Goal: Transaction & Acquisition: Register for event/course

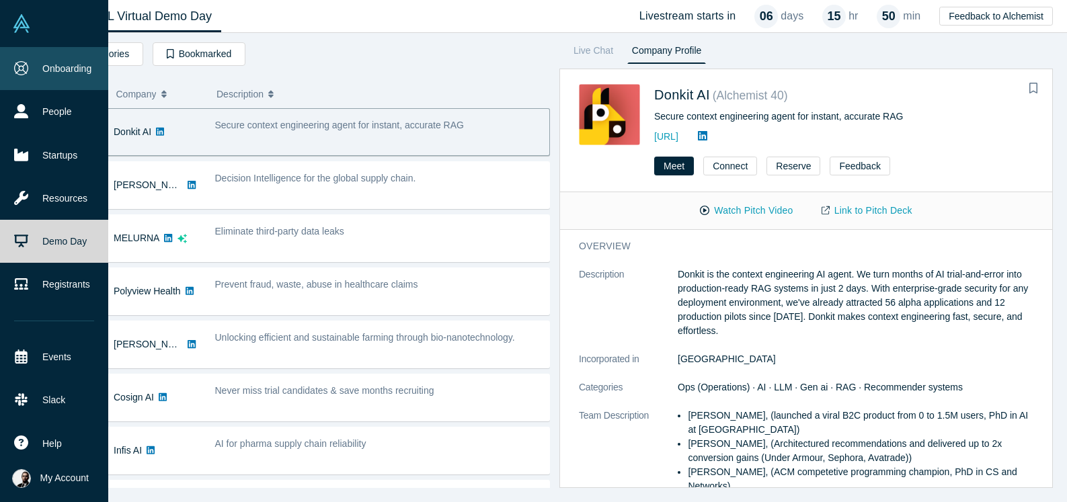
click at [36, 81] on link "Onboarding" at bounding box center [54, 68] width 108 height 43
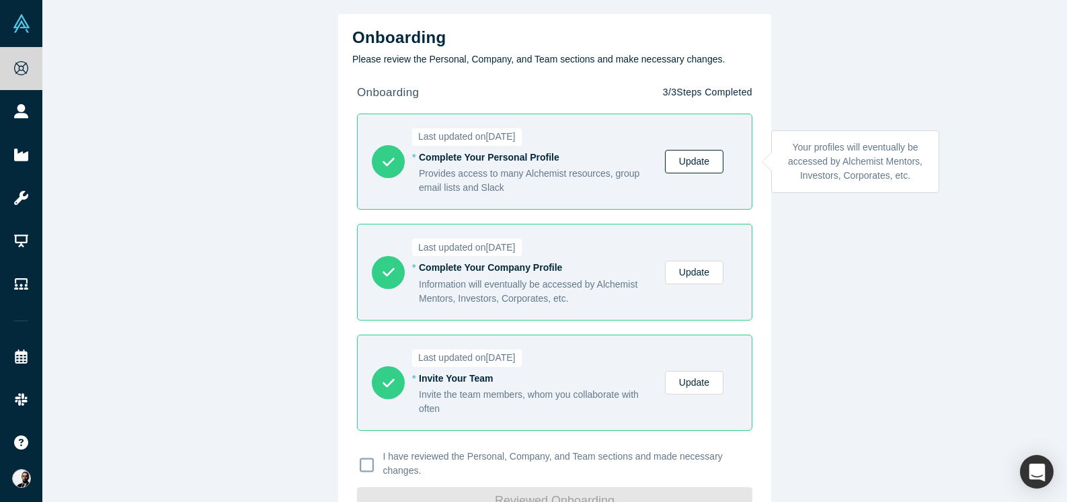
click at [711, 161] on link "Update" at bounding box center [694, 162] width 59 height 24
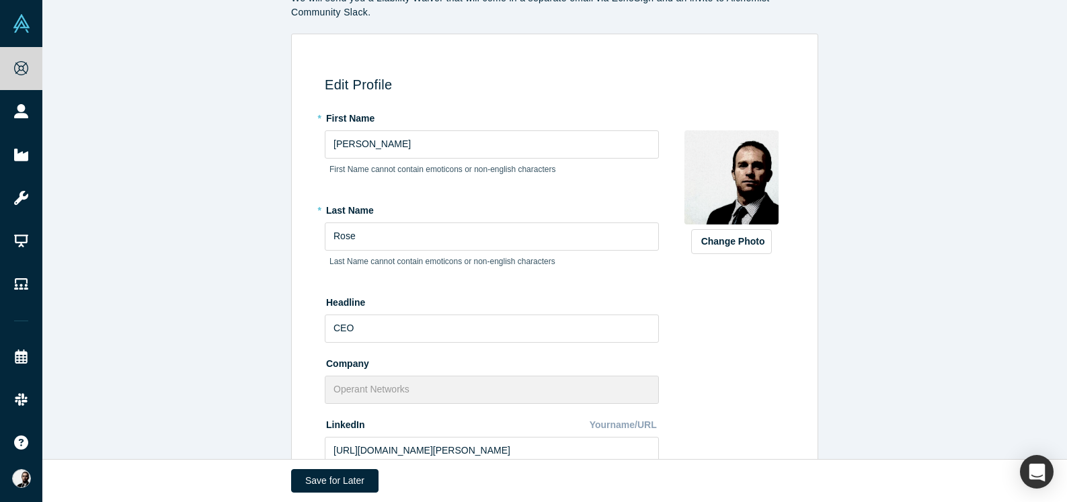
scroll to position [81, 0]
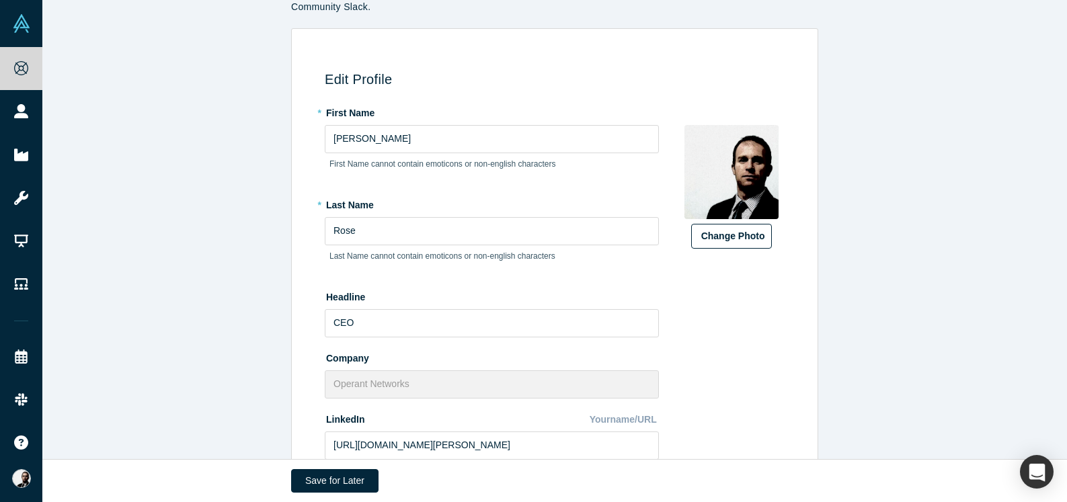
click at [720, 239] on button "Change Photo" at bounding box center [731, 236] width 81 height 25
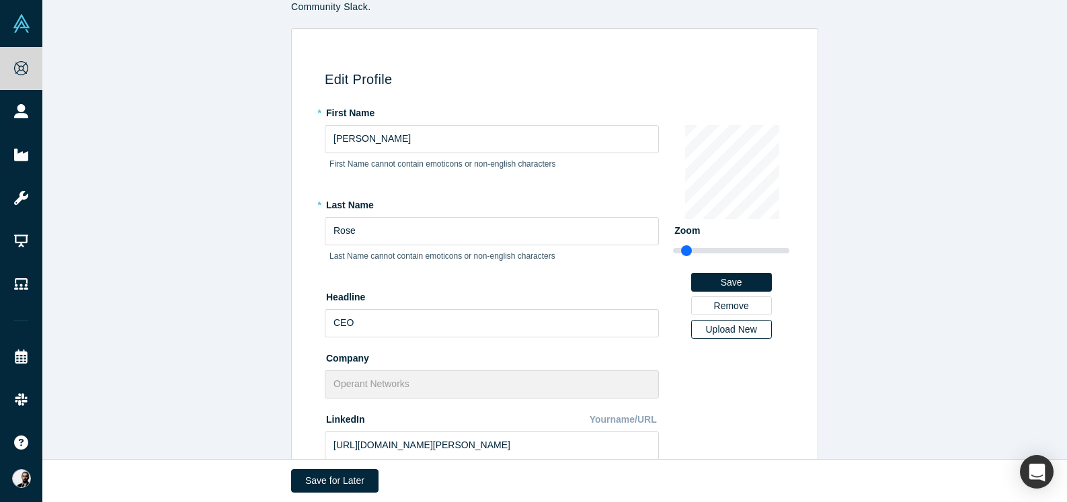
click at [724, 330] on div "Upload New" at bounding box center [732, 329] width 62 height 9
click at [0, 0] on input "Upload New" at bounding box center [0, 0] width 0 height 0
click at [722, 283] on button "Save" at bounding box center [731, 282] width 81 height 19
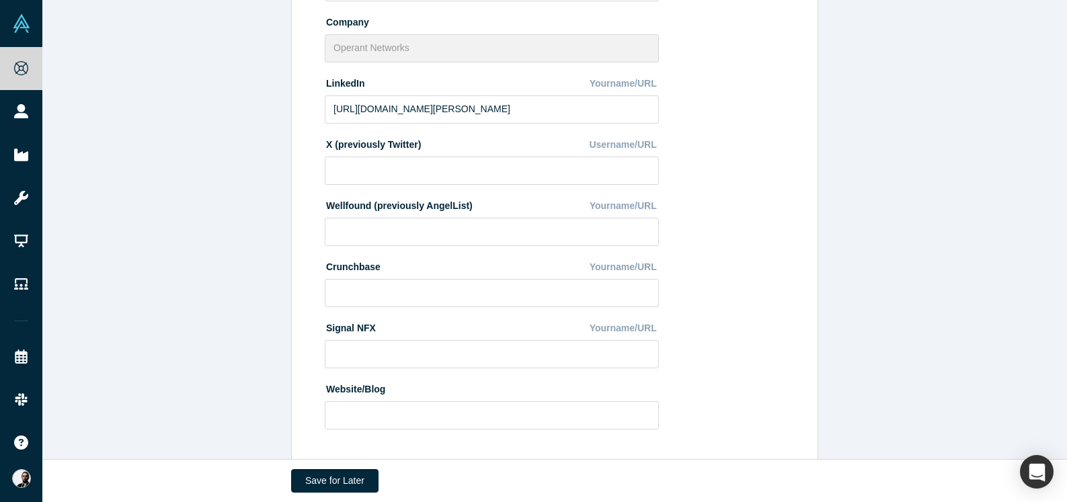
scroll to position [487, 0]
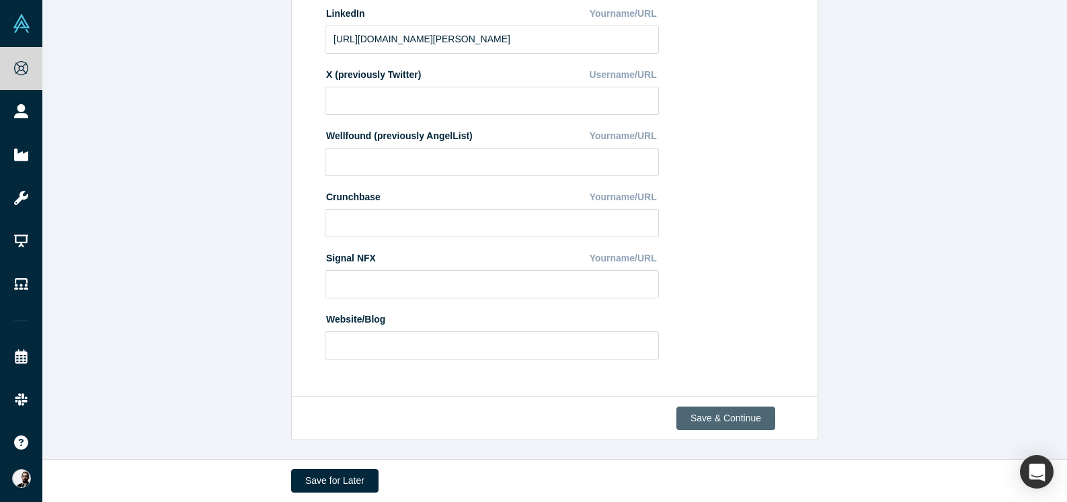
click at [755, 422] on button "Save & Continue" at bounding box center [726, 419] width 99 height 24
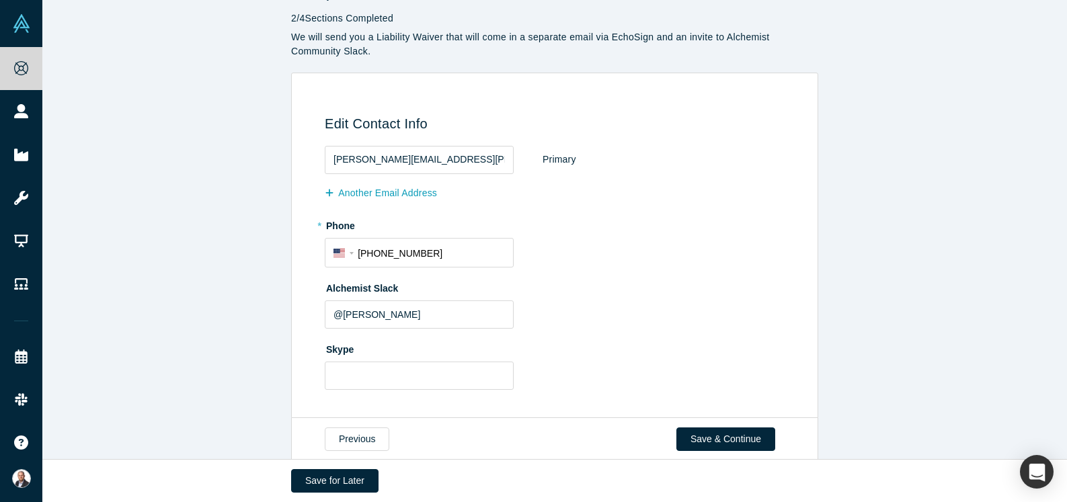
scroll to position [57, 0]
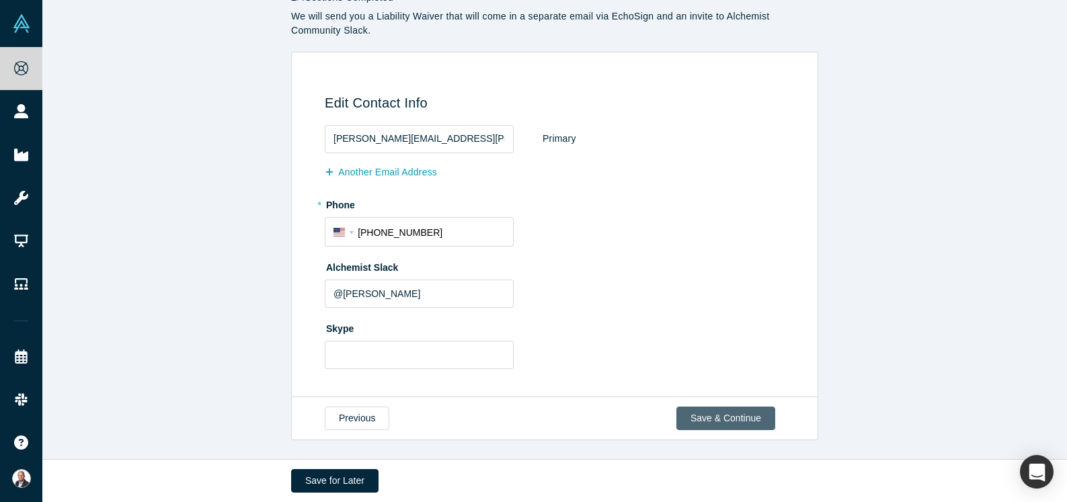
click at [746, 419] on button "Save & Continue" at bounding box center [726, 419] width 99 height 24
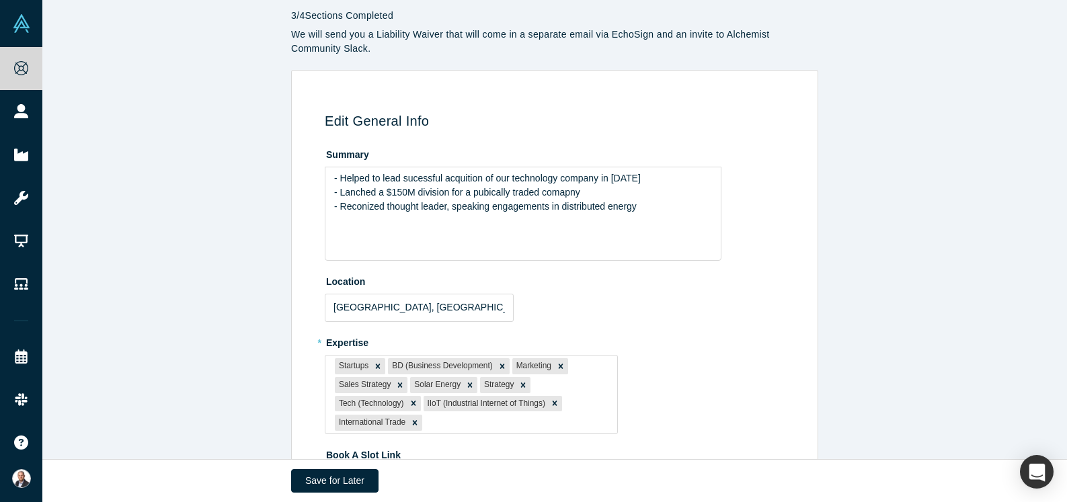
scroll to position [44, 0]
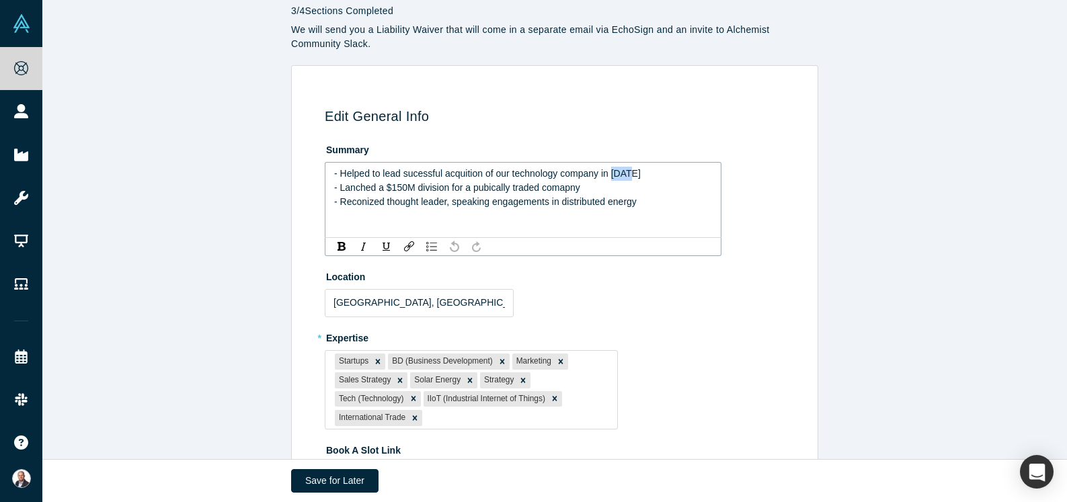
drag, startPoint x: 636, startPoint y: 173, endPoint x: 615, endPoint y: 173, distance: 21.5
click at [615, 173] on span "- Helped to lead sucessful acquition of our technology company in 2014" at bounding box center [487, 173] width 307 height 11
click at [531, 194] on div "- Lanched a $150M division for a pubically traded comapny" at bounding box center [523, 188] width 379 height 14
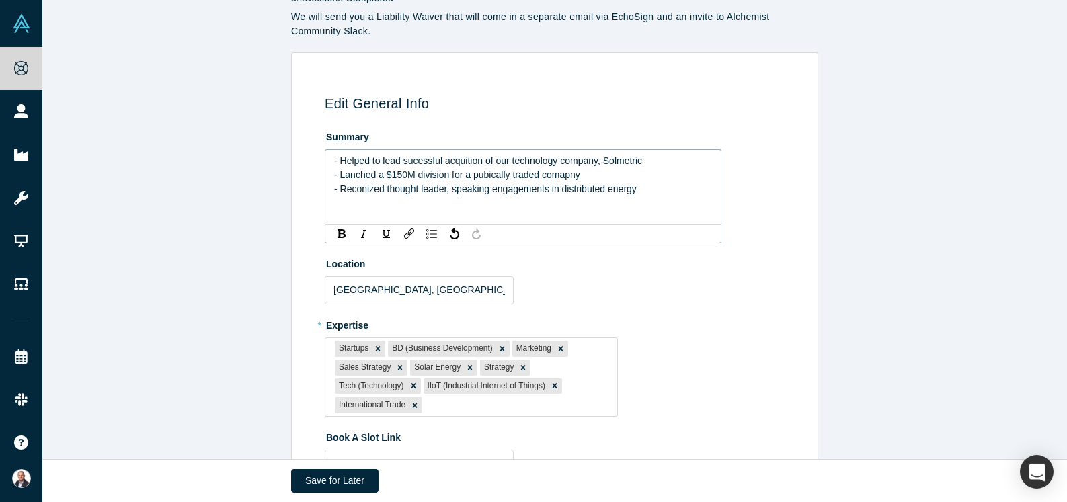
scroll to position [57, 0]
drag, startPoint x: 639, startPoint y: 190, endPoint x: 562, endPoint y: 186, distance: 76.8
click at [562, 186] on span "- Reconized thought leader, speaking engagements in distributed energy" at bounding box center [485, 188] width 303 height 11
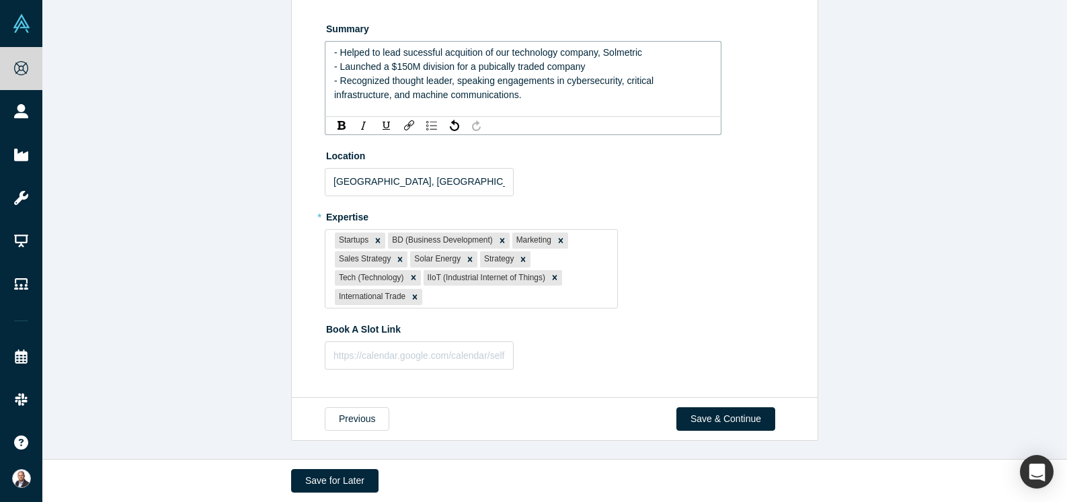
scroll to position [165, 0]
click at [723, 422] on button "Save & Continue" at bounding box center [726, 419] width 99 height 24
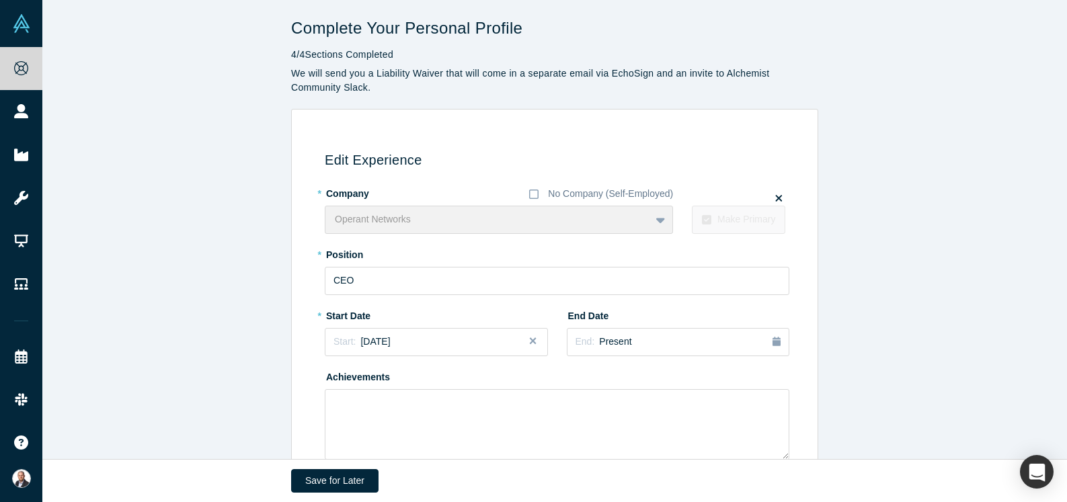
scroll to position [122, 0]
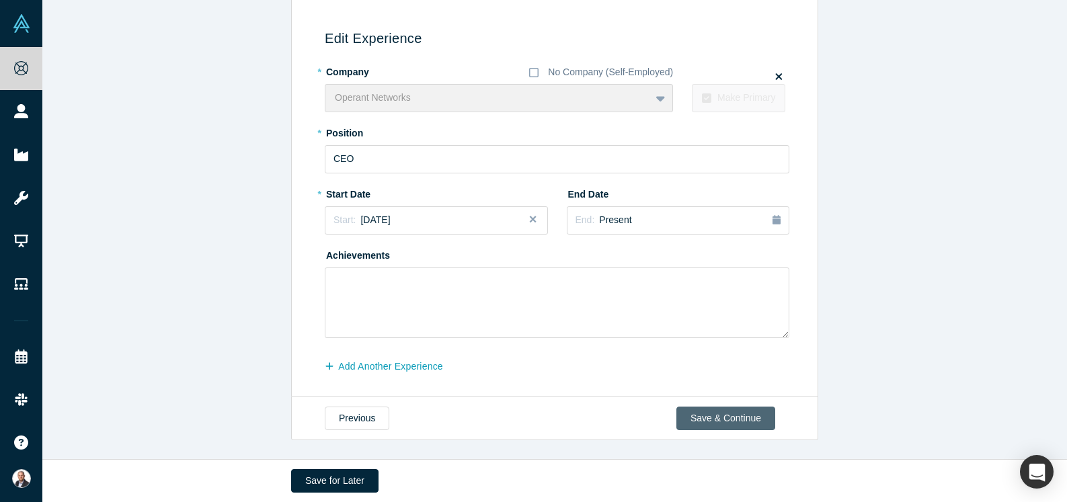
click at [727, 429] on button "Save & Continue" at bounding box center [726, 419] width 99 height 24
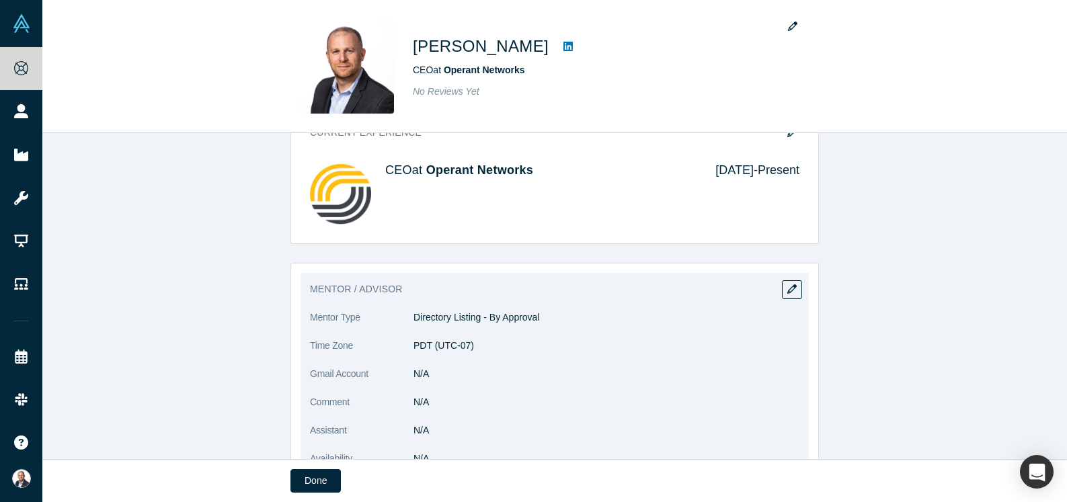
scroll to position [634, 0]
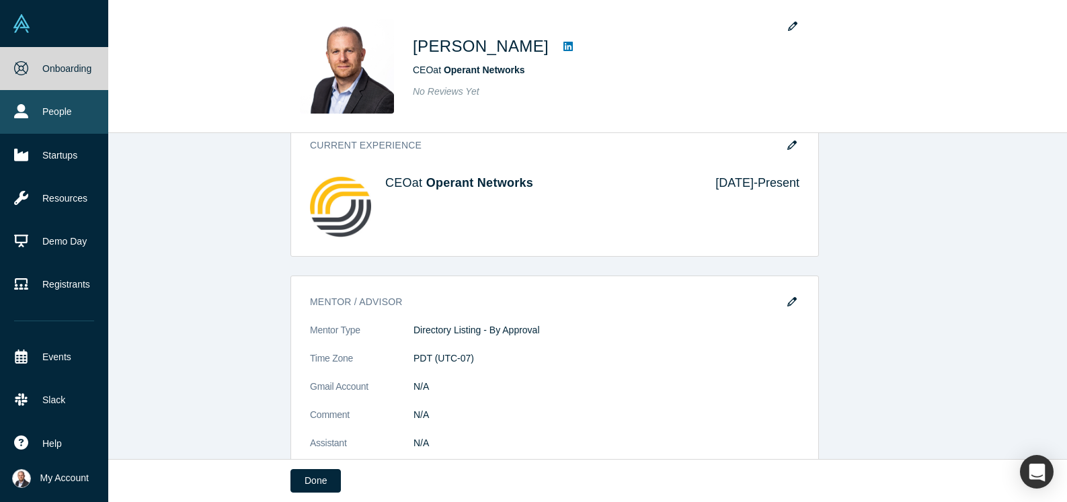
click at [20, 124] on link "People" at bounding box center [54, 111] width 108 height 43
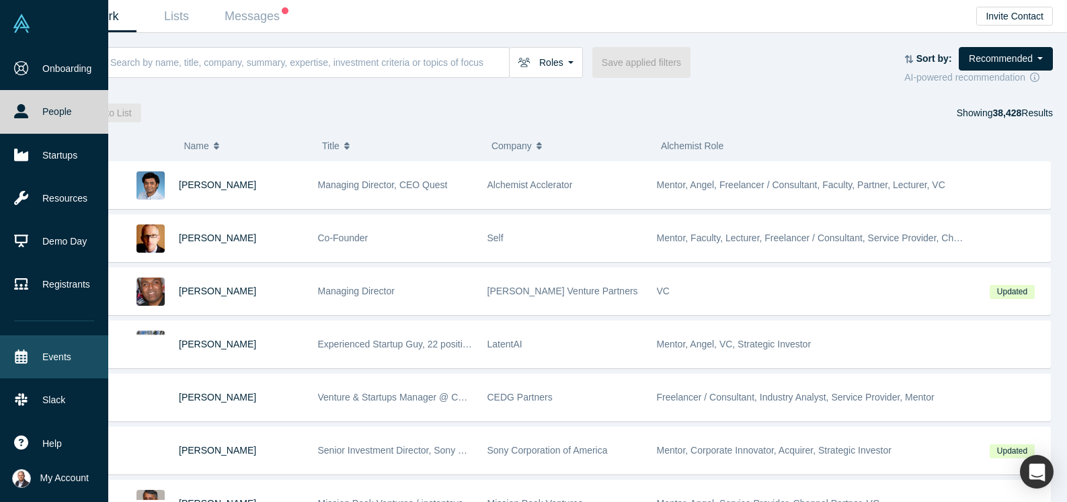
scroll to position [7, 0]
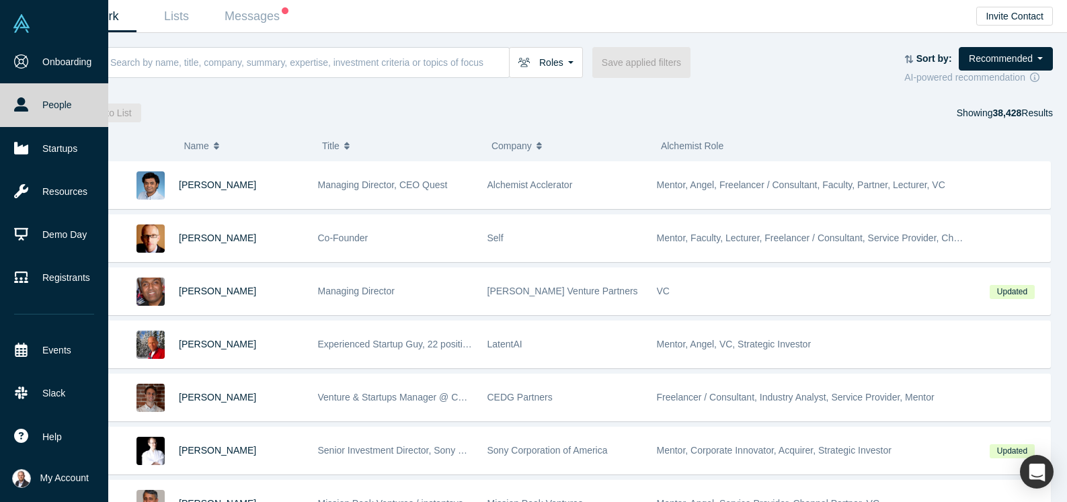
click at [62, 480] on span "My Account" at bounding box center [64, 479] width 48 height 14
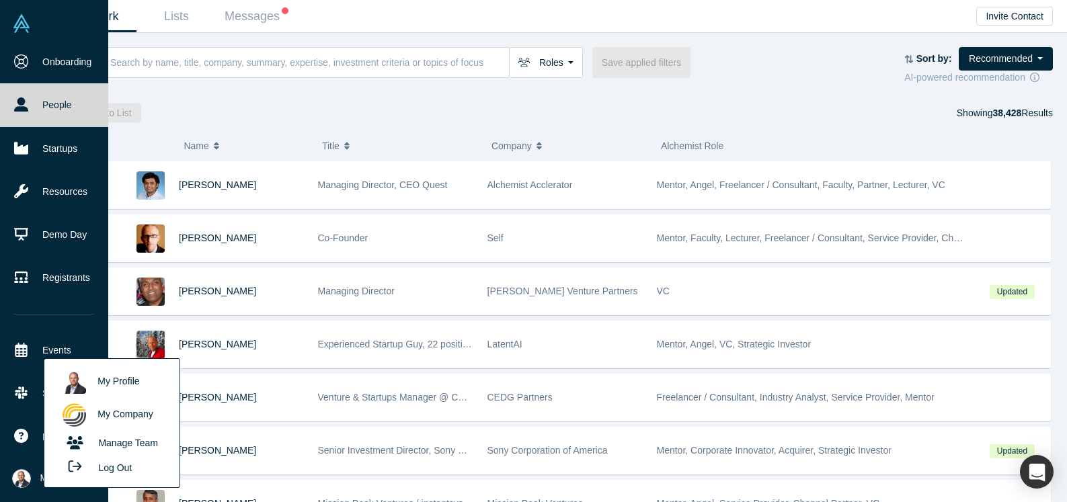
click at [116, 381] on link "My Profile" at bounding box center [112, 382] width 112 height 33
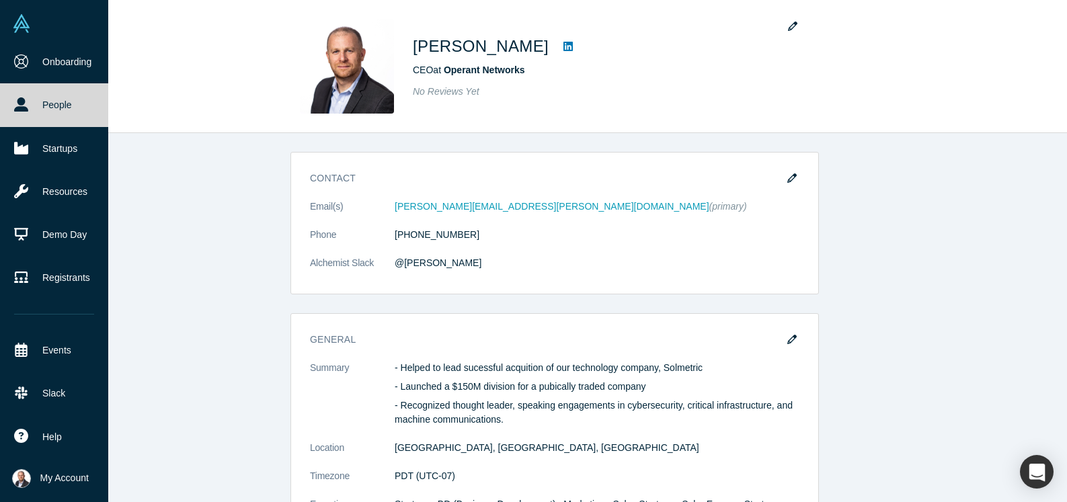
click at [42, 482] on span "My Account" at bounding box center [64, 479] width 48 height 14
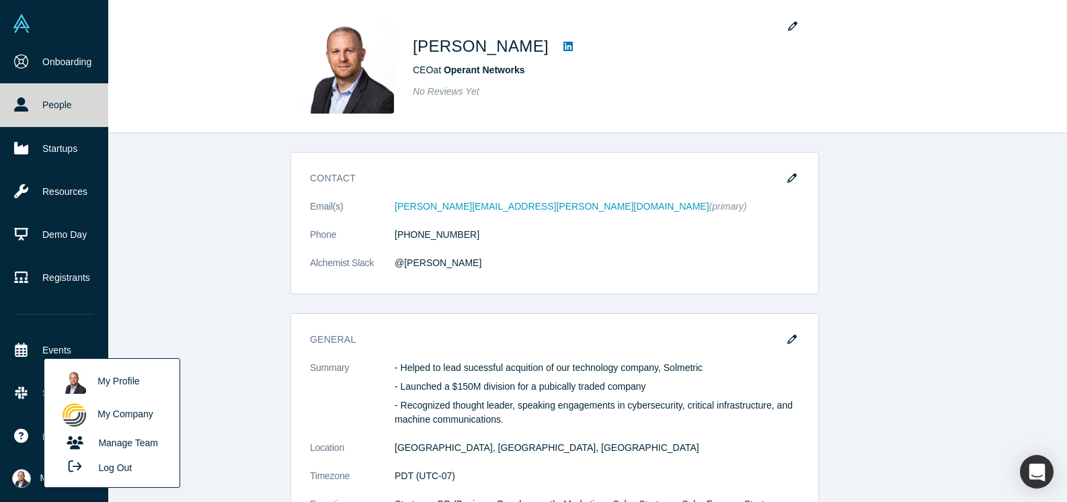
click at [137, 414] on link "My Company" at bounding box center [112, 415] width 112 height 33
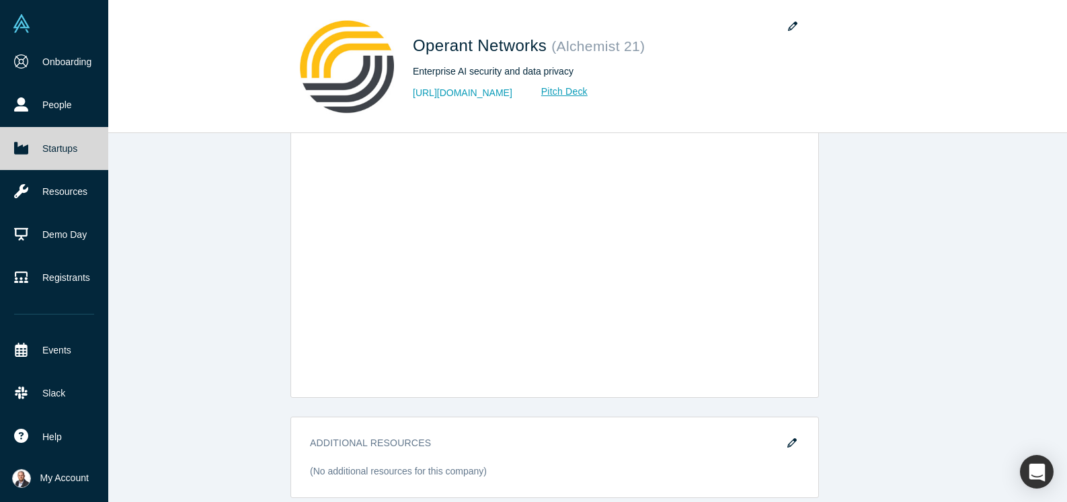
scroll to position [1321, 0]
click at [54, 197] on link "Resources" at bounding box center [54, 191] width 108 height 43
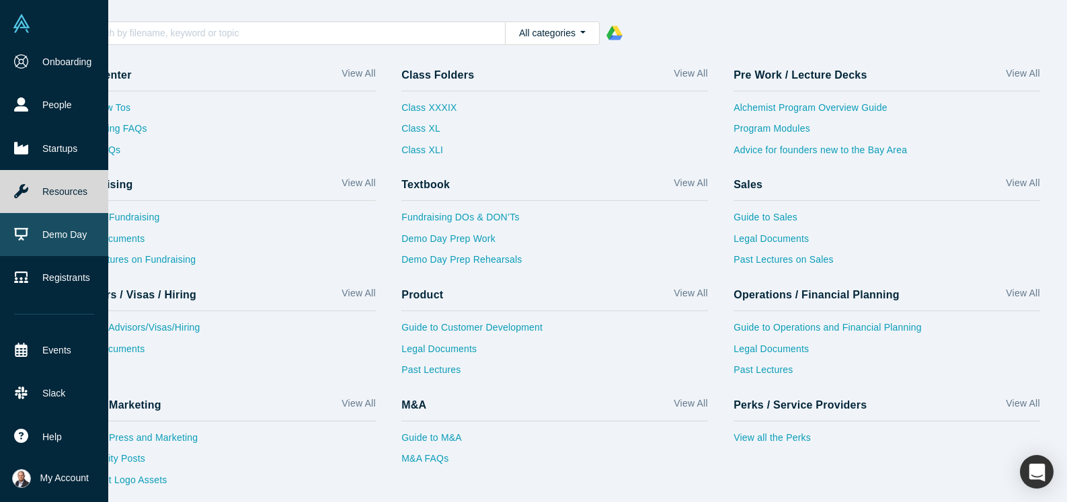
click at [52, 231] on link "Demo Day" at bounding box center [54, 234] width 108 height 43
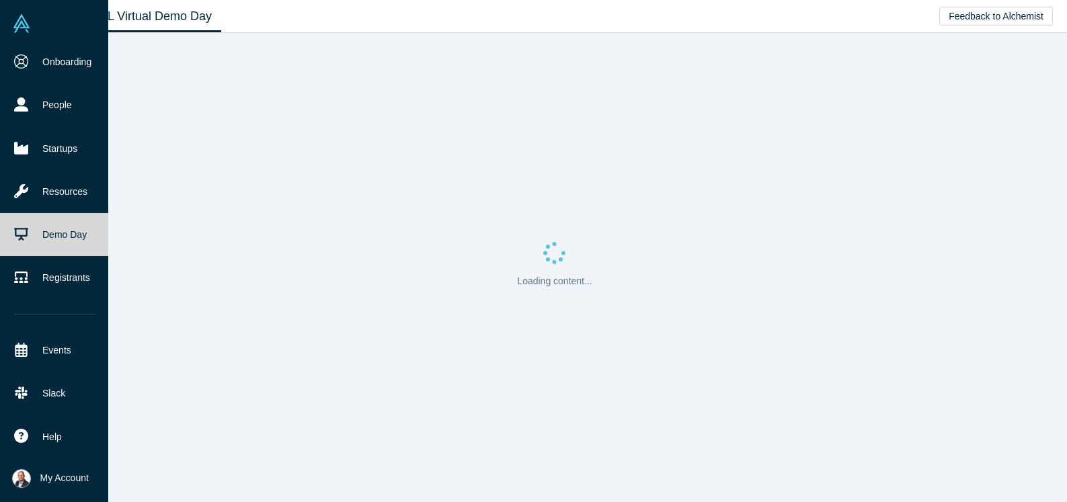
click at [25, 24] on img at bounding box center [21, 23] width 19 height 19
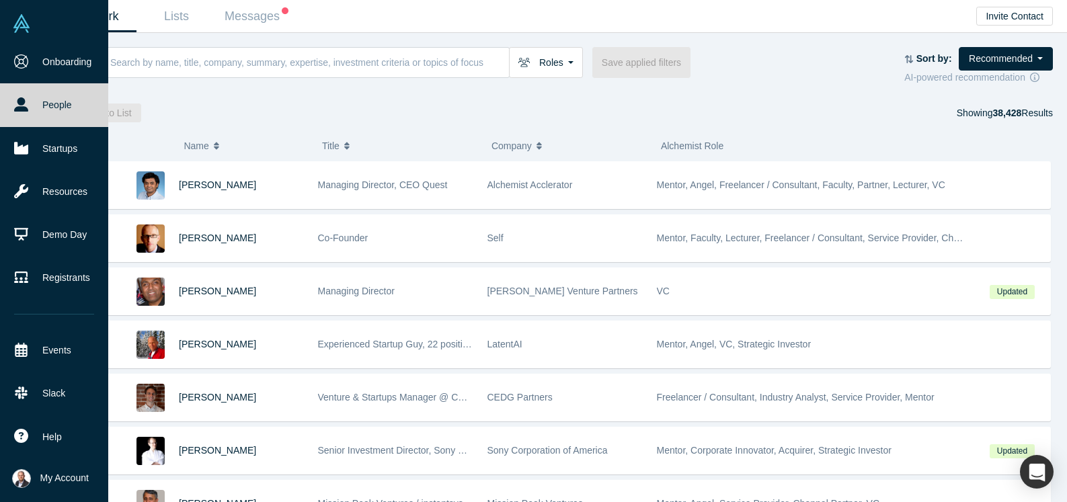
click at [22, 22] on img at bounding box center [21, 23] width 19 height 19
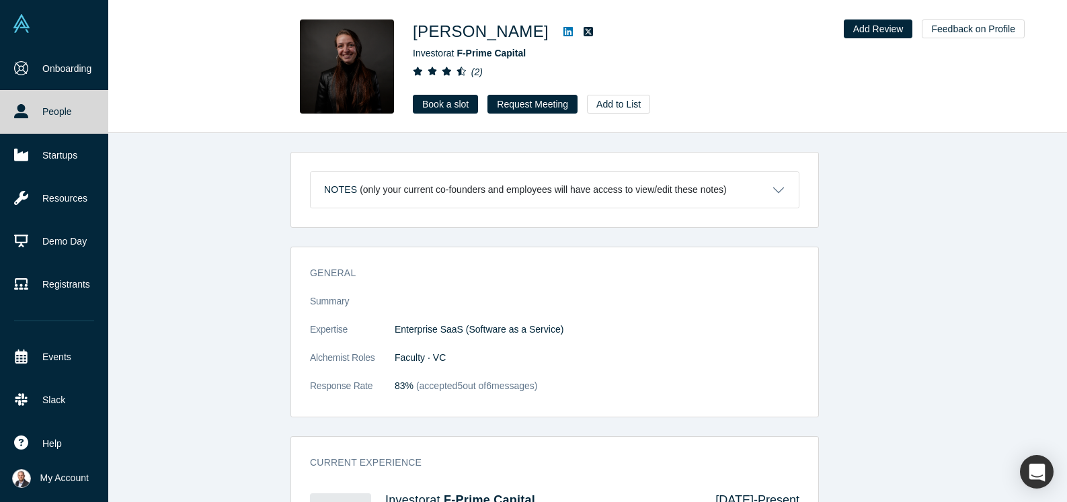
click at [15, 22] on img at bounding box center [21, 23] width 19 height 19
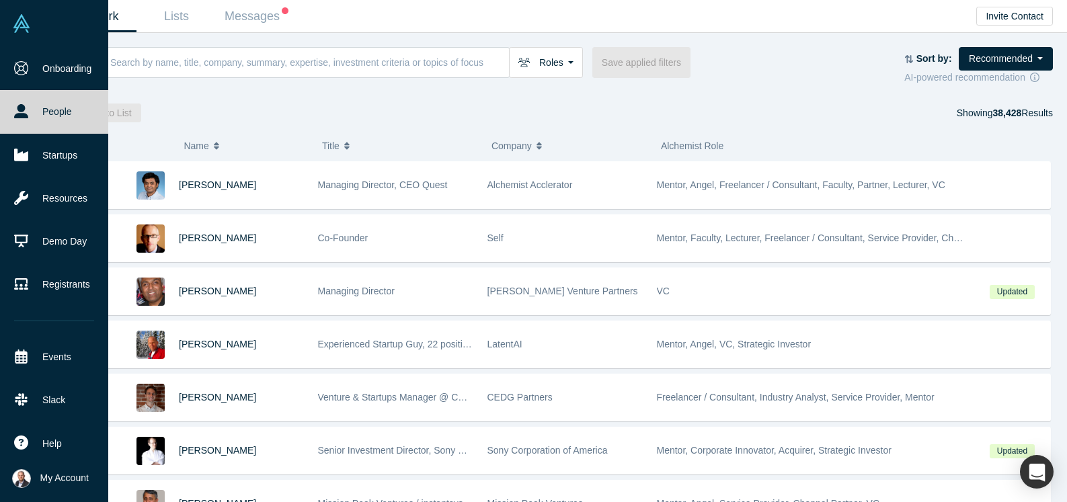
click at [58, 480] on span "My Account" at bounding box center [64, 479] width 48 height 14
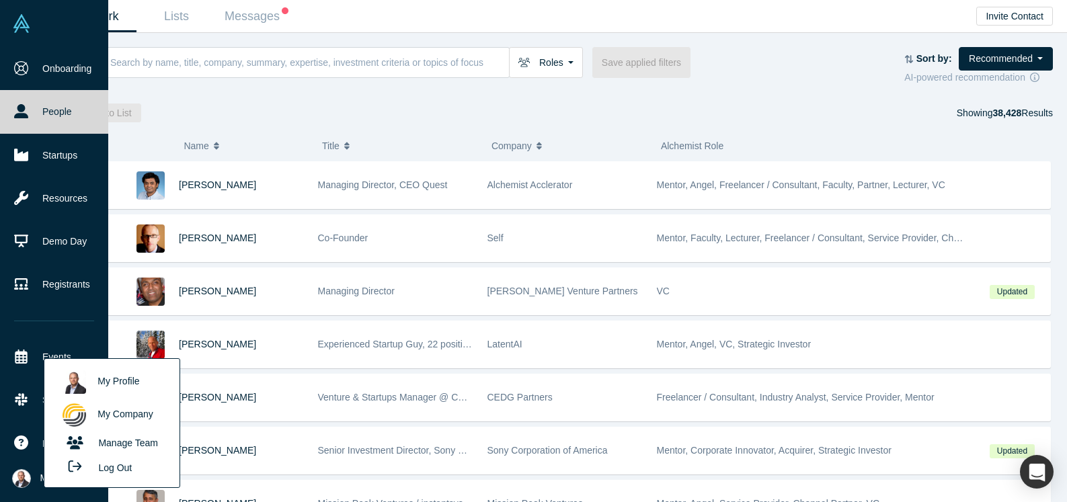
click at [104, 377] on link "My Profile" at bounding box center [112, 382] width 112 height 33
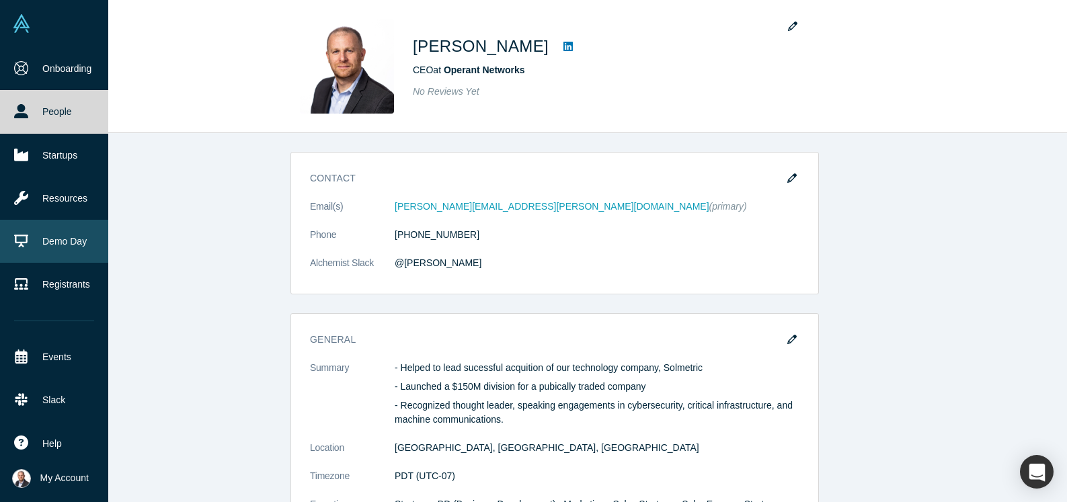
click at [39, 248] on link "Demo Day" at bounding box center [54, 241] width 108 height 43
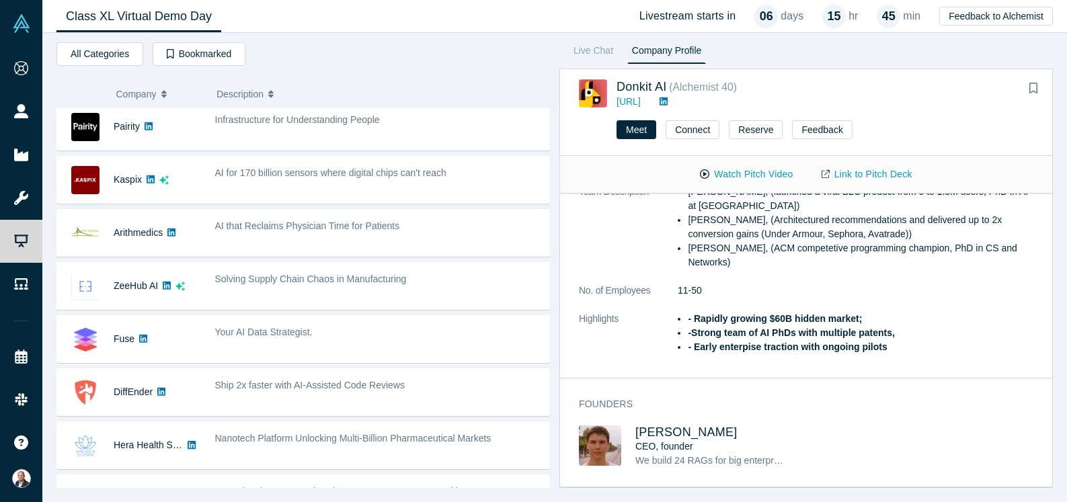
scroll to position [585, 0]
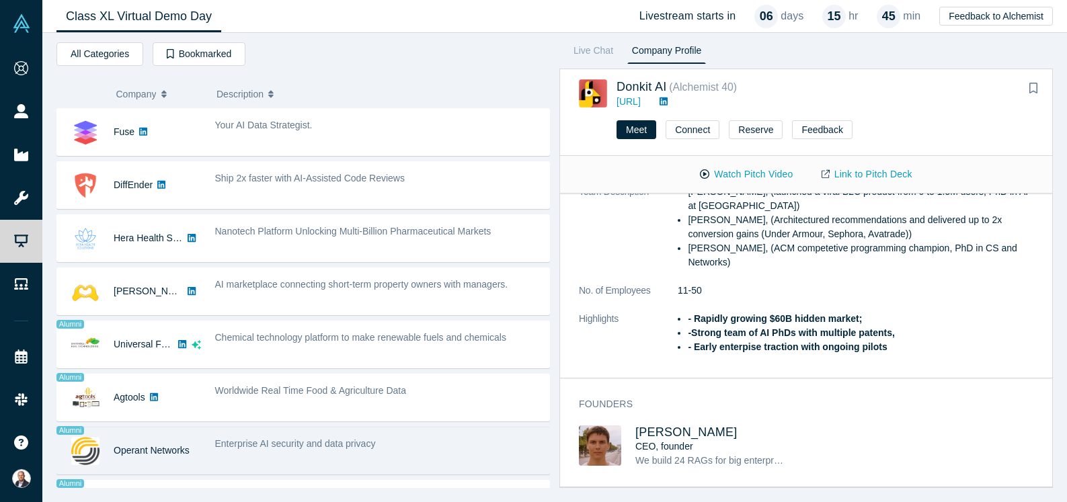
click at [310, 452] on div "Enterprise AI security and data privacy" at bounding box center [379, 451] width 342 height 42
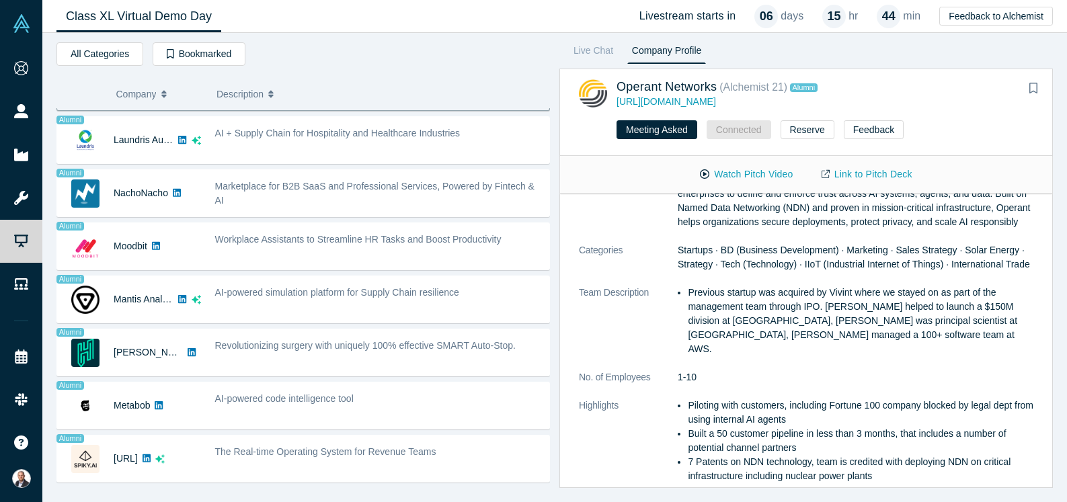
scroll to position [0, 0]
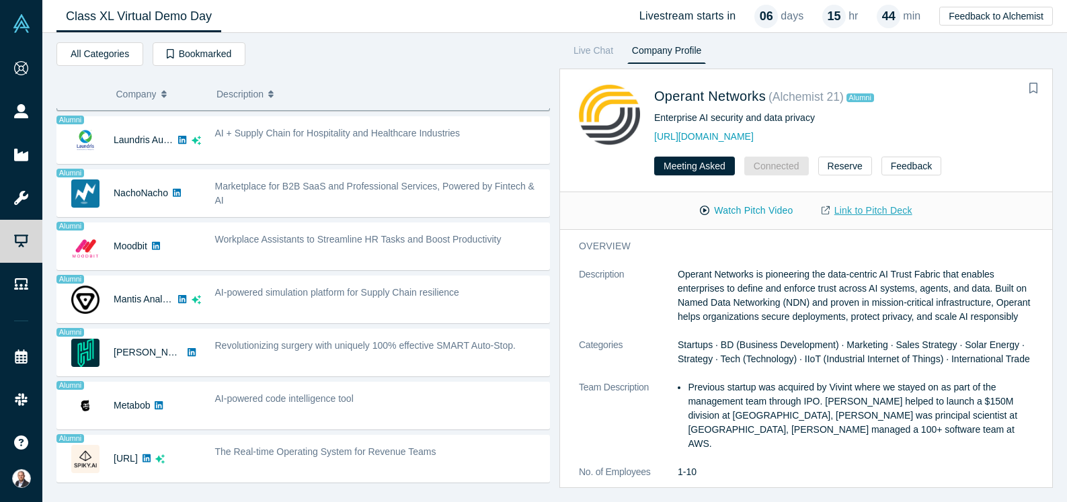
click at [884, 211] on link "Link to Pitch Deck" at bounding box center [867, 211] width 119 height 24
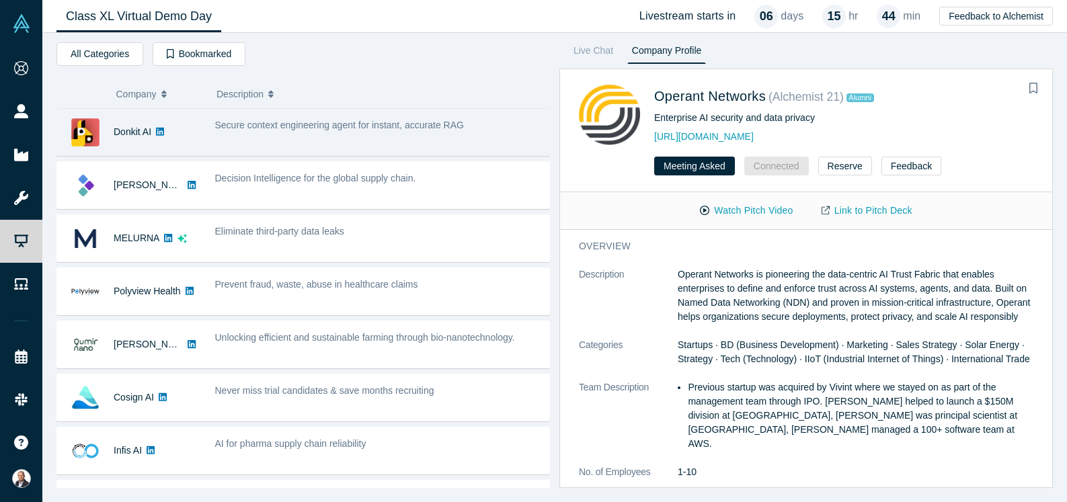
click at [256, 135] on div "Secure context engineering agent for instant, accurate RAG" at bounding box center [379, 132] width 342 height 42
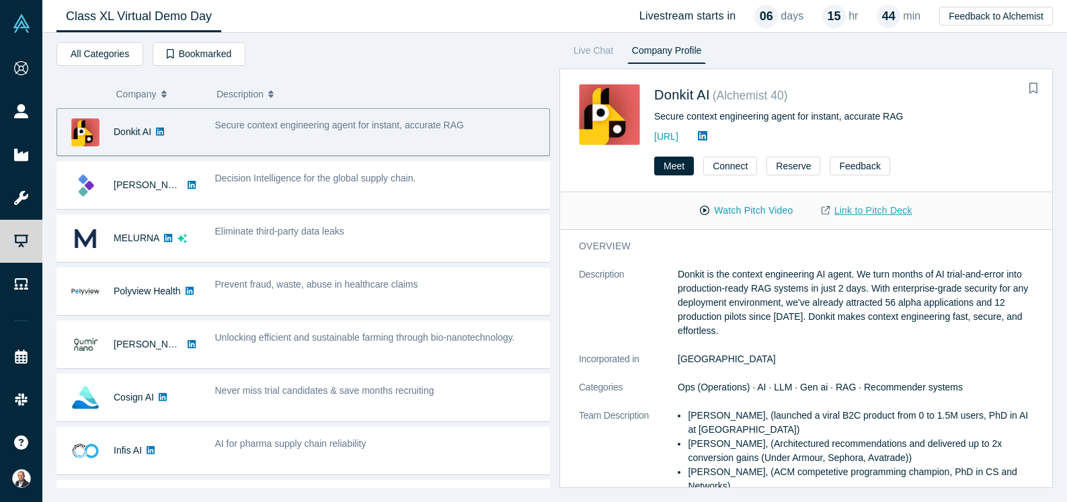
click at [859, 214] on link "Link to Pitch Deck" at bounding box center [867, 211] width 119 height 24
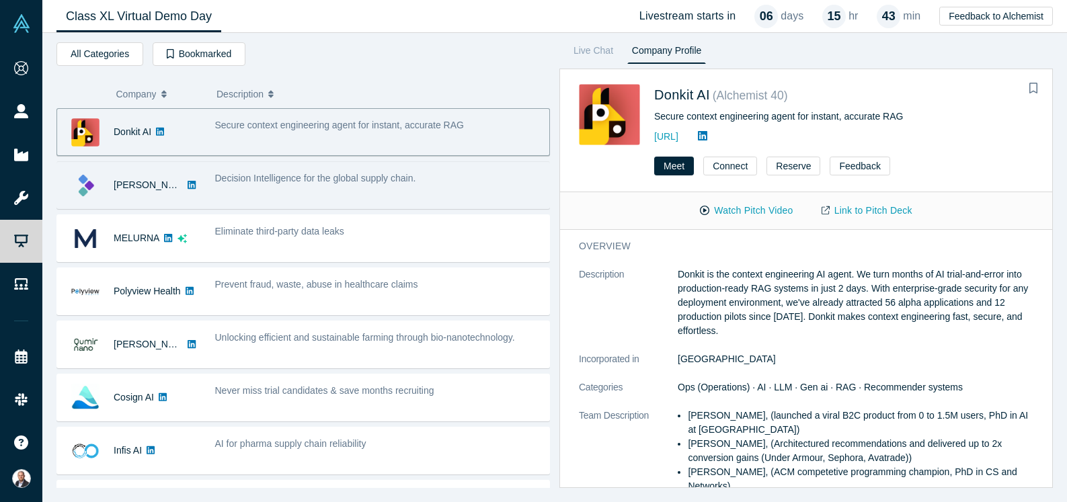
click at [317, 183] on span "Decision Intelligence for the global supply chain." at bounding box center [315, 178] width 201 height 11
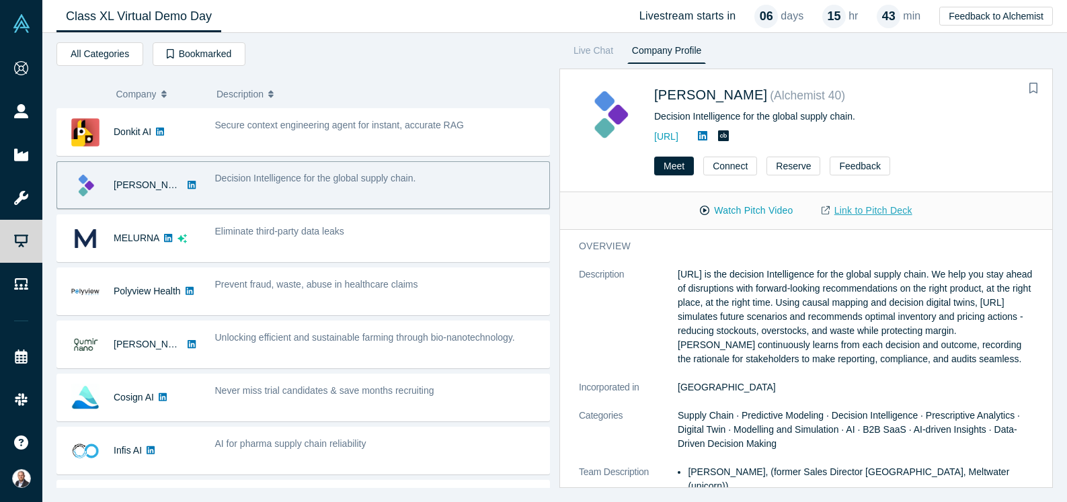
click at [845, 210] on link "Link to Pitch Deck" at bounding box center [867, 211] width 119 height 24
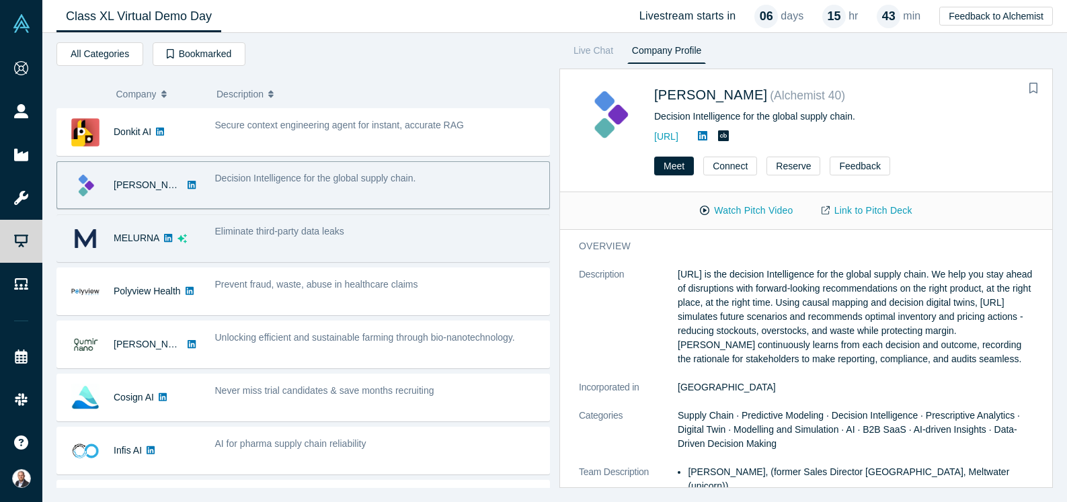
click at [348, 243] on div "Eliminate third-party data leaks" at bounding box center [379, 238] width 342 height 42
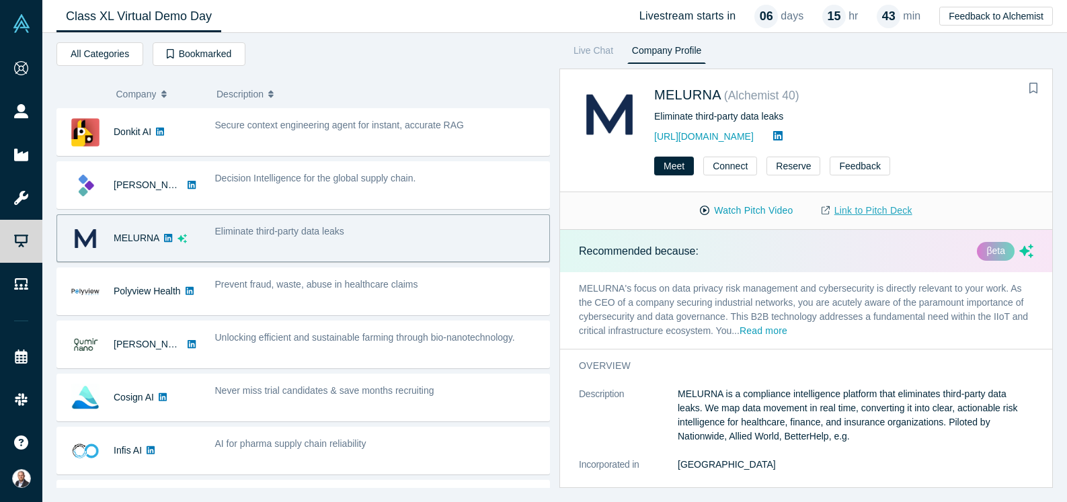
click at [859, 213] on link "Link to Pitch Deck" at bounding box center [867, 211] width 119 height 24
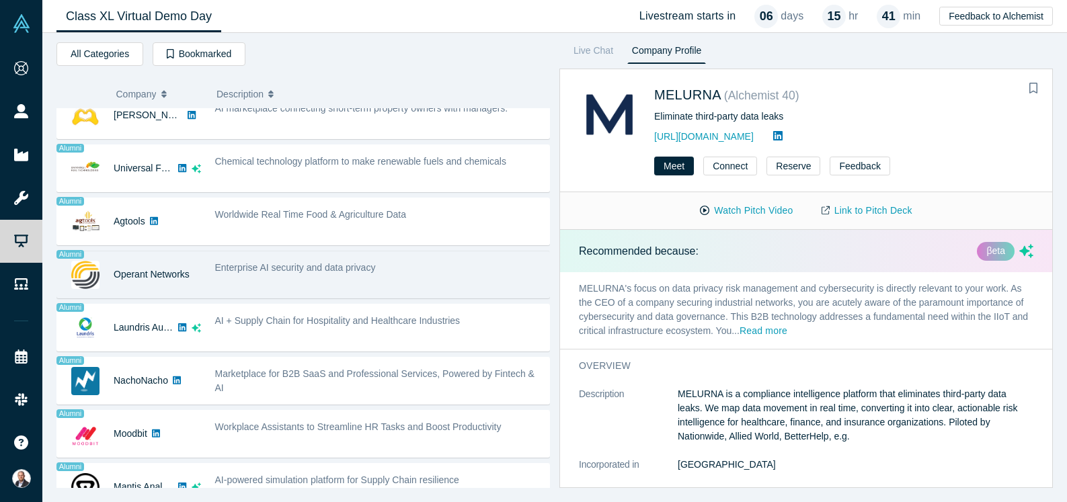
scroll to position [759, 0]
click at [299, 271] on span "Enterprise AI security and data privacy" at bounding box center [295, 269] width 161 height 11
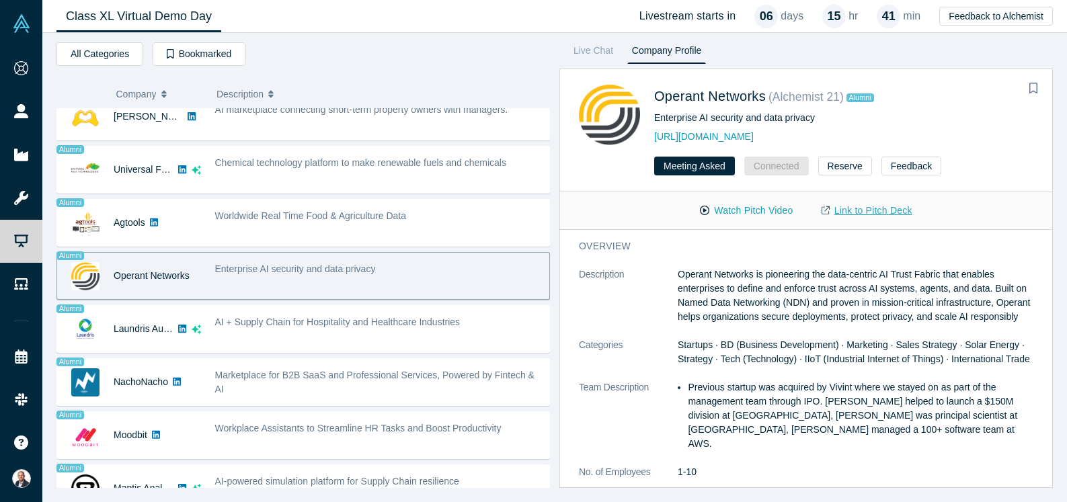
click at [884, 213] on link "Link to Pitch Deck" at bounding box center [867, 211] width 119 height 24
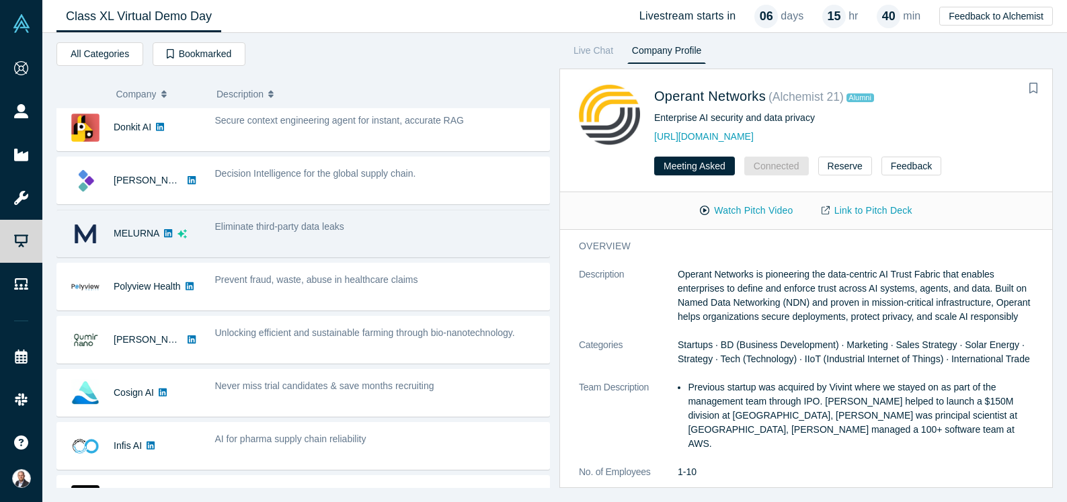
scroll to position [0, 0]
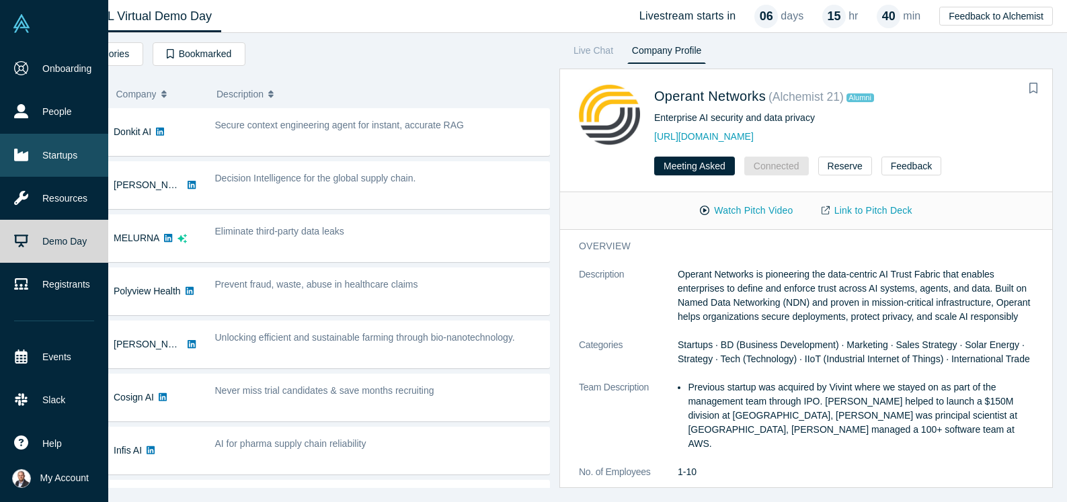
click at [53, 157] on link "Startups" at bounding box center [54, 155] width 108 height 43
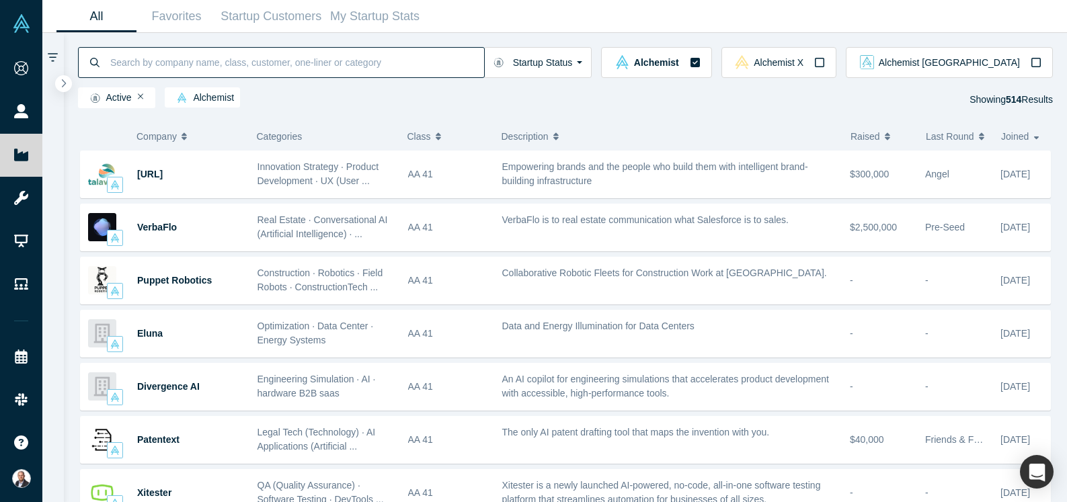
click at [204, 69] on input at bounding box center [296, 62] width 375 height 32
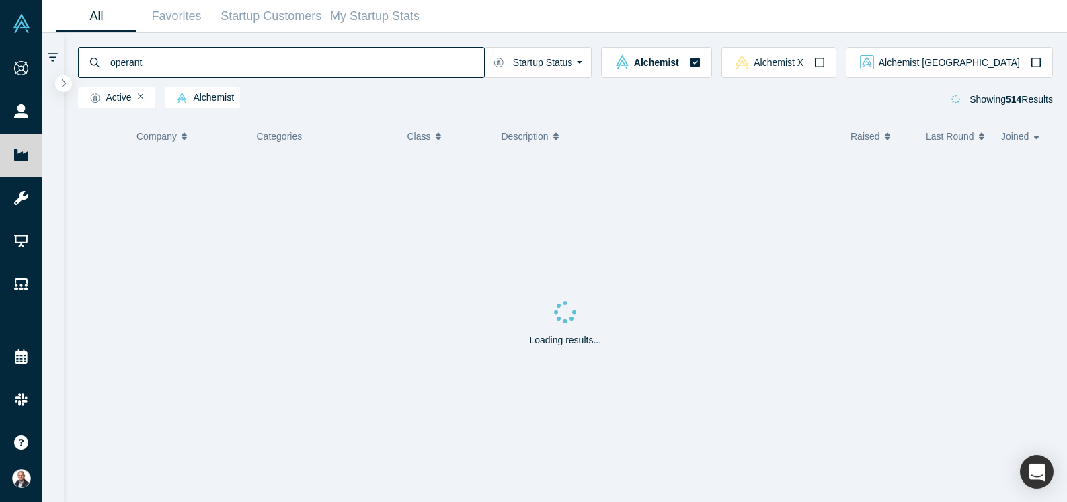
type input "operant"
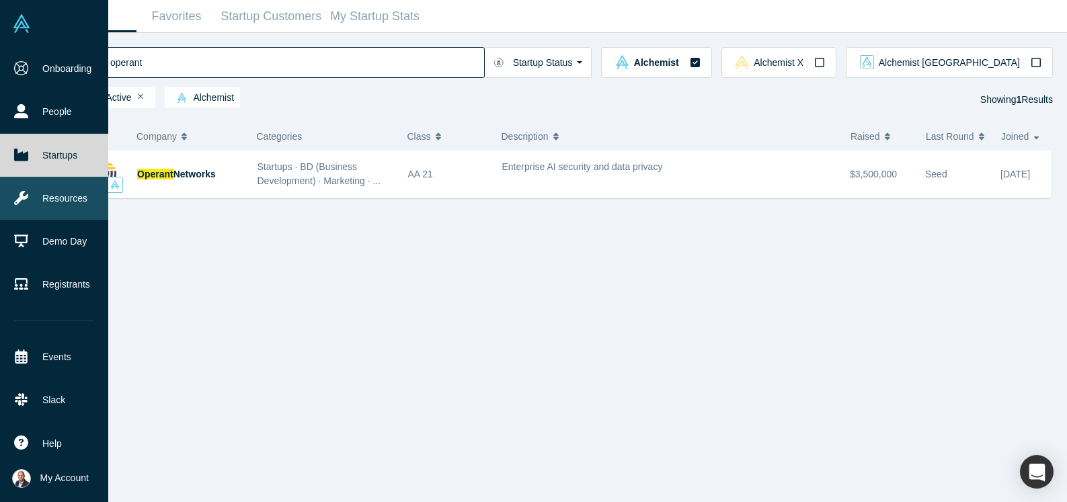
click at [54, 200] on link "Resources" at bounding box center [54, 198] width 108 height 43
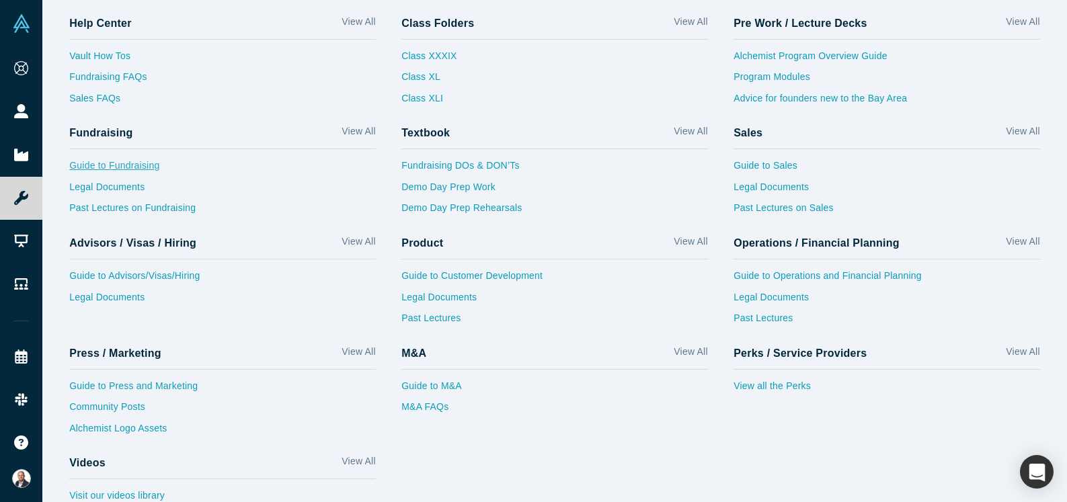
click at [150, 172] on link "Guide to Fundraising" at bounding box center [222, 170] width 307 height 22
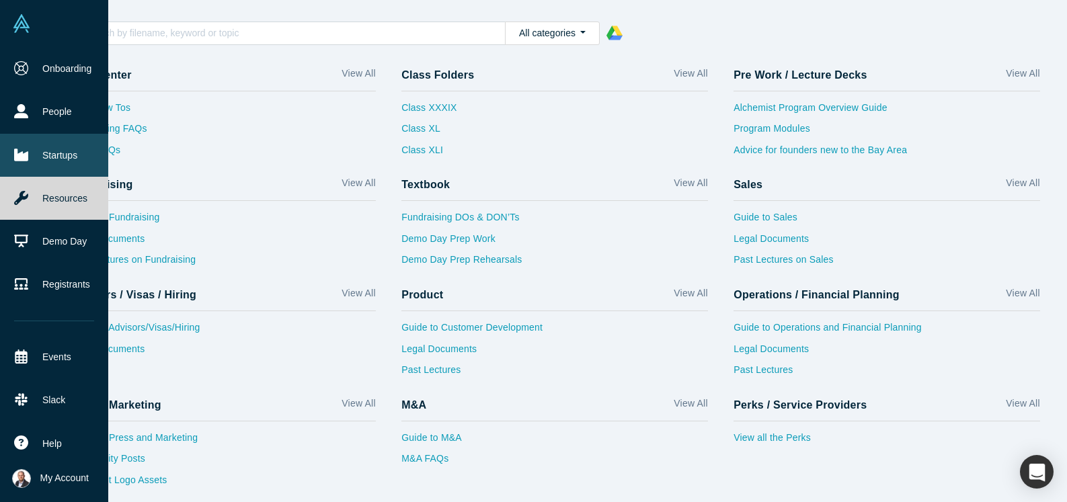
click at [31, 148] on link "Startups" at bounding box center [54, 155] width 108 height 43
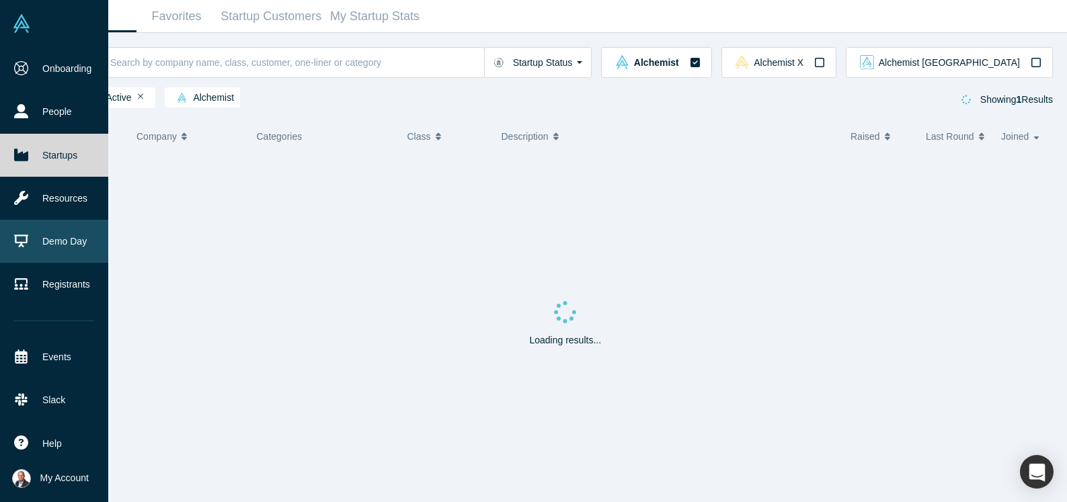
click at [48, 241] on link "Demo Day" at bounding box center [54, 241] width 108 height 43
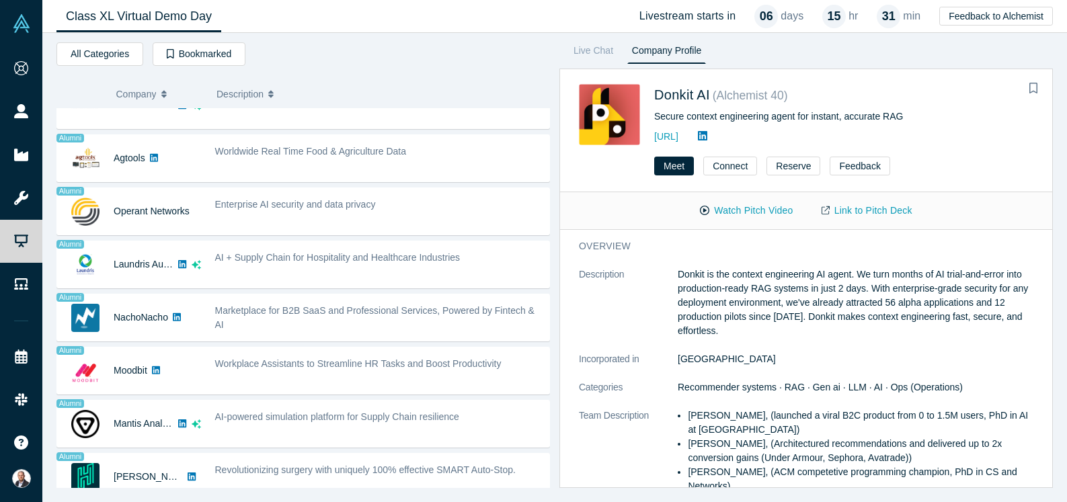
scroll to position [948, 0]
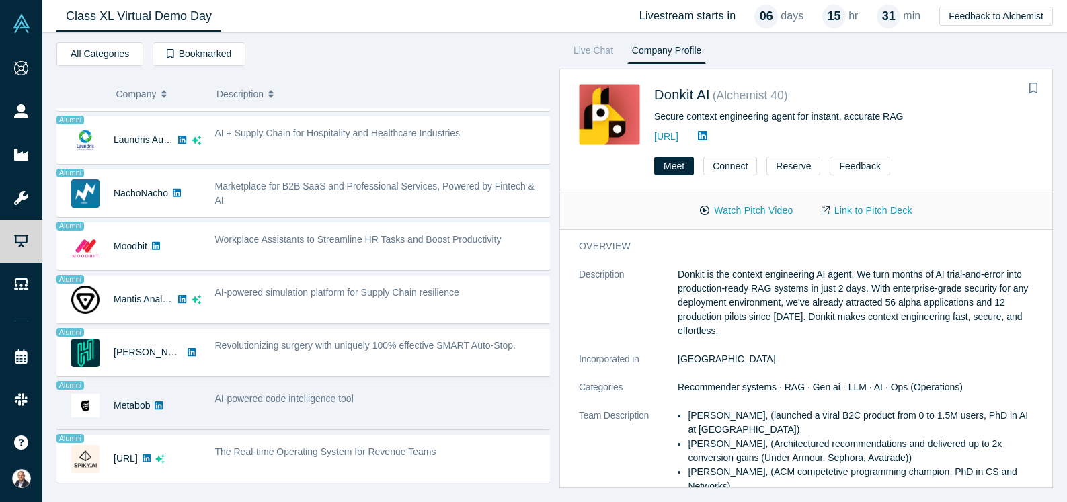
click at [348, 401] on span "AI-powered code intelligence tool" at bounding box center [284, 398] width 139 height 11
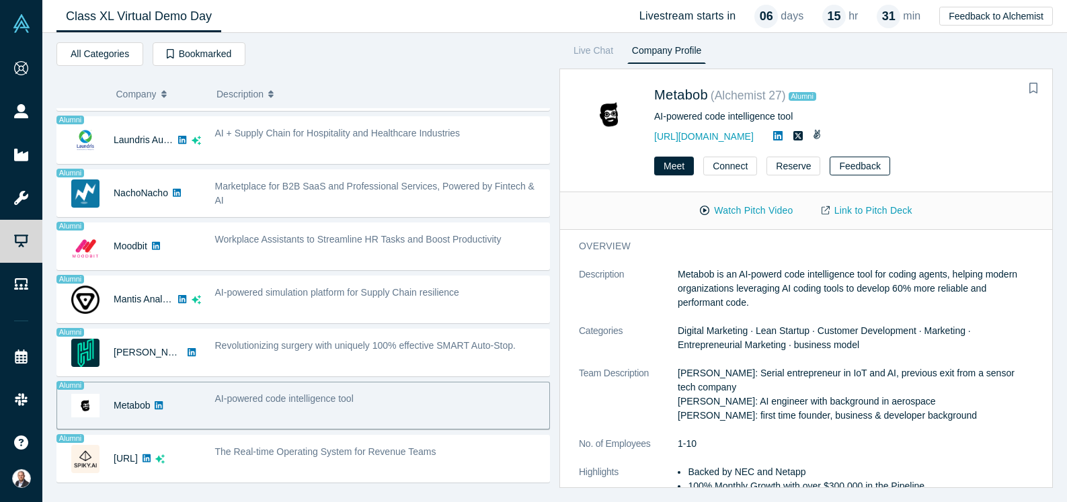
click at [843, 172] on button "Feedback" at bounding box center [860, 166] width 60 height 19
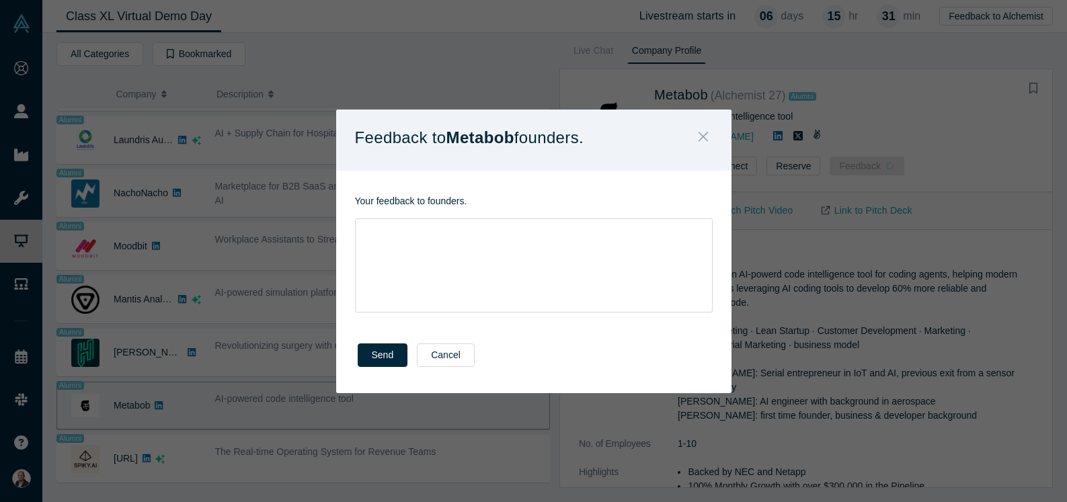
click at [692, 141] on button "Close" at bounding box center [703, 138] width 28 height 29
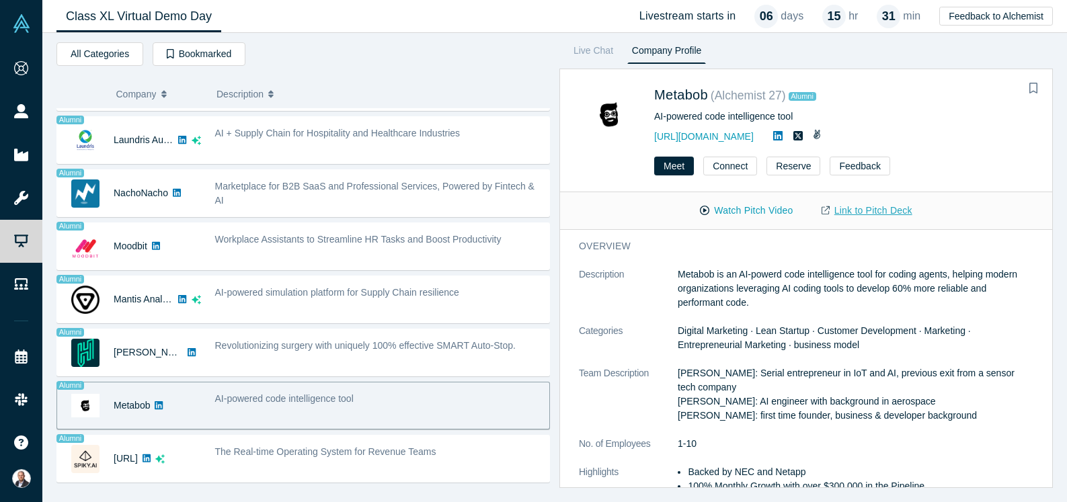
click at [855, 213] on link "Link to Pitch Deck" at bounding box center [867, 211] width 119 height 24
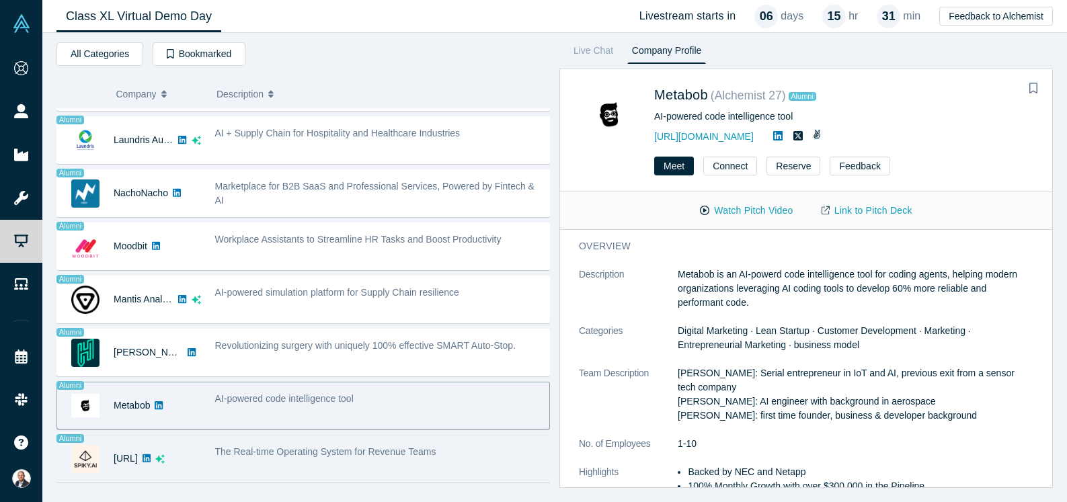
click at [322, 456] on span "The Real-time Operating System for Revenue Teams" at bounding box center [325, 452] width 221 height 11
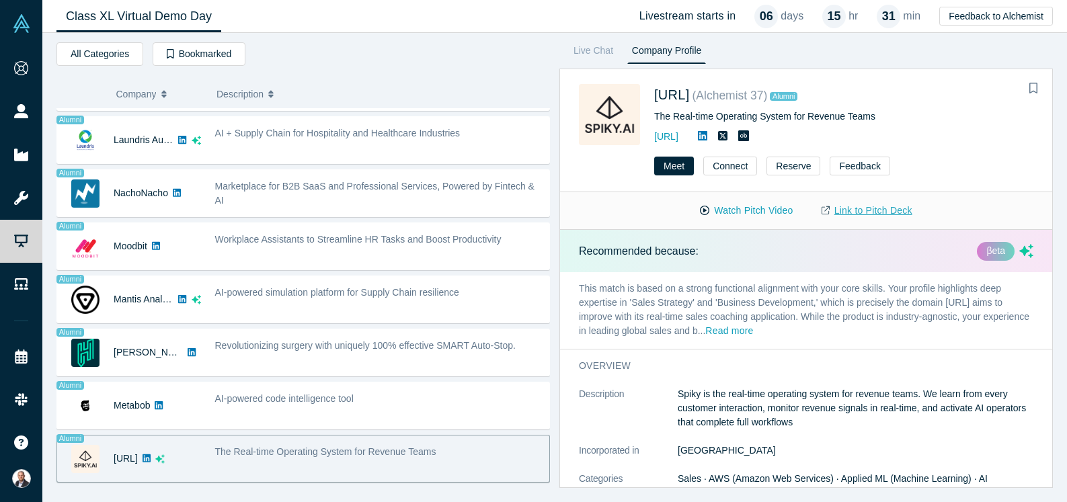
click at [847, 209] on link "Link to Pitch Deck" at bounding box center [867, 211] width 119 height 24
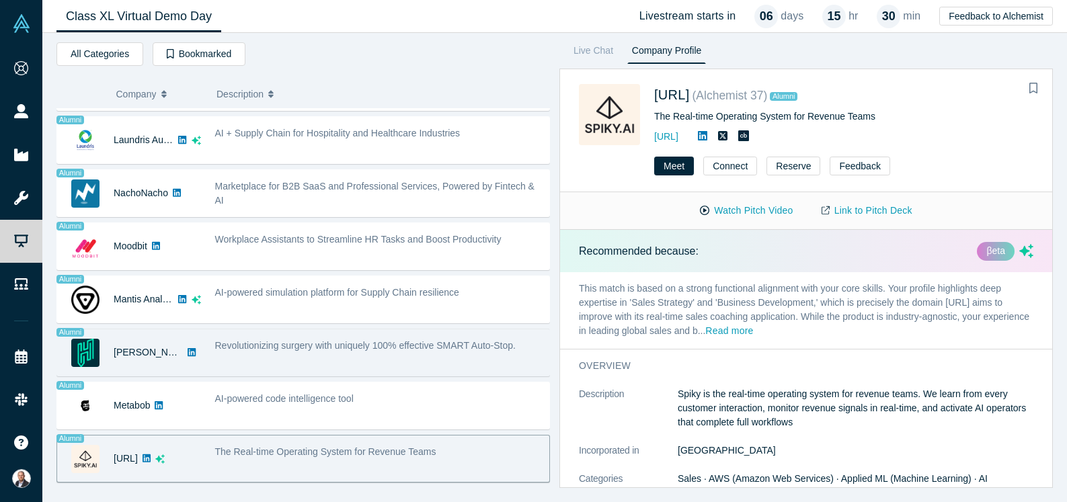
click at [371, 357] on div "Revolutionizing surgery with uniquely 100% effective SMART Auto-Stop." at bounding box center [379, 353] width 342 height 42
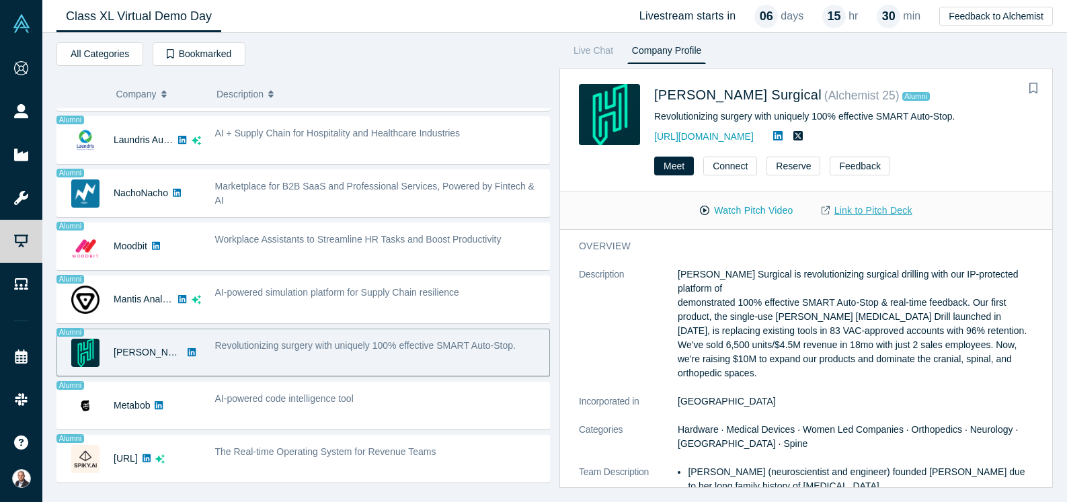
click at [881, 211] on link "Link to Pitch Deck" at bounding box center [867, 211] width 119 height 24
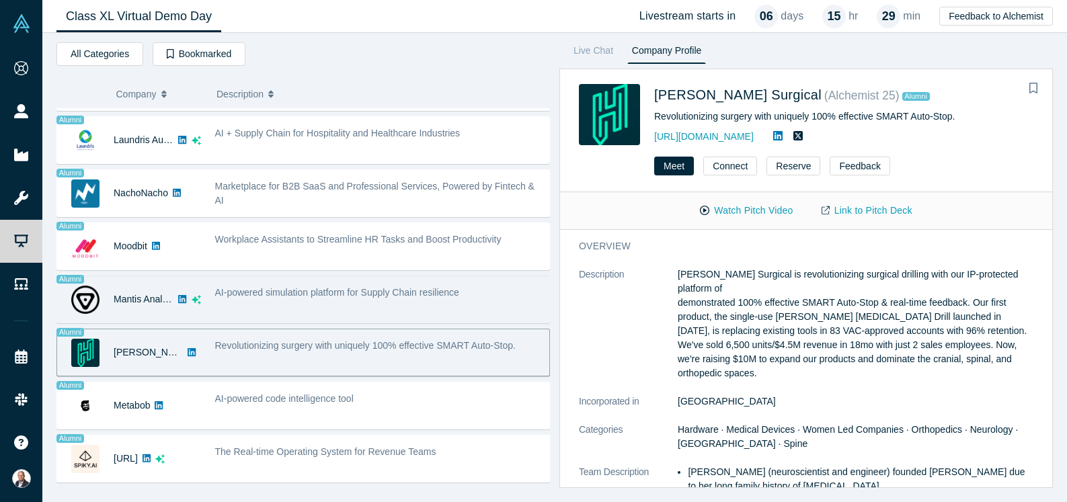
click at [332, 305] on div "AI-powered simulation platform for Supply Chain resilience" at bounding box center [379, 299] width 342 height 42
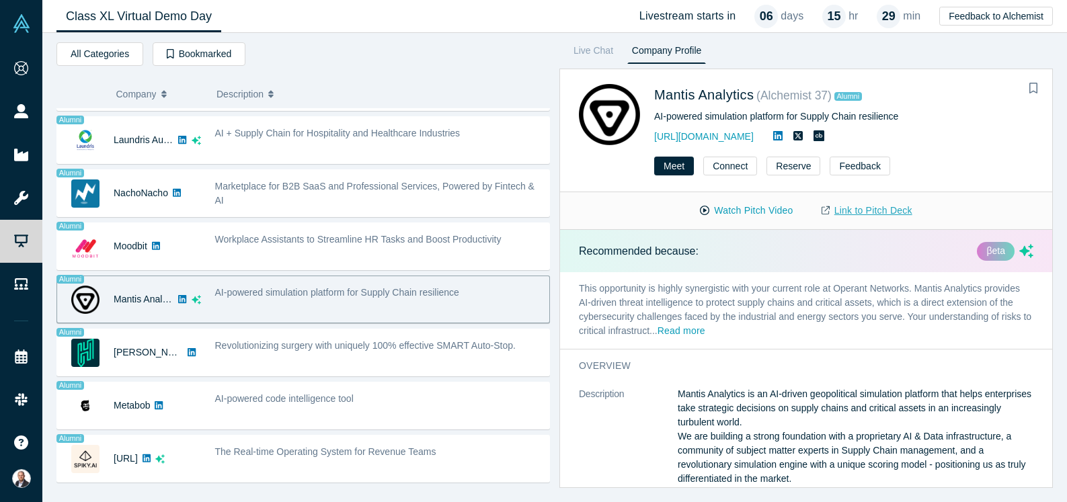
click at [850, 209] on link "Link to Pitch Deck" at bounding box center [867, 211] width 119 height 24
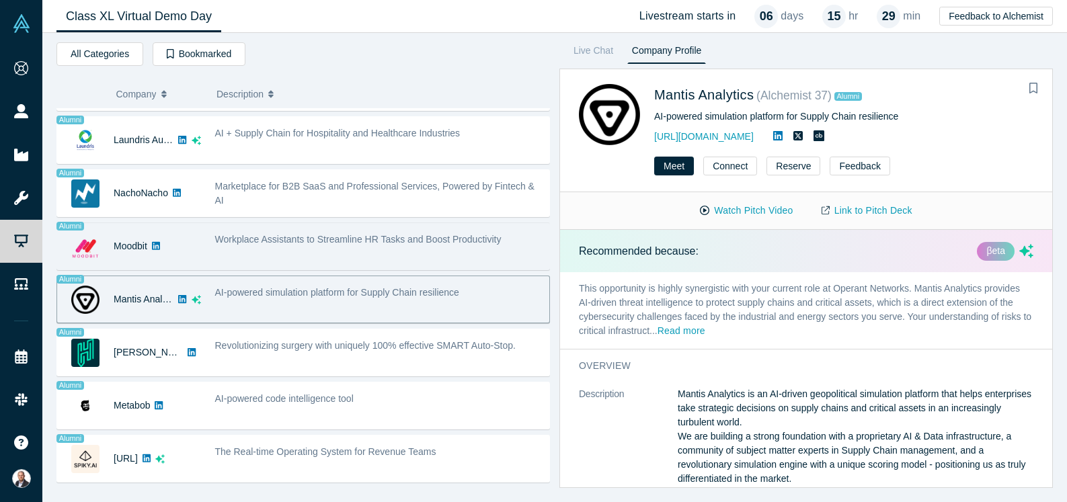
click at [339, 252] on div "Workplace Assistants to Streamline HR Tasks and Boost Productivity" at bounding box center [379, 246] width 342 height 42
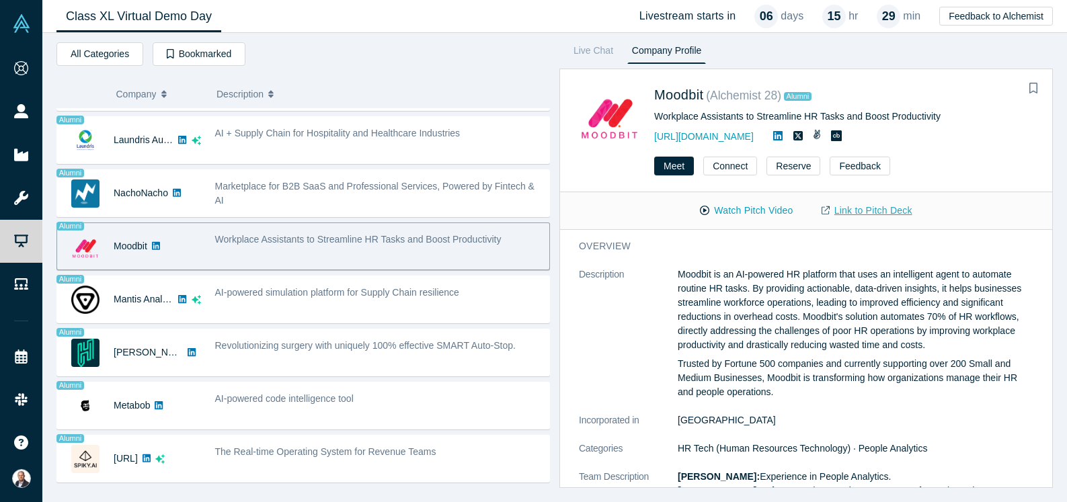
click at [858, 214] on link "Link to Pitch Deck" at bounding box center [867, 211] width 119 height 24
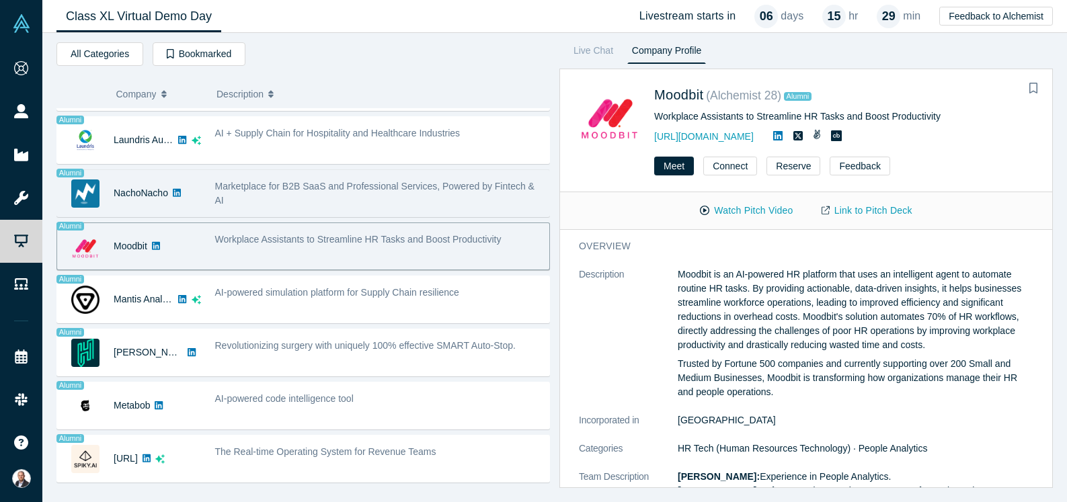
click at [264, 198] on div "Marketplace for B2B SaaS and Professional Services, Powered by Fintech & AI" at bounding box center [379, 194] width 328 height 28
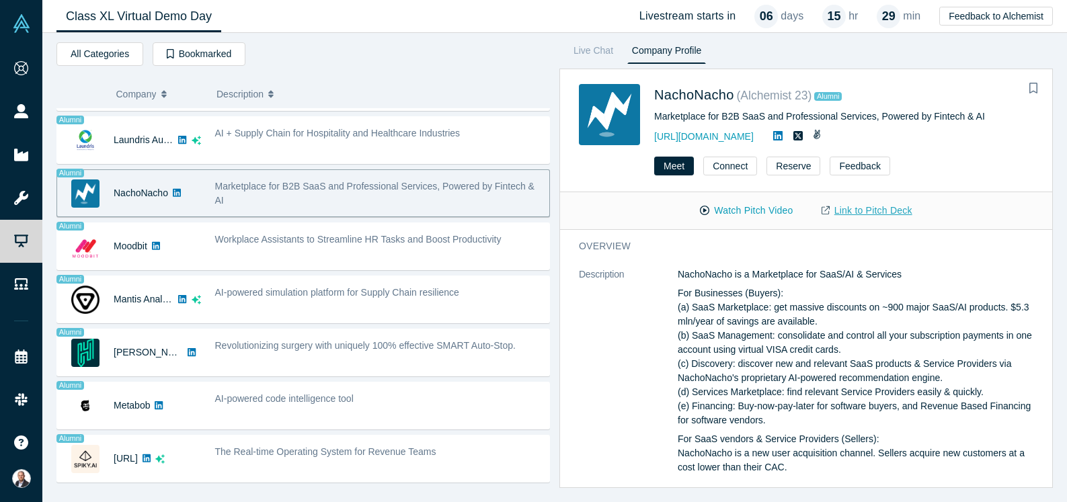
click at [866, 213] on link "Link to Pitch Deck" at bounding box center [867, 211] width 119 height 24
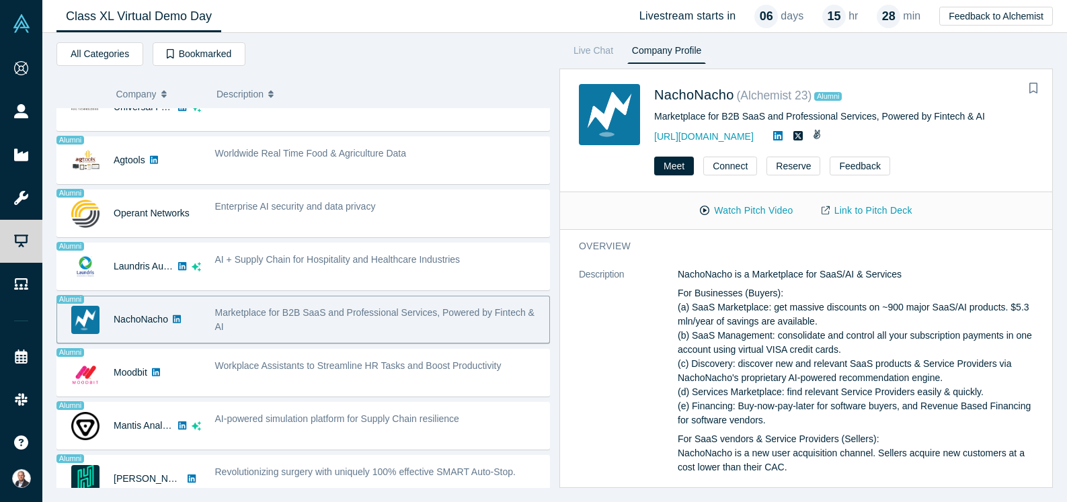
scroll to position [808, 0]
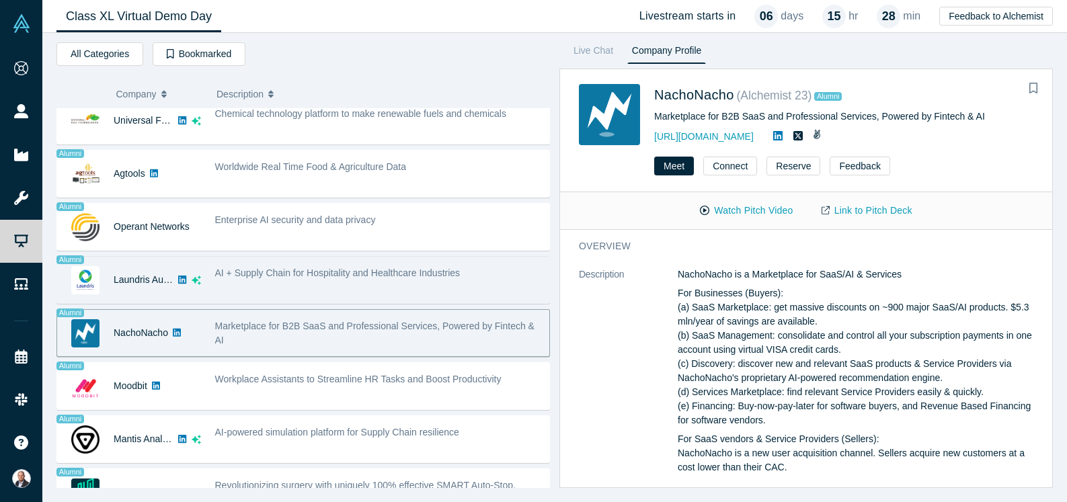
click at [334, 274] on span "AI + Supply Chain for Hospitality and Healthcare Industries" at bounding box center [338, 273] width 246 height 11
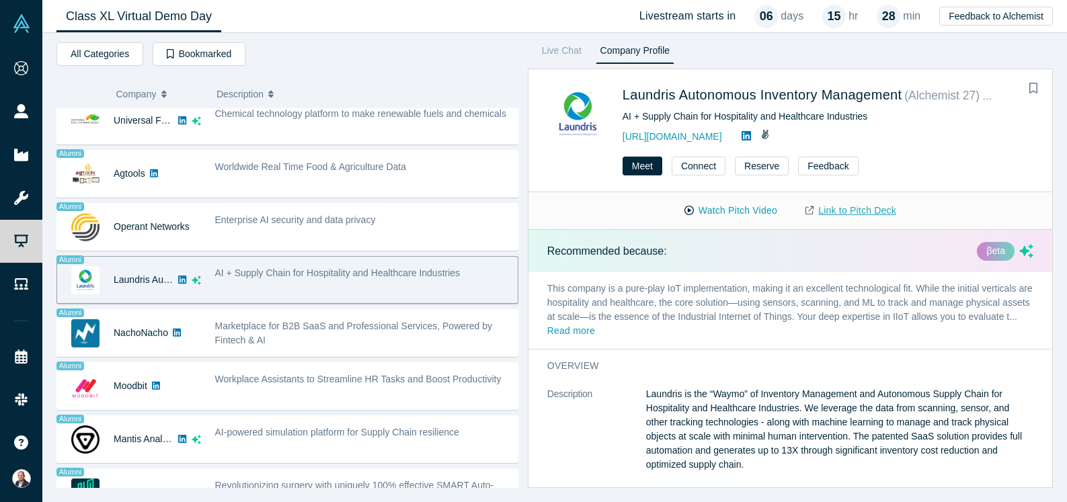
click at [828, 214] on link "Link to Pitch Deck" at bounding box center [851, 211] width 119 height 24
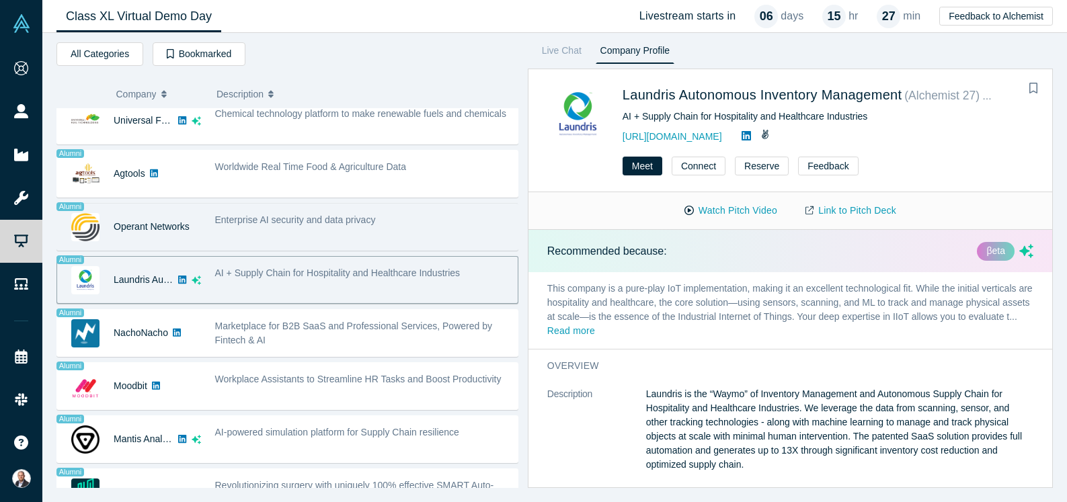
click at [406, 235] on div "Enterprise AI security and data privacy" at bounding box center [363, 227] width 310 height 42
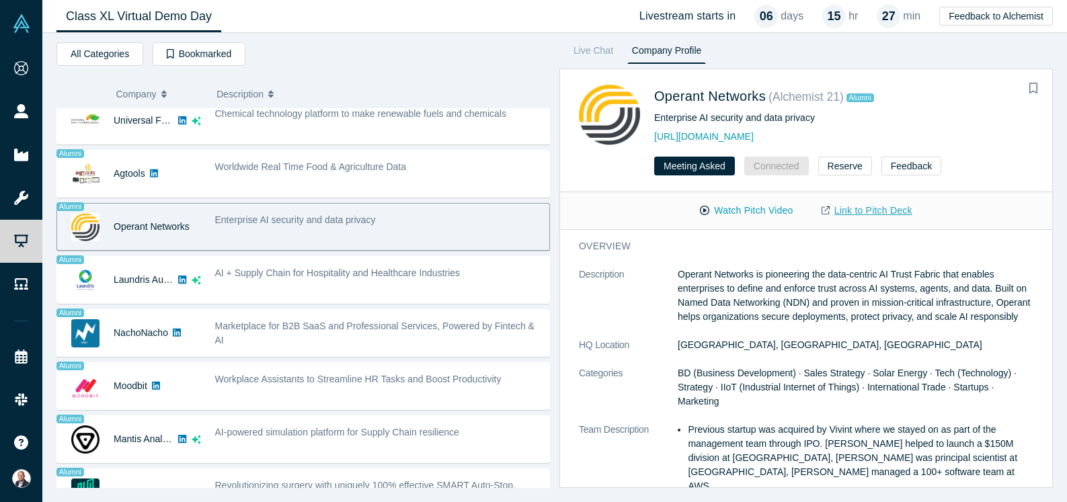
click at [872, 212] on link "Link to Pitch Deck" at bounding box center [867, 211] width 119 height 24
click at [477, 213] on div "Enterprise AI security and data privacy" at bounding box center [379, 220] width 328 height 14
click at [884, 207] on link "Link to Pitch Deck" at bounding box center [867, 211] width 119 height 24
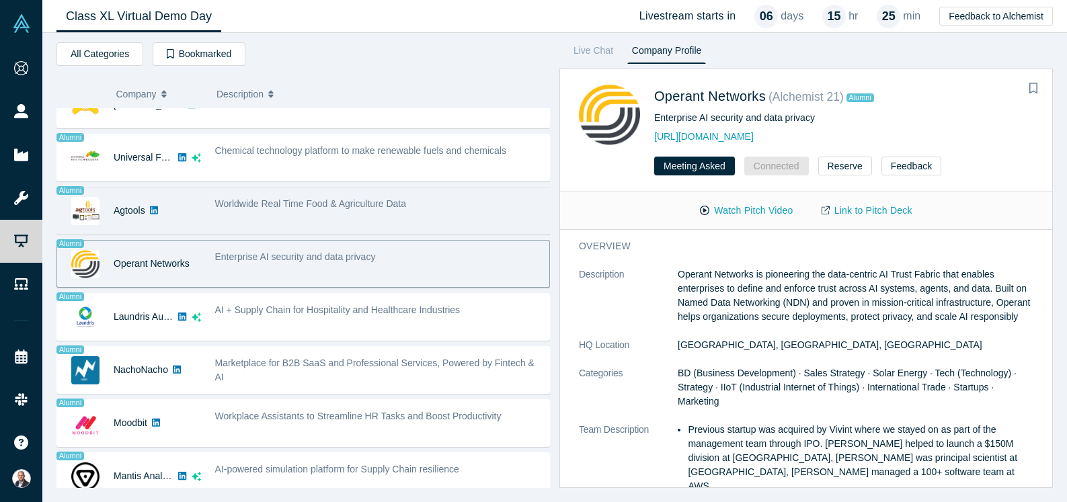
scroll to position [763, 0]
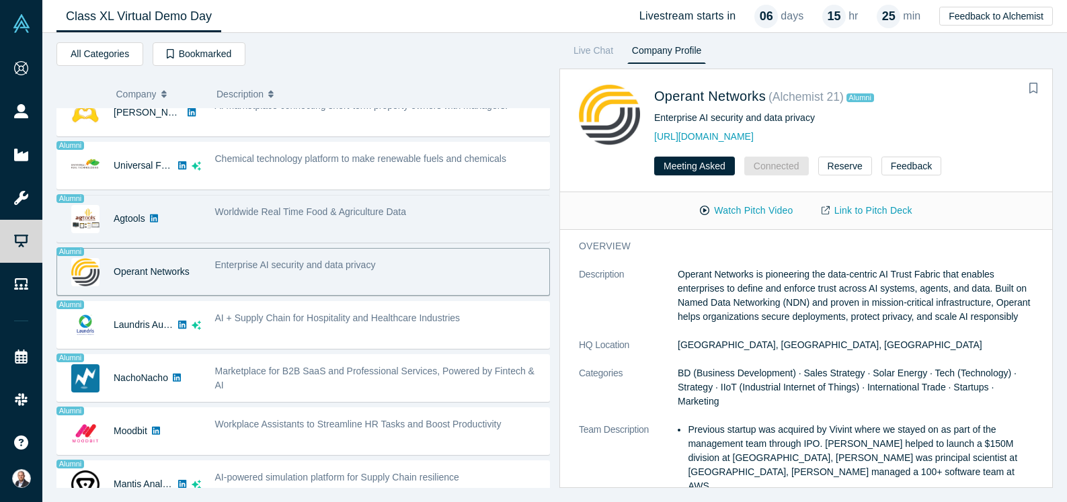
click at [239, 198] on div "Worldwide Real Time Food & Agriculture Data" at bounding box center [379, 219] width 342 height 42
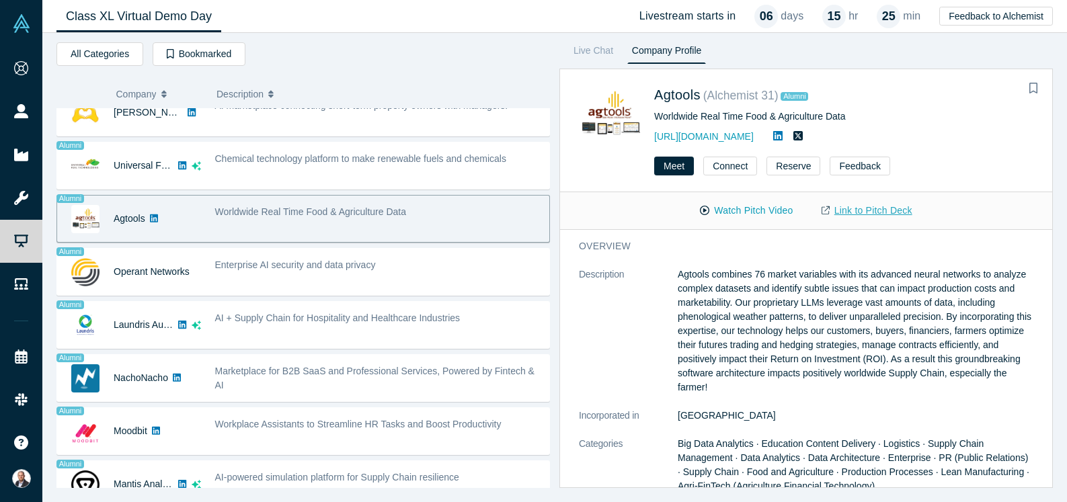
click at [853, 213] on link "Link to Pitch Deck" at bounding box center [867, 211] width 119 height 24
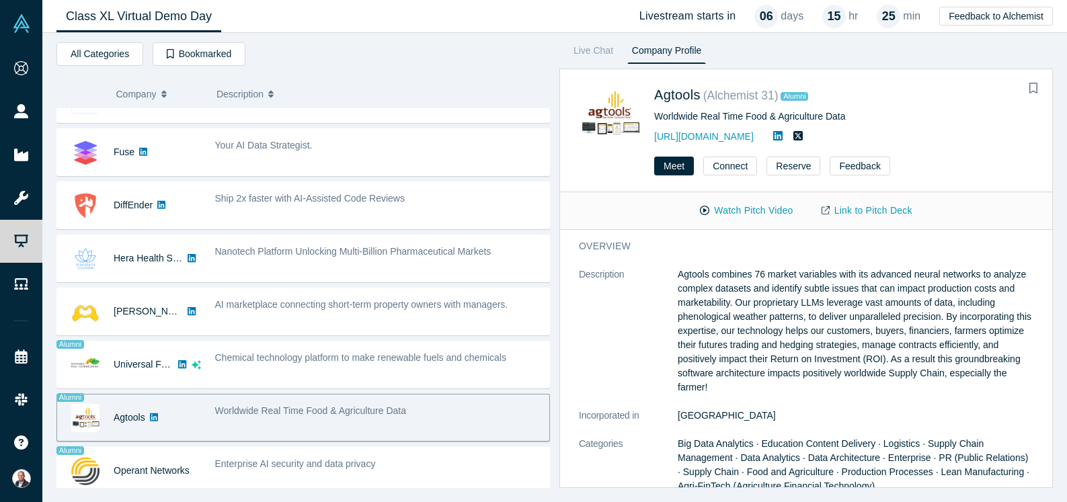
scroll to position [556, 0]
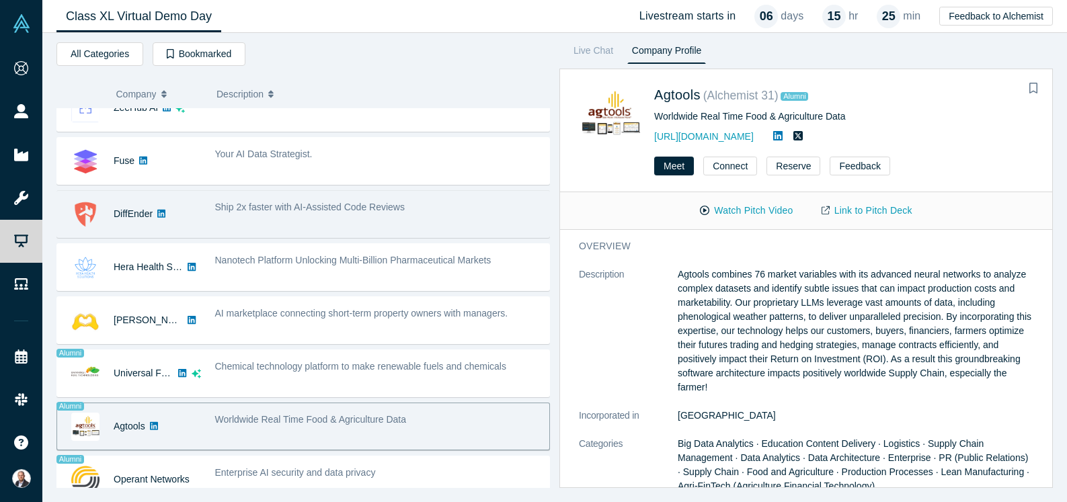
click at [334, 209] on span "Ship 2x faster with AI-Assisted Code Reviews" at bounding box center [310, 207] width 190 height 11
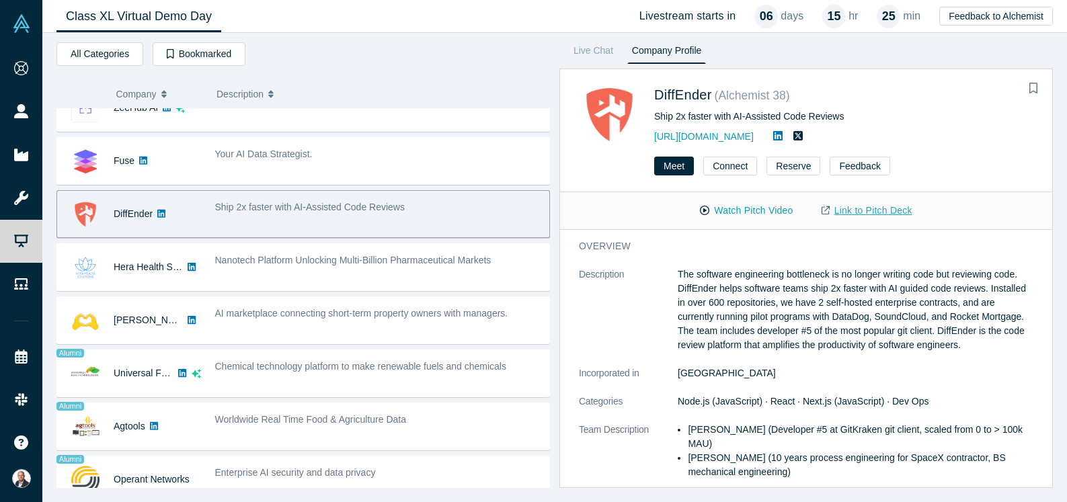
click at [837, 211] on link "Link to Pitch Deck" at bounding box center [867, 211] width 119 height 24
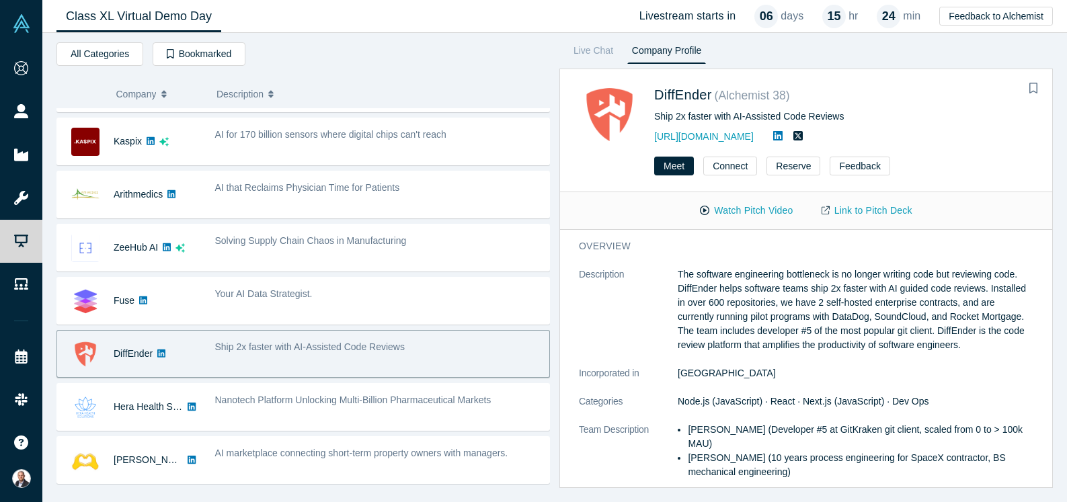
scroll to position [393, 0]
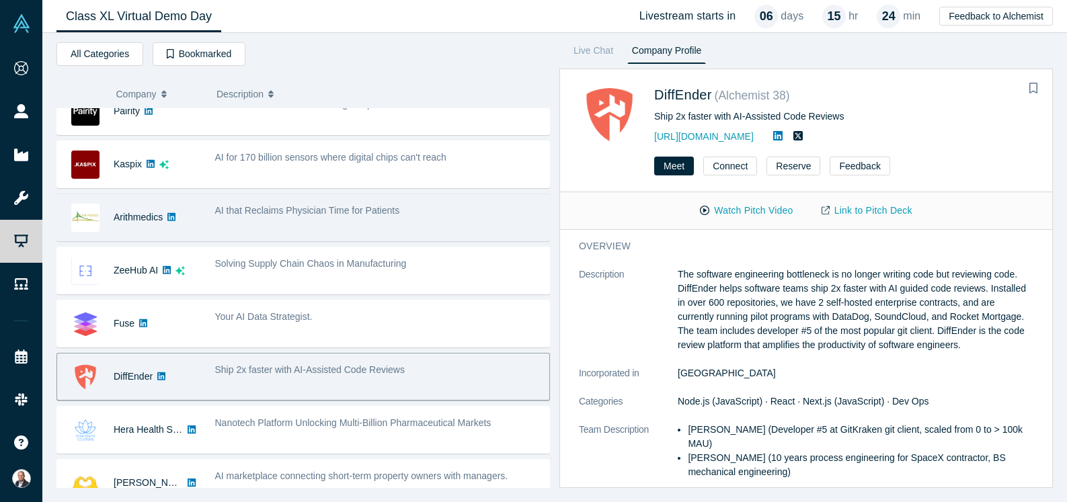
click at [319, 225] on div "AI that Reclaims Physician Time for Patients" at bounding box center [379, 217] width 342 height 42
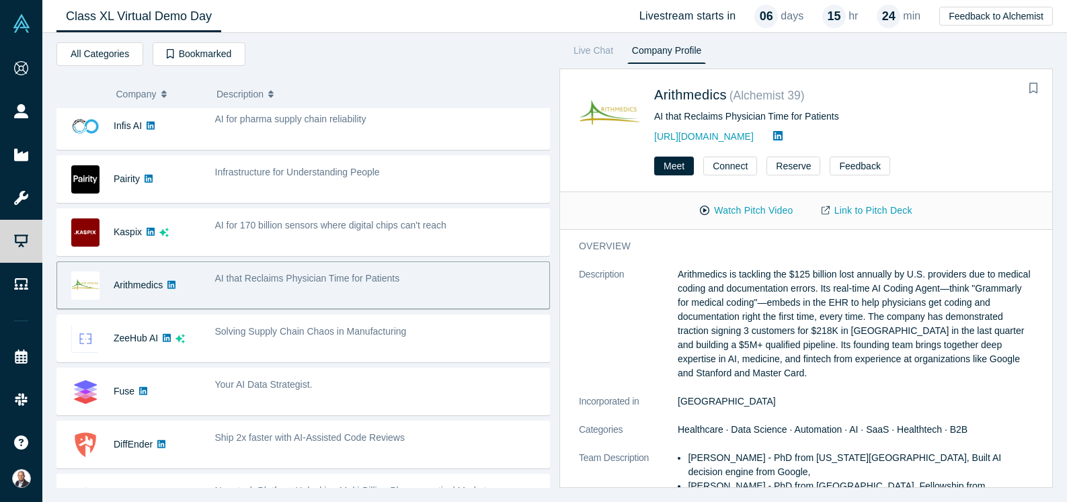
scroll to position [315, 0]
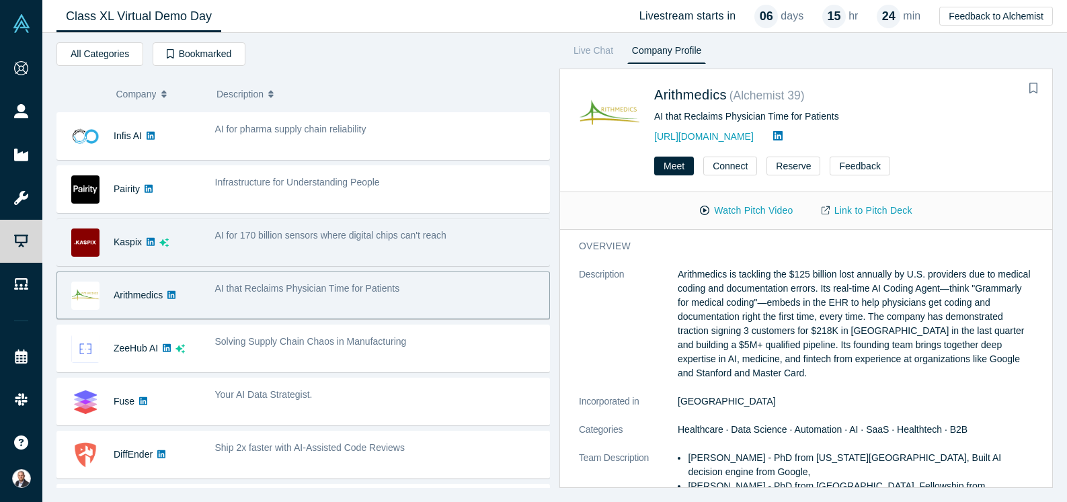
click at [365, 247] on div "AI for 170 billion sensors where digital chips can't reach" at bounding box center [379, 242] width 342 height 42
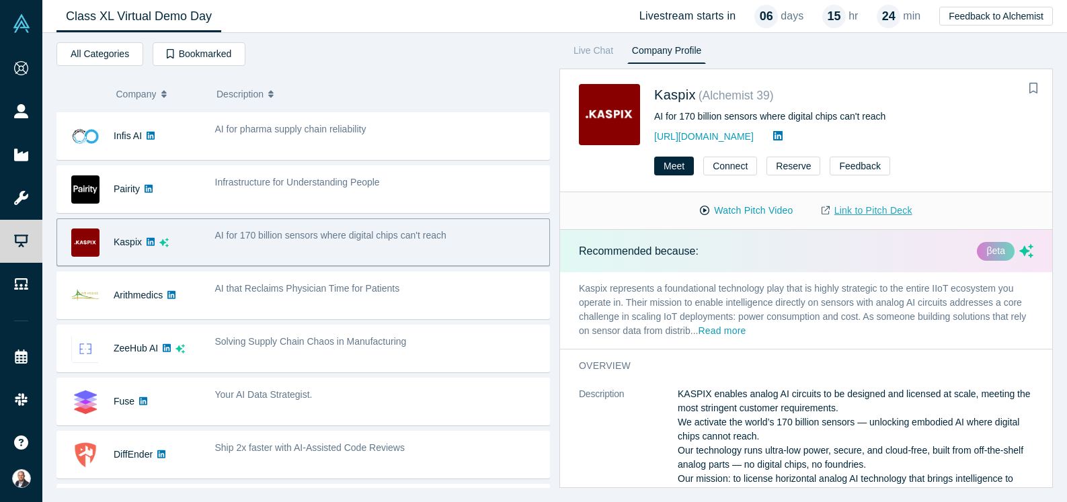
click at [866, 211] on link "Link to Pitch Deck" at bounding box center [867, 211] width 119 height 24
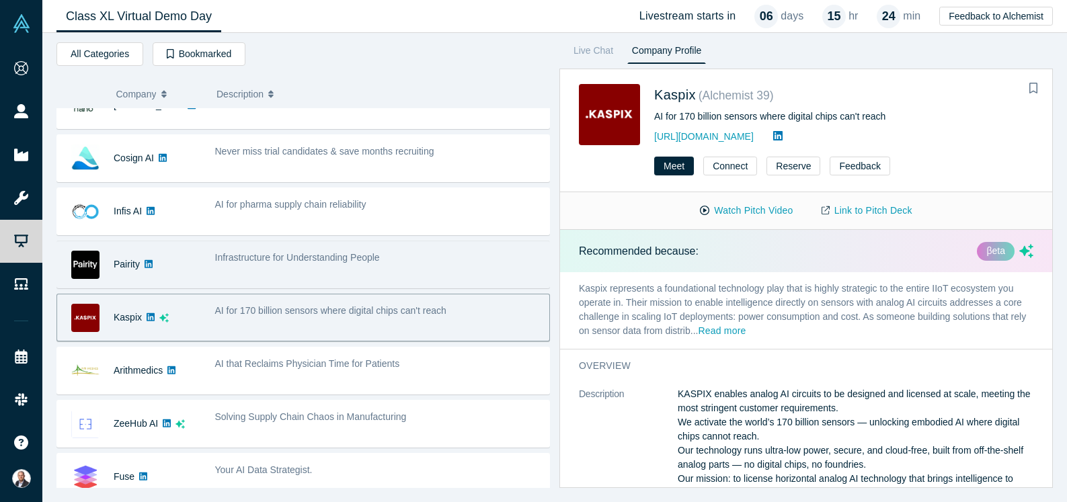
scroll to position [233, 0]
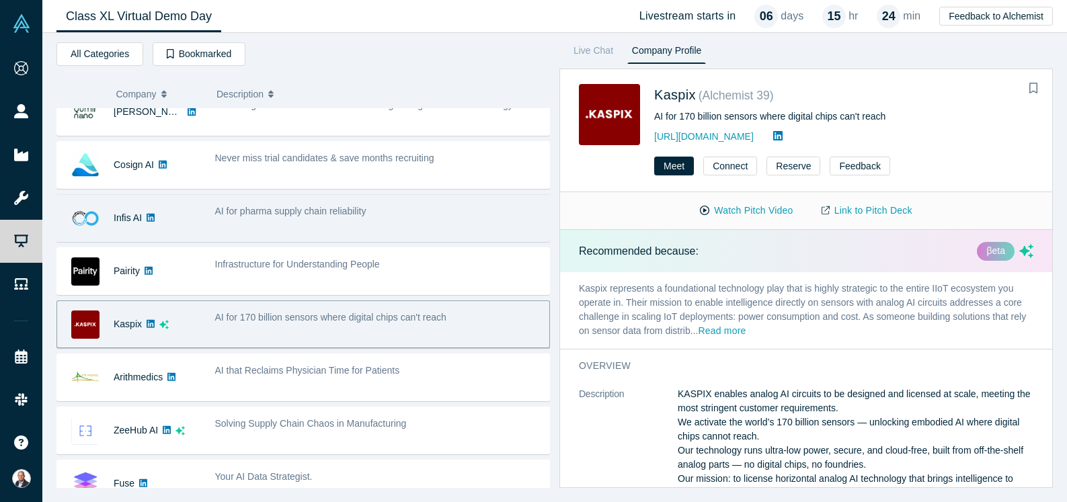
click at [328, 221] on div "AI for pharma supply chain reliability" at bounding box center [379, 218] width 342 height 42
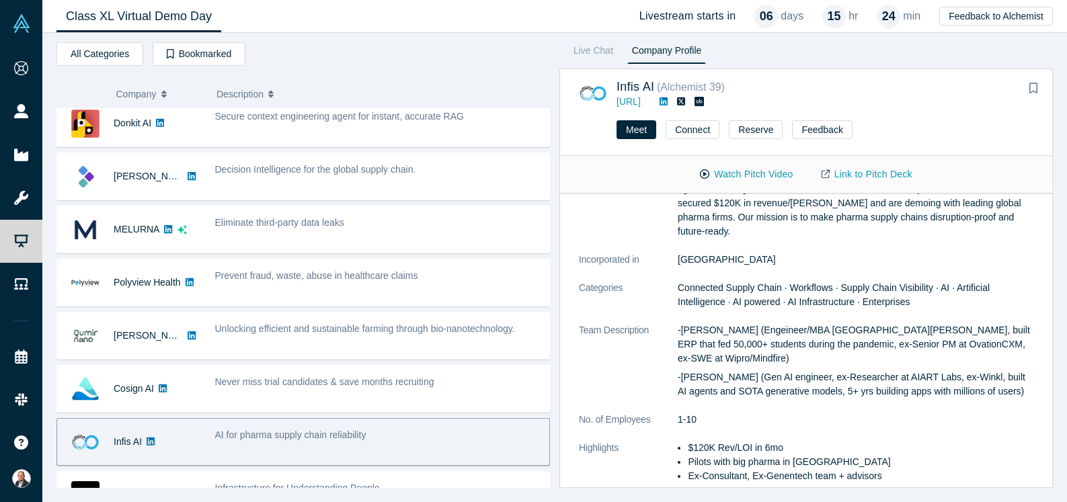
scroll to position [0, 0]
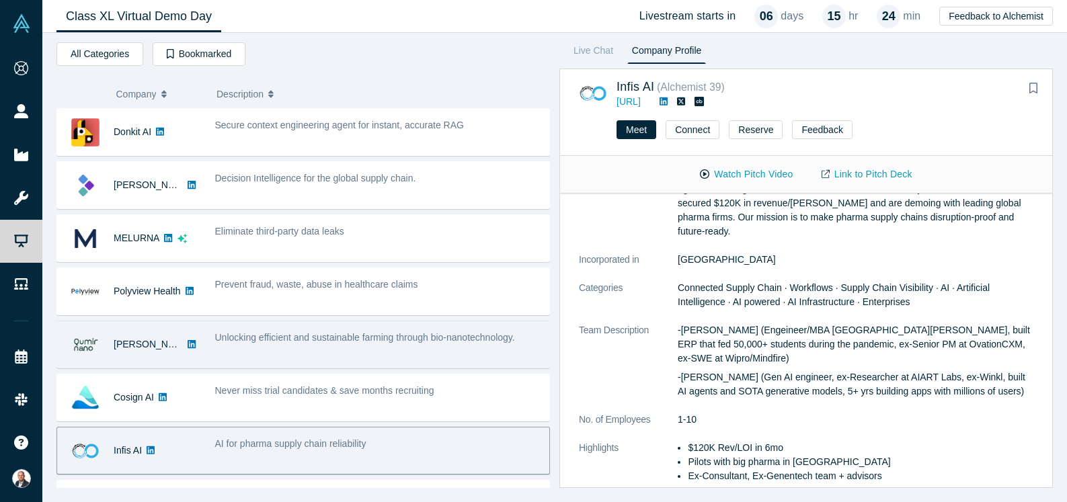
click at [314, 344] on div "Unlocking efficient and sustainable farming through bio-nanotechnology." at bounding box center [379, 338] width 328 height 14
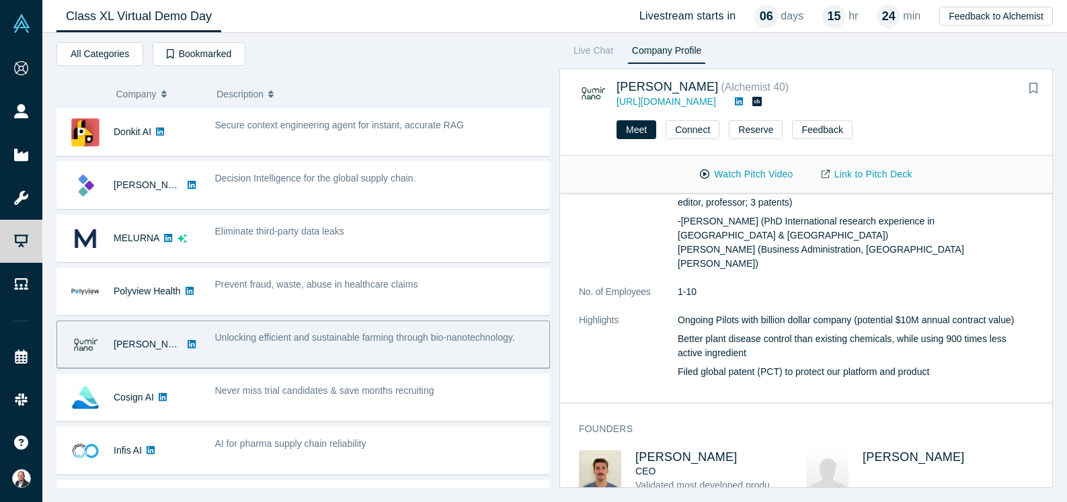
scroll to position [334, 0]
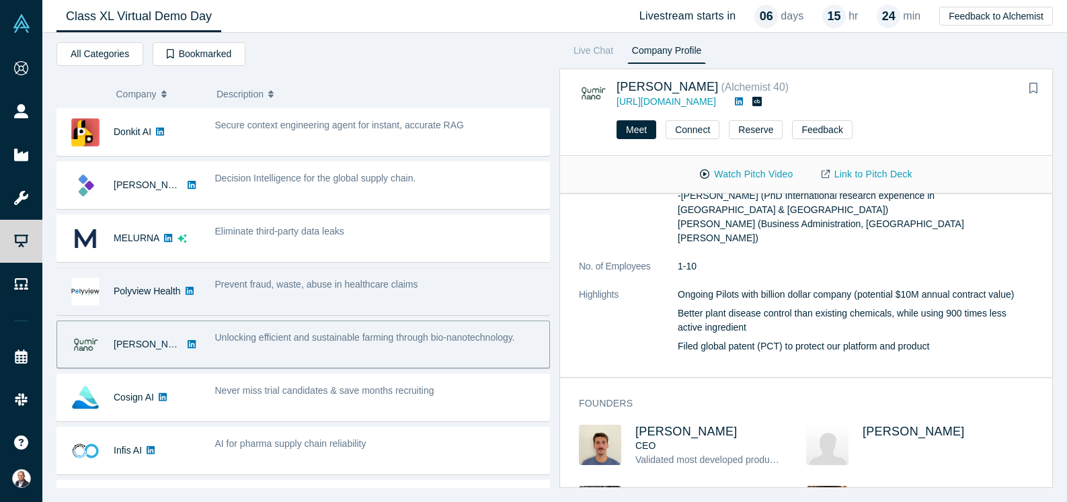
click at [331, 274] on div "Prevent fraud, waste, abuse in healthcare claims" at bounding box center [379, 291] width 342 height 42
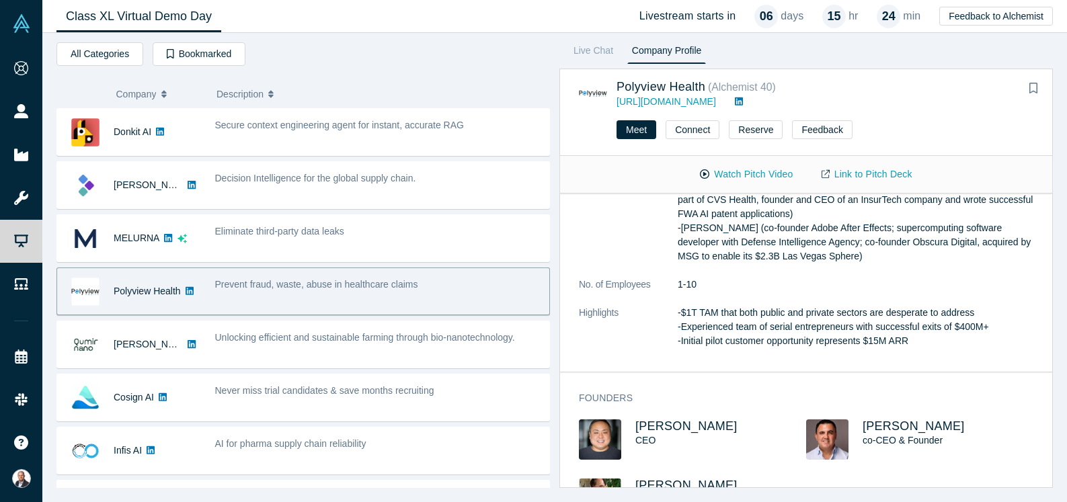
scroll to position [298, 0]
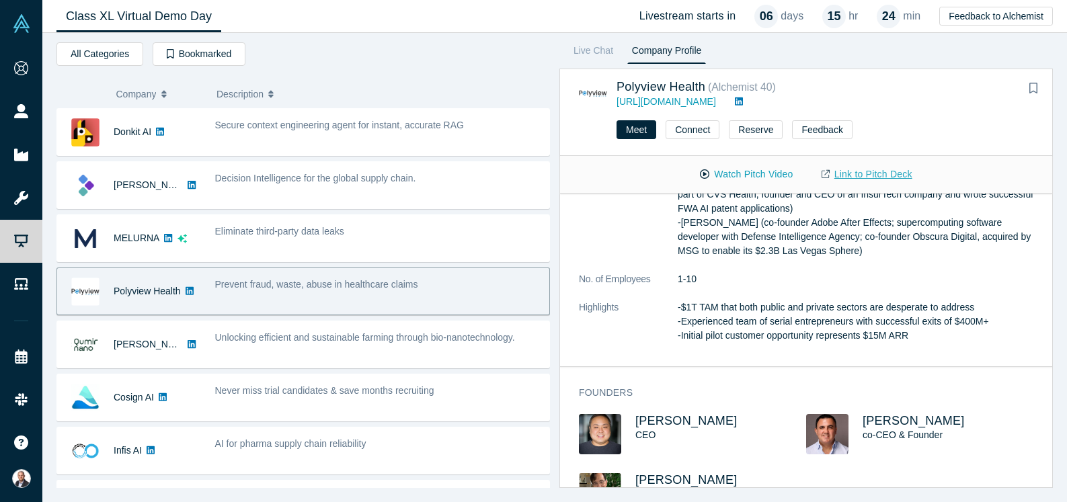
click at [856, 180] on link "Link to Pitch Deck" at bounding box center [867, 175] width 119 height 24
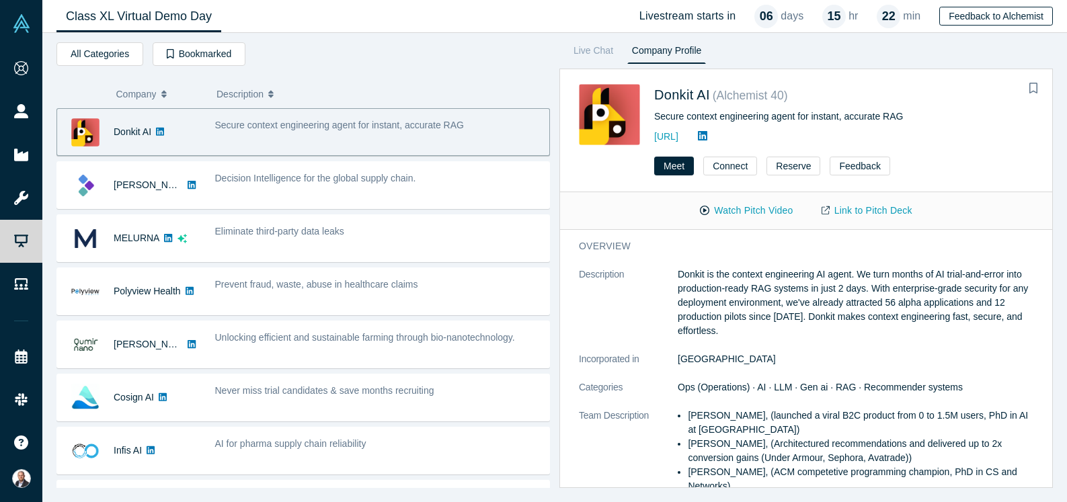
click at [965, 24] on button "Feedback to Alchemist" at bounding box center [997, 16] width 114 height 19
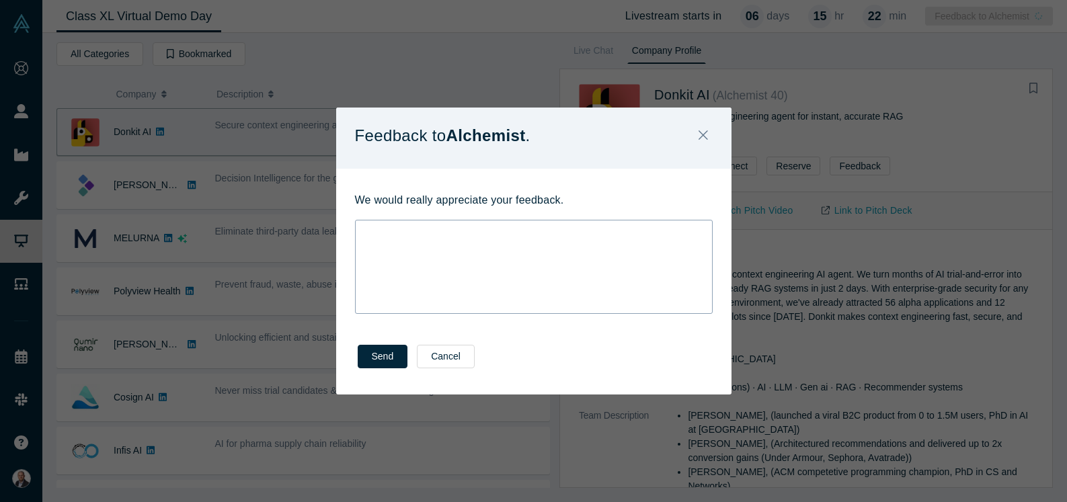
click at [477, 258] on div "rdw-wrapper" at bounding box center [534, 267] width 358 height 94
click at [451, 355] on button "Cancel" at bounding box center [446, 357] width 58 height 24
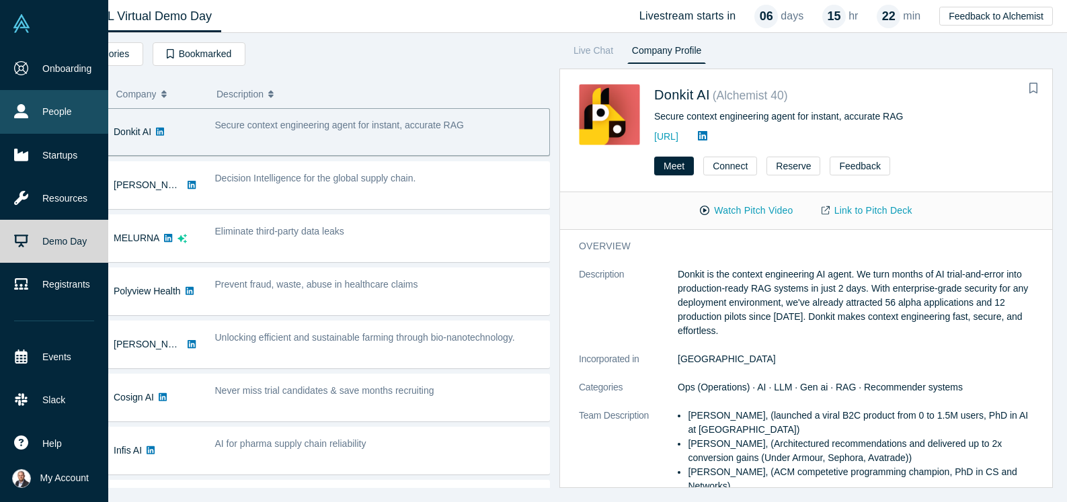
click at [20, 114] on icon at bounding box center [21, 111] width 14 height 14
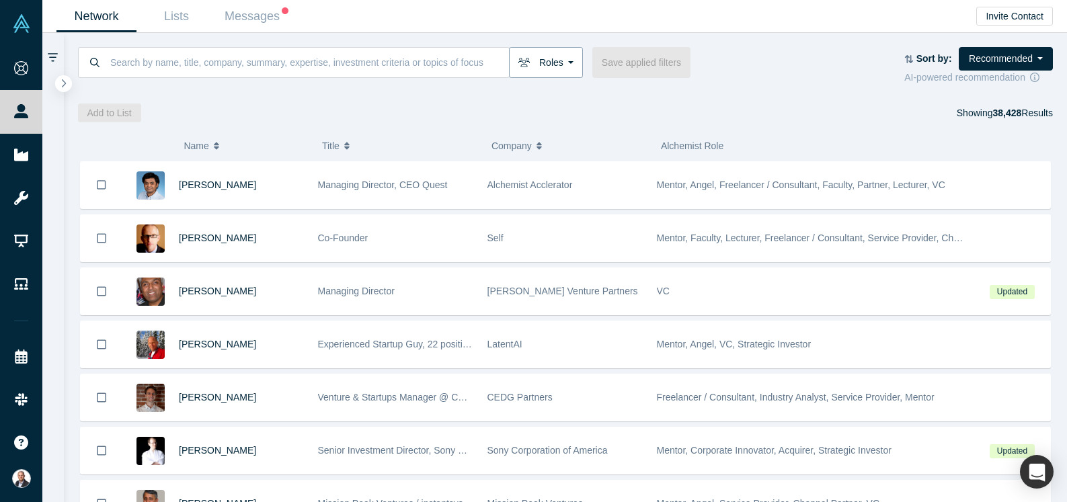
click at [548, 60] on button "Roles" at bounding box center [546, 62] width 74 height 31
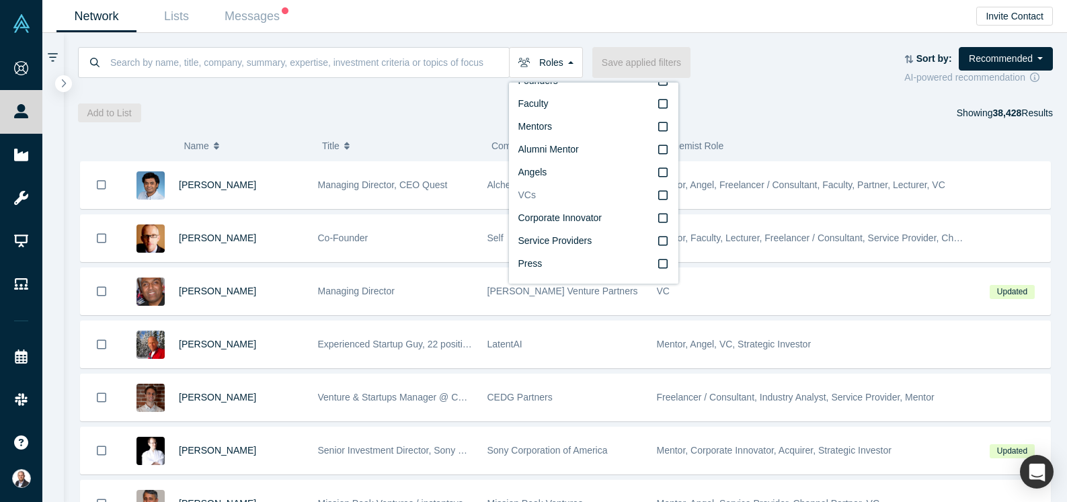
scroll to position [23, 0]
click at [663, 195] on icon at bounding box center [662, 194] width 9 height 11
click at [0, 0] on input "VCs" at bounding box center [0, 0] width 0 height 0
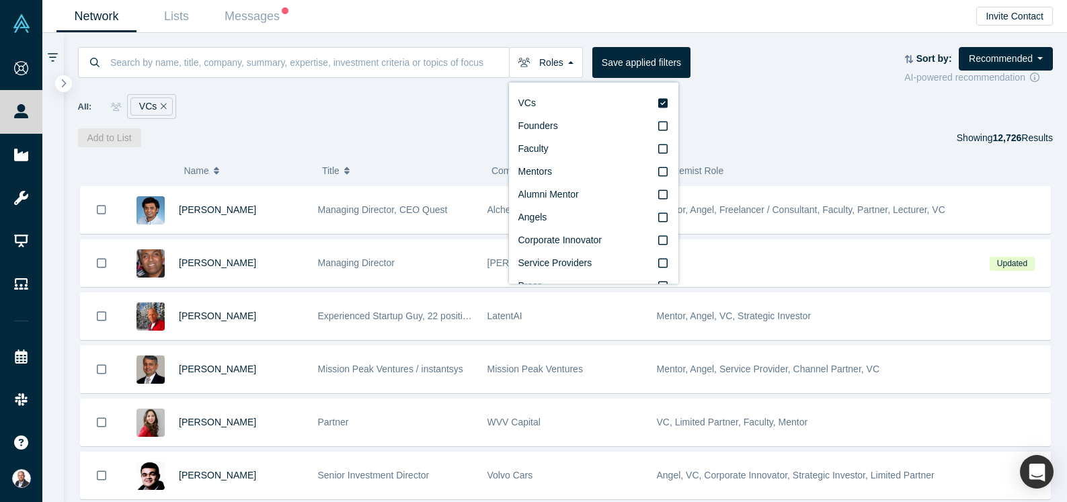
click at [420, 122] on div "Roles VCs Founders Faculty Mentors Alumni Mentor Angels Corporate Innovator Ser…" at bounding box center [566, 90] width 1004 height 114
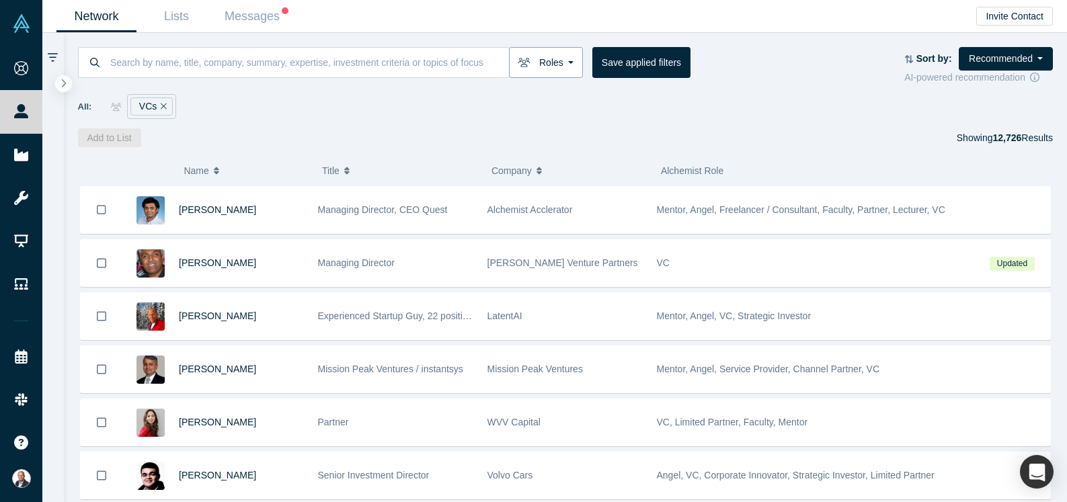
click at [566, 59] on button "Roles" at bounding box center [546, 62] width 74 height 31
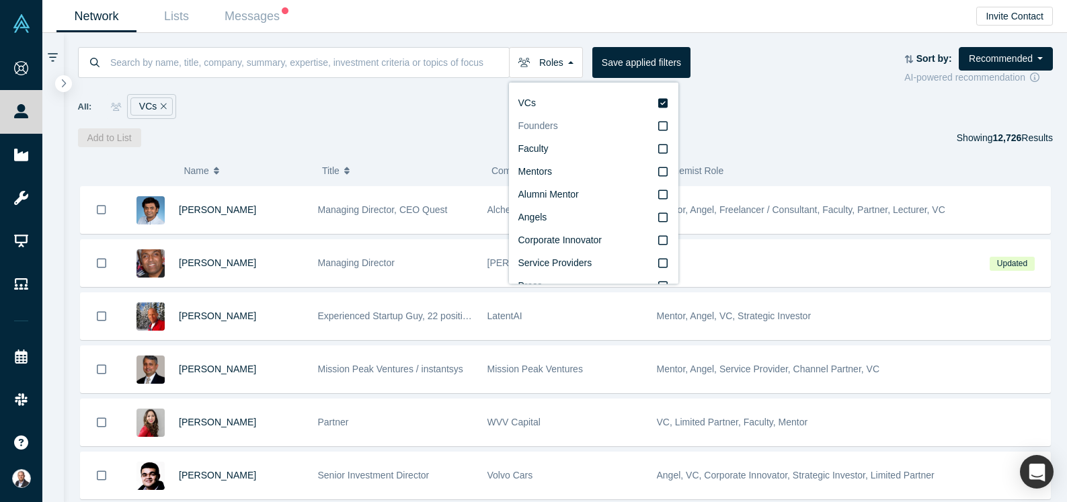
scroll to position [23, 0]
click at [404, 138] on div "Add to List Showing 12,726 Results" at bounding box center [566, 137] width 976 height 19
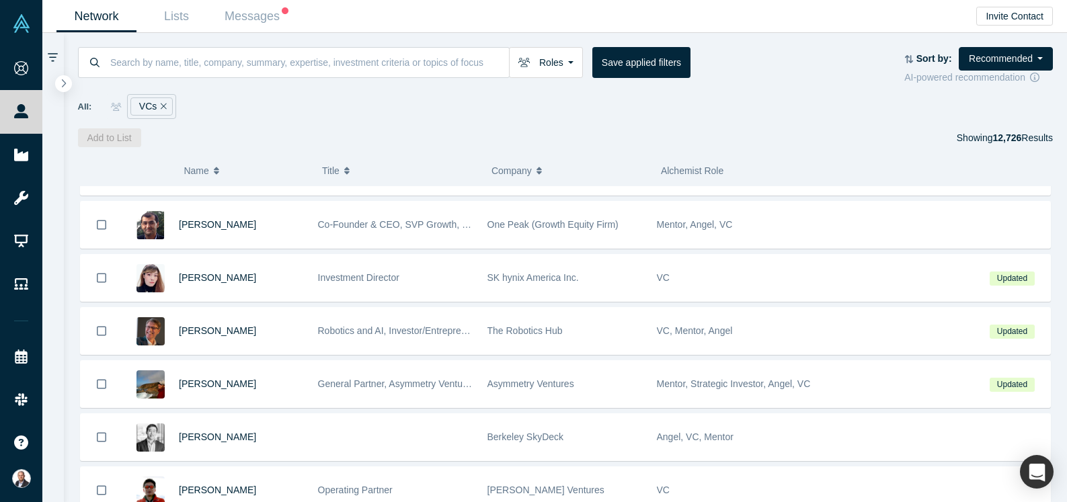
scroll to position [2380, 0]
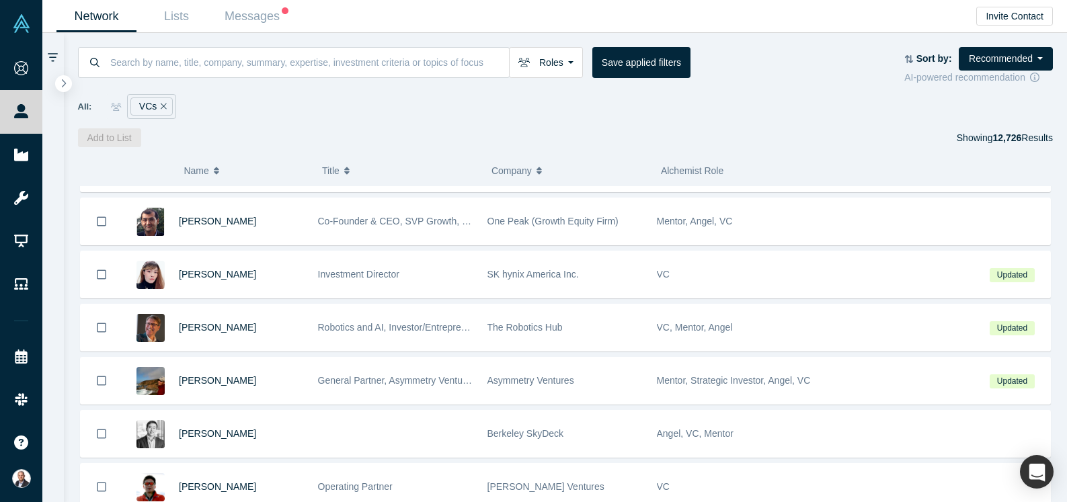
click at [938, 62] on strong "Sort by:" at bounding box center [935, 58] width 36 height 11
click at [945, 57] on strong "Sort by:" at bounding box center [935, 58] width 36 height 11
click at [995, 52] on button "Recommended" at bounding box center [1006, 59] width 94 height 24
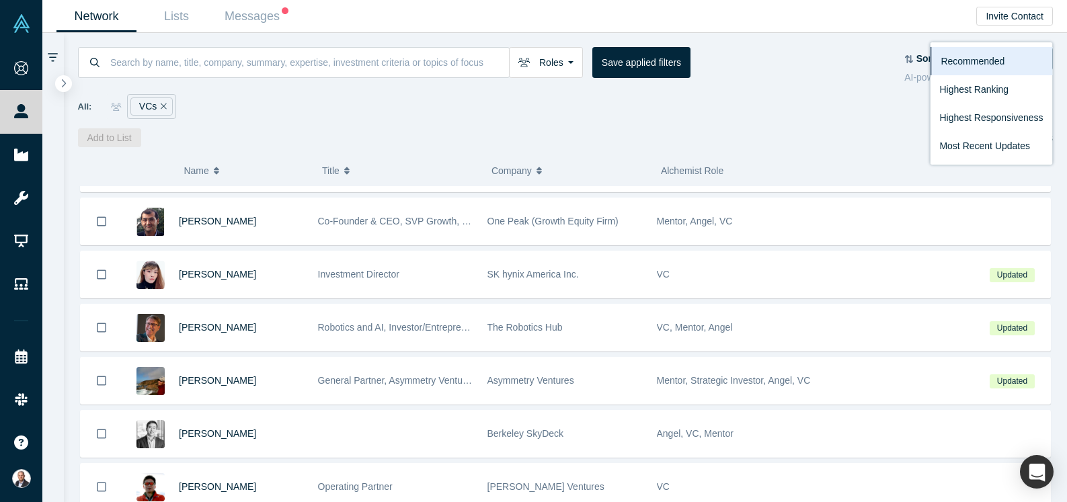
click at [851, 114] on div "All: VCs" at bounding box center [566, 106] width 976 height 25
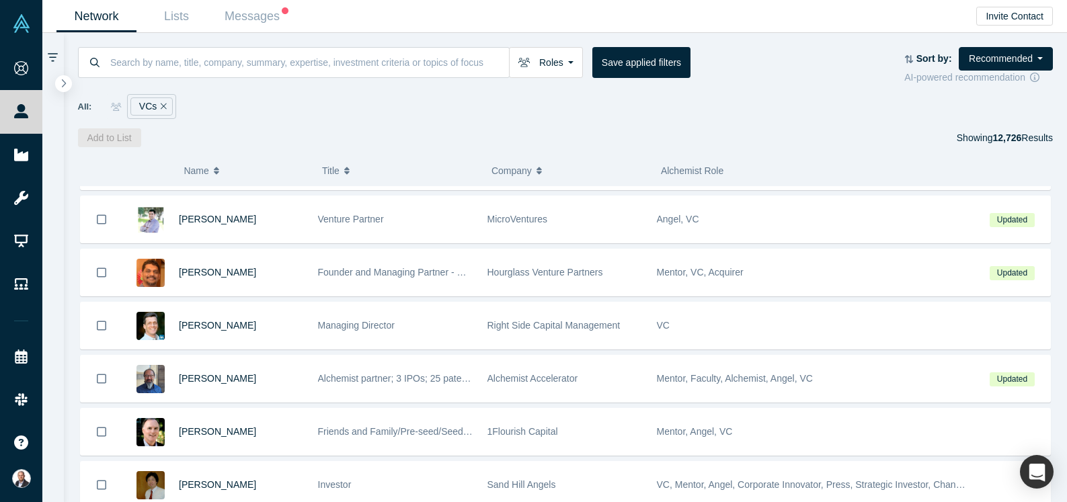
scroll to position [0, 0]
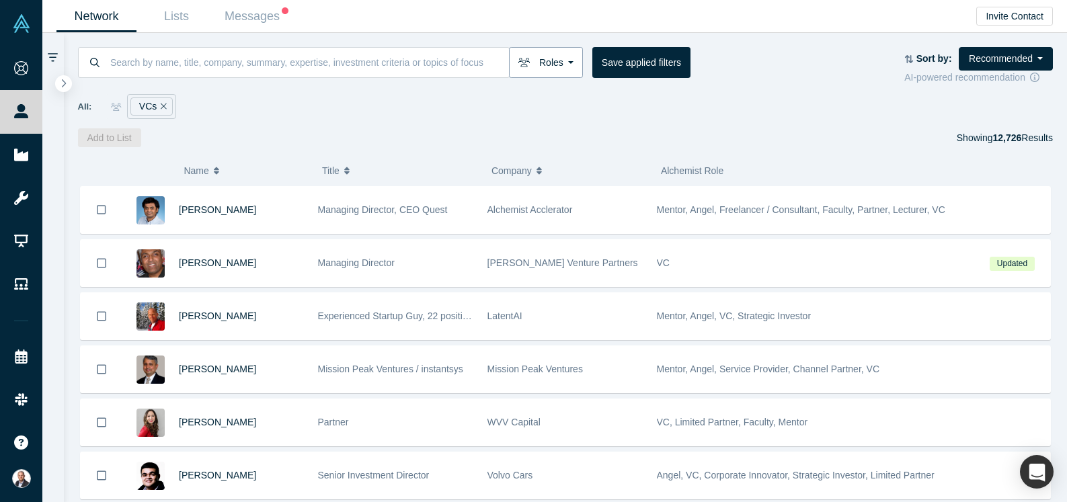
click at [566, 58] on button "Roles" at bounding box center [546, 62] width 74 height 31
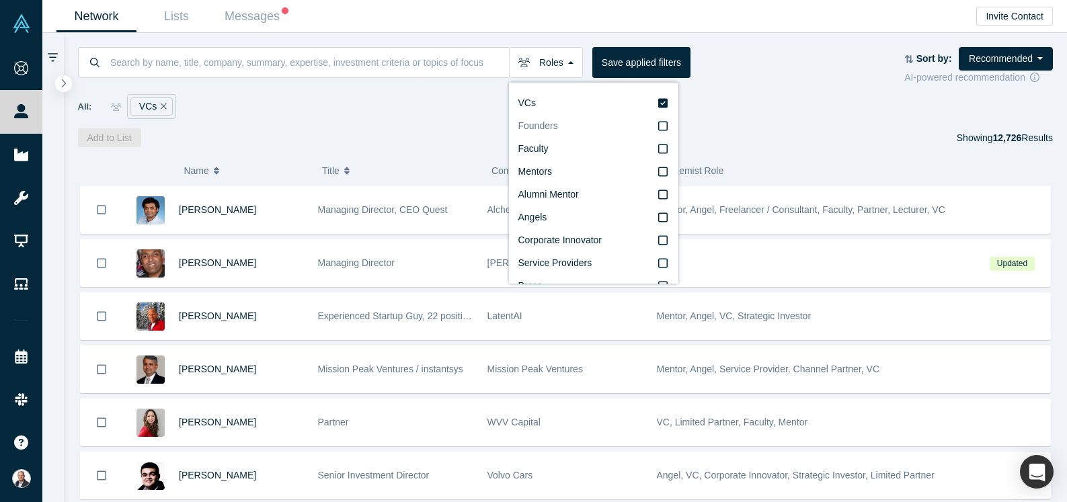
scroll to position [23, 0]
click at [439, 151] on div "( 0 ) Name Title Company Alchemist Role Gnani Palanikumar Managing Director, CE…" at bounding box center [566, 324] width 1004 height 355
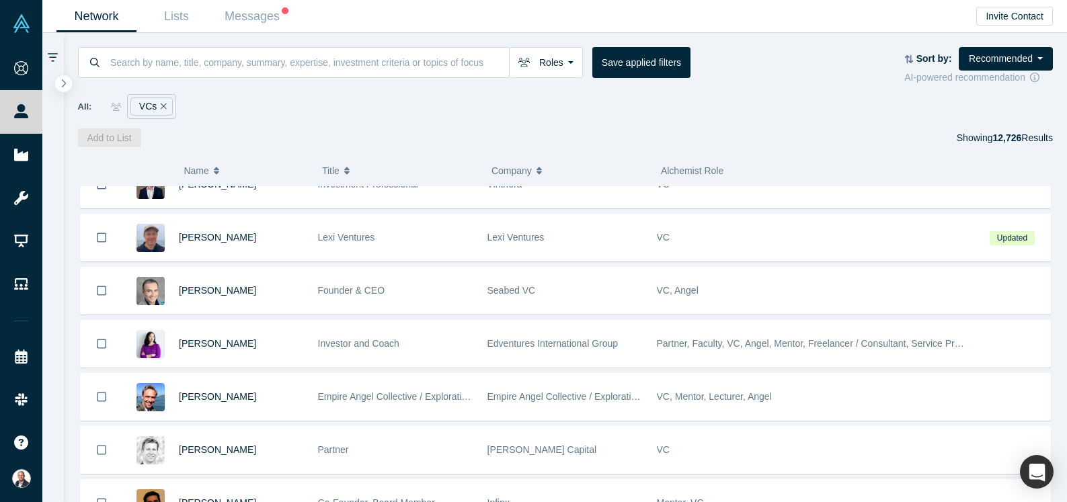
scroll to position [0, 0]
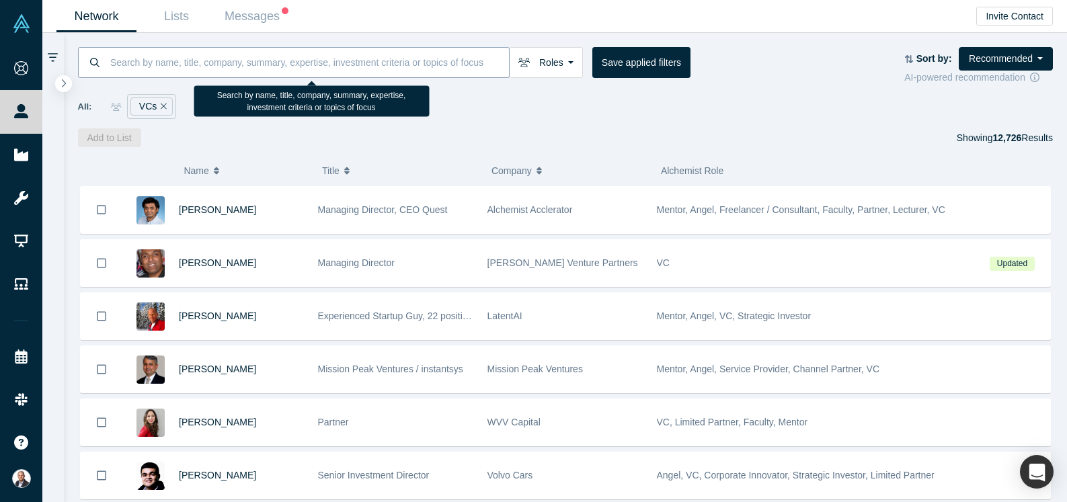
click at [430, 71] on input at bounding box center [309, 62] width 400 height 32
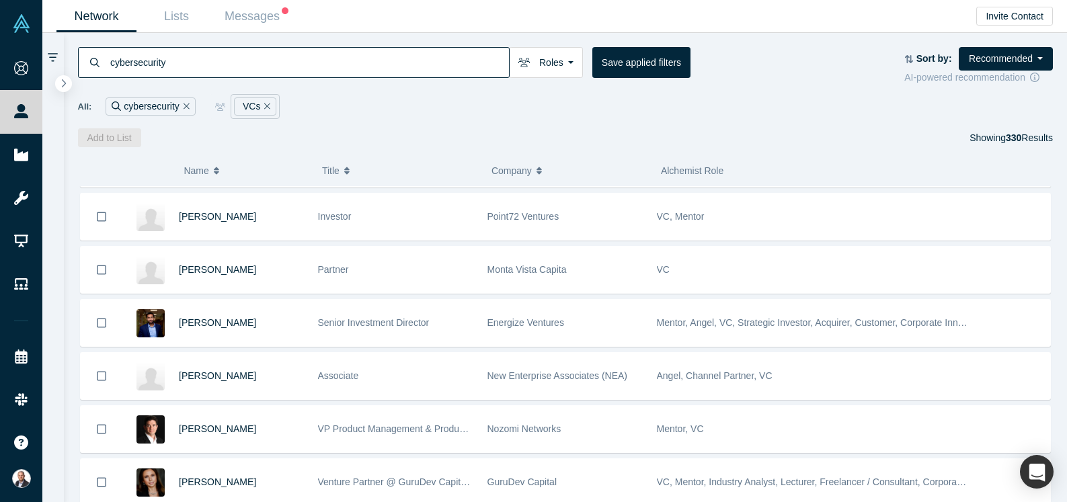
scroll to position [1881, 0]
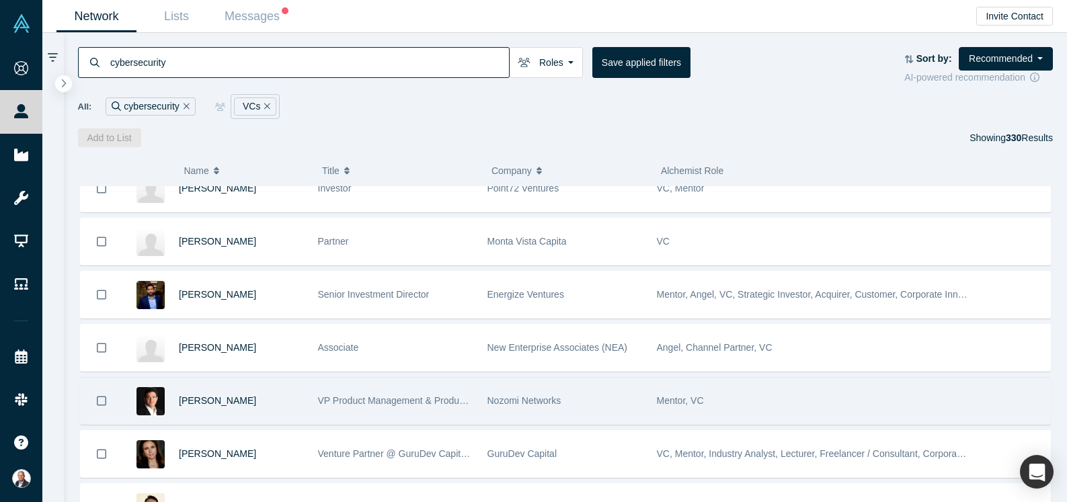
click at [508, 404] on span "Nozomi Networks" at bounding box center [525, 401] width 74 height 11
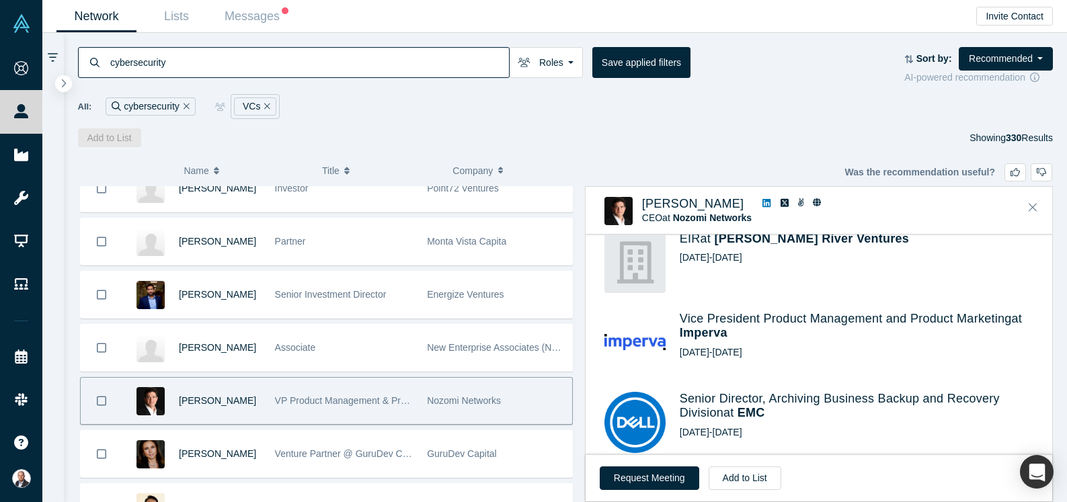
scroll to position [626, 0]
click at [1030, 207] on icon "Close" at bounding box center [1033, 207] width 8 height 12
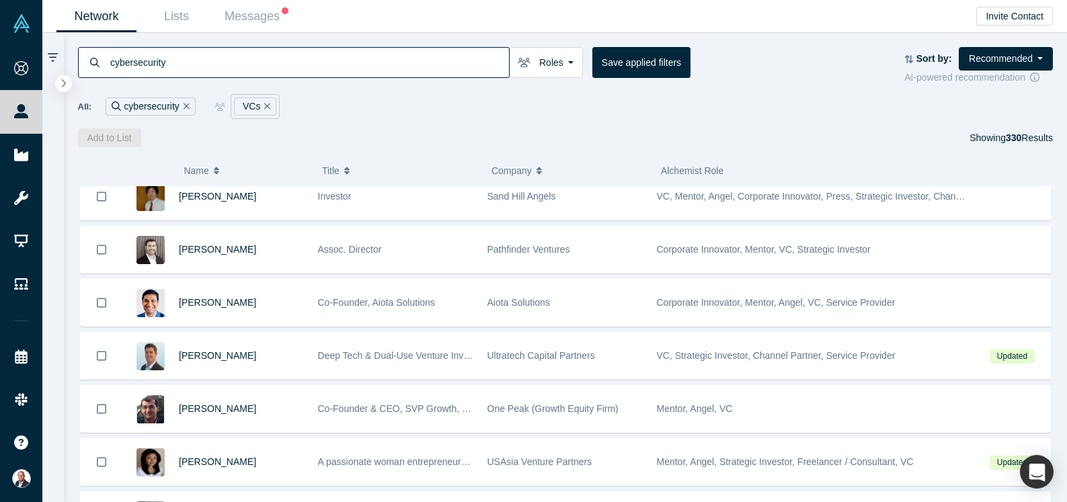
scroll to position [0, 0]
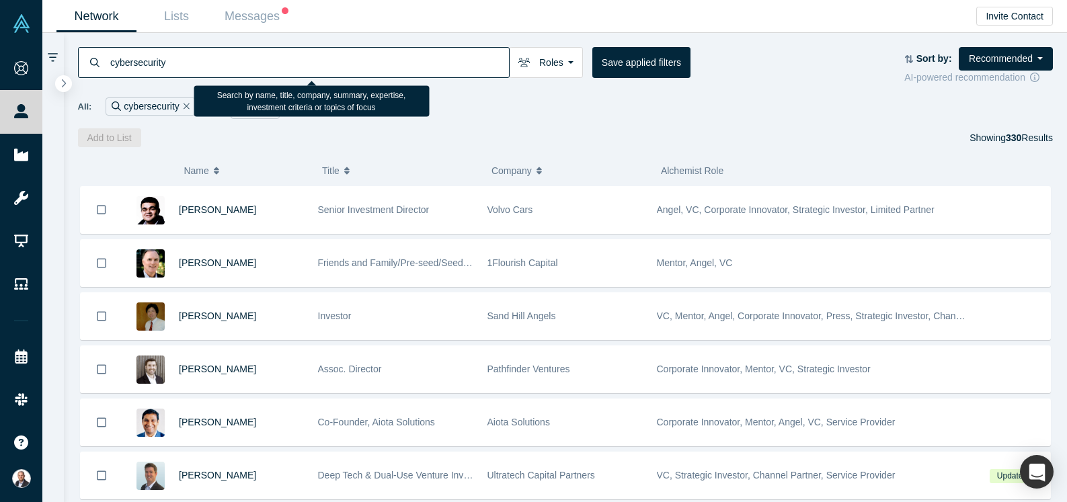
click at [212, 68] on input "cybersecurity" at bounding box center [309, 62] width 400 height 32
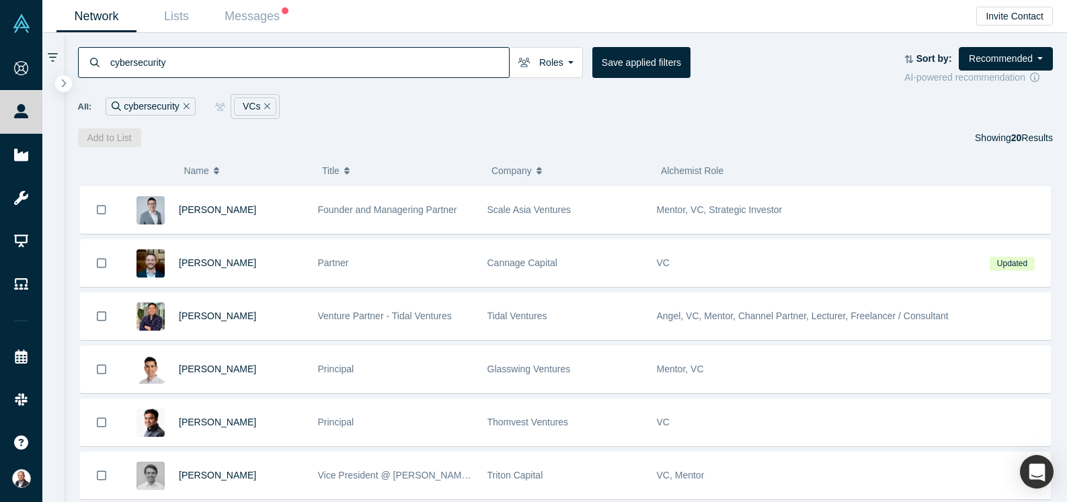
click at [517, 98] on div "All: cybersecurity VCs" at bounding box center [566, 106] width 976 height 25
click at [636, 63] on button "Save applied filters" at bounding box center [642, 62] width 98 height 31
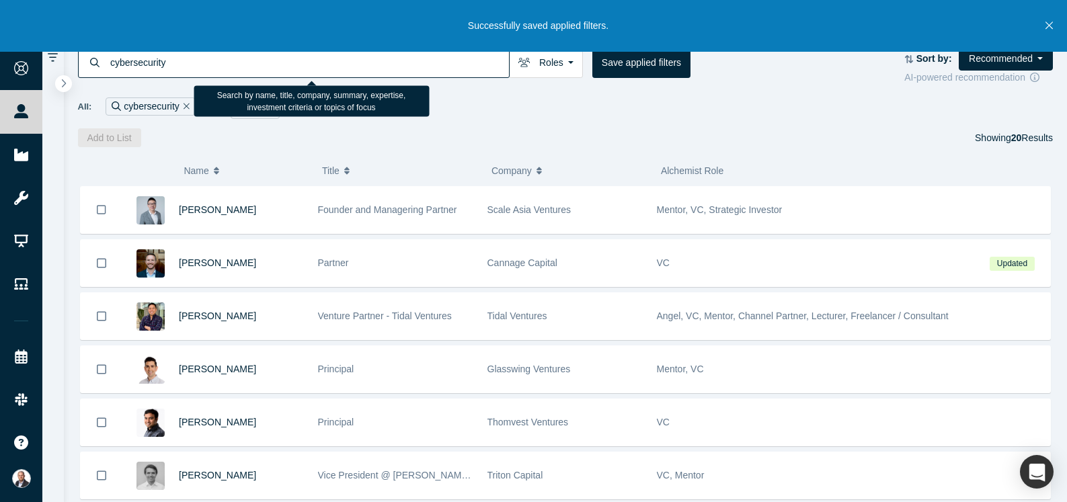
click at [232, 71] on input "cybersecurity" at bounding box center [309, 62] width 400 height 32
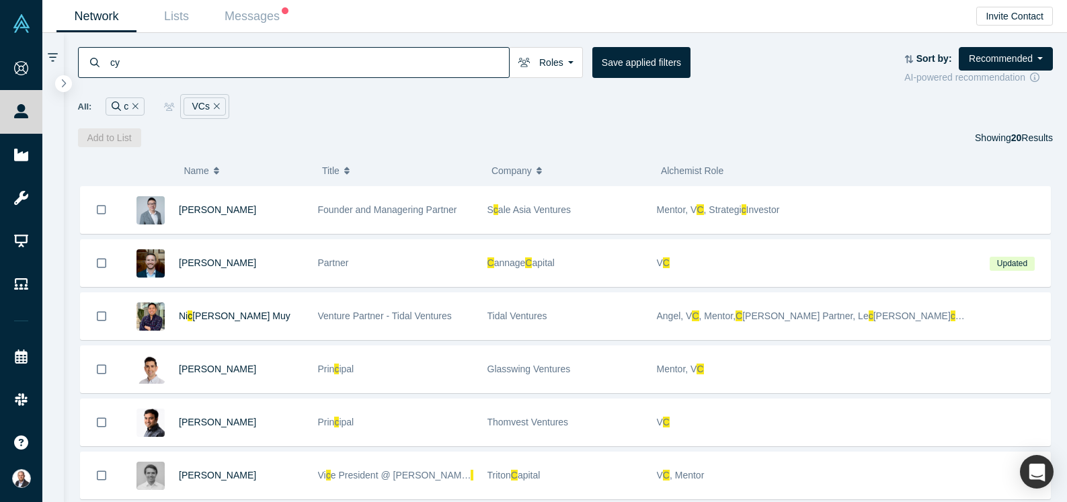
type input "c"
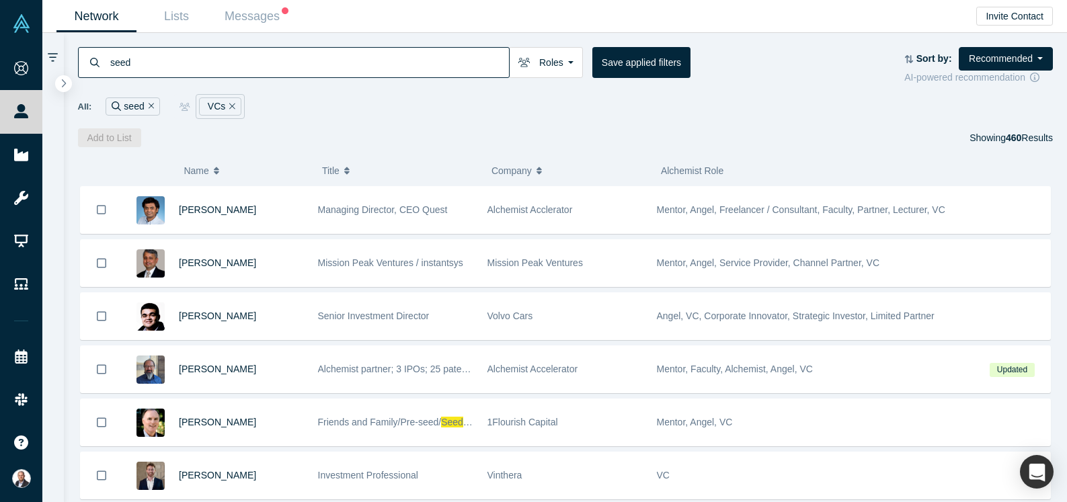
click at [120, 61] on input "seed" at bounding box center [309, 62] width 400 height 32
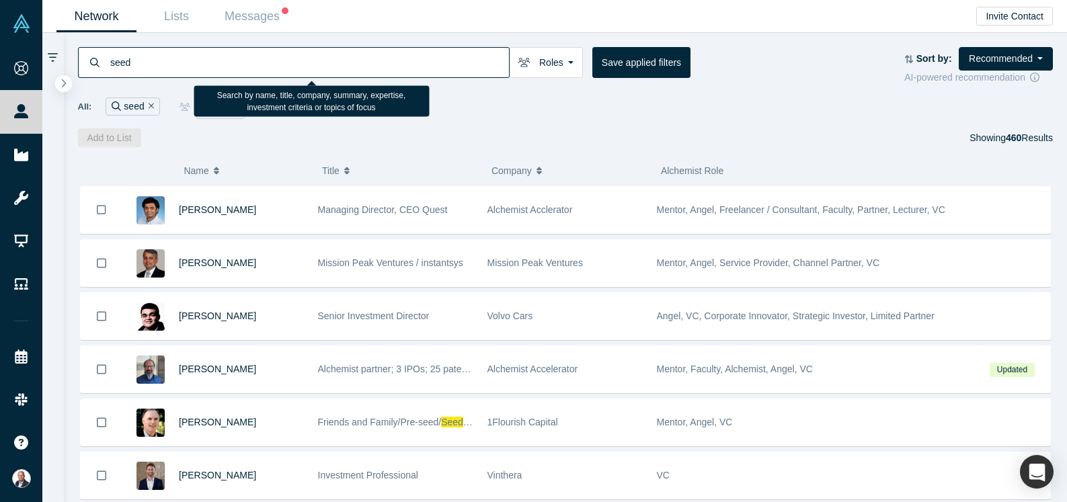
click at [120, 61] on input "seed" at bounding box center [309, 62] width 400 height 32
type input "series a"
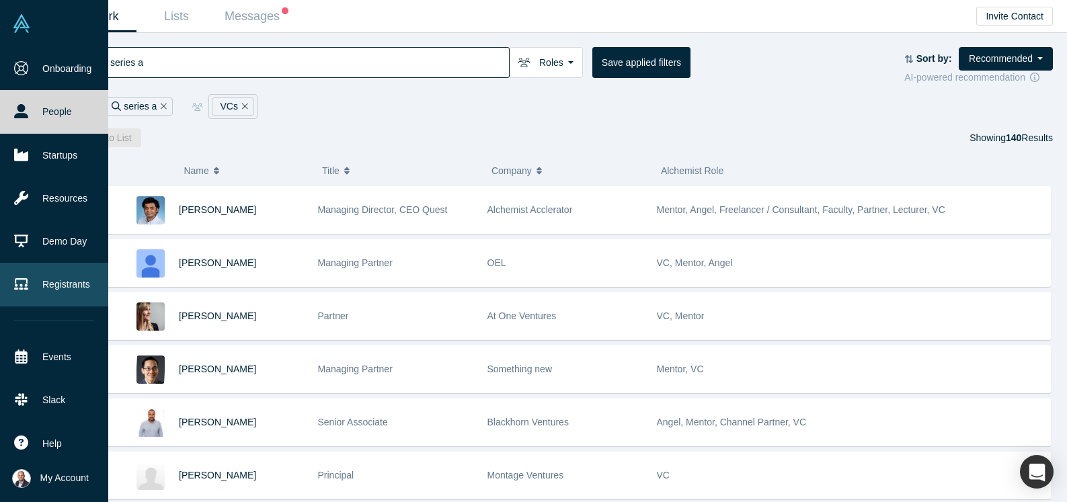
click at [36, 295] on link "Registrants" at bounding box center [54, 284] width 108 height 43
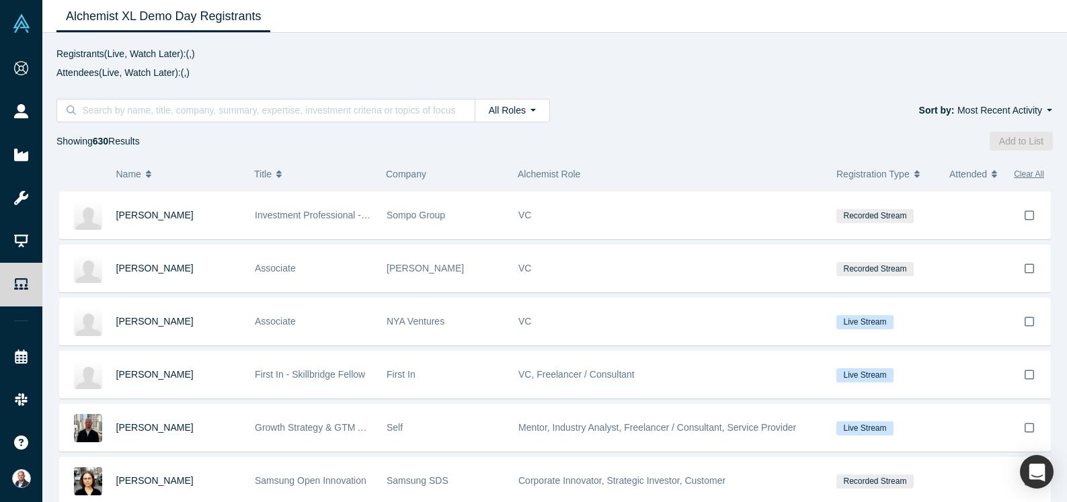
scroll to position [7118, 0]
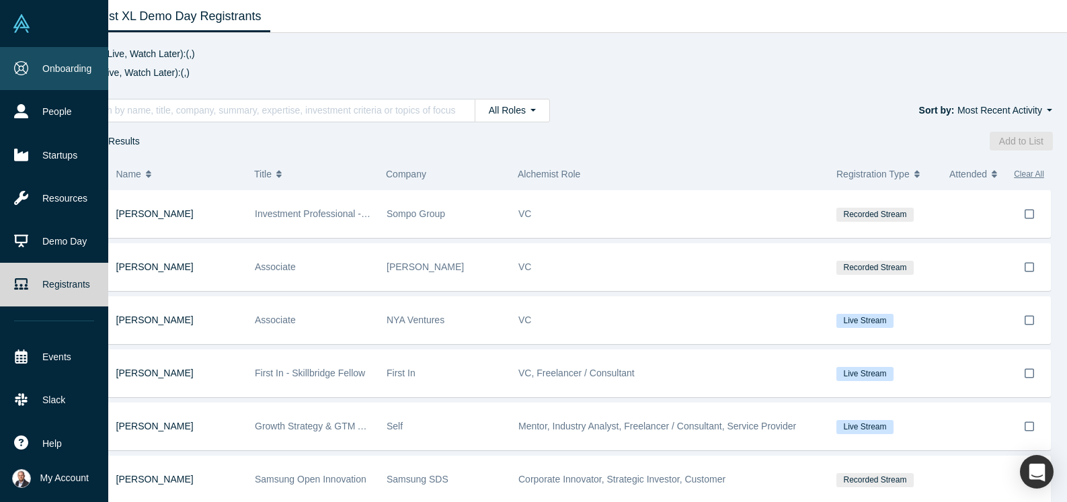
click at [22, 63] on icon at bounding box center [21, 68] width 14 height 14
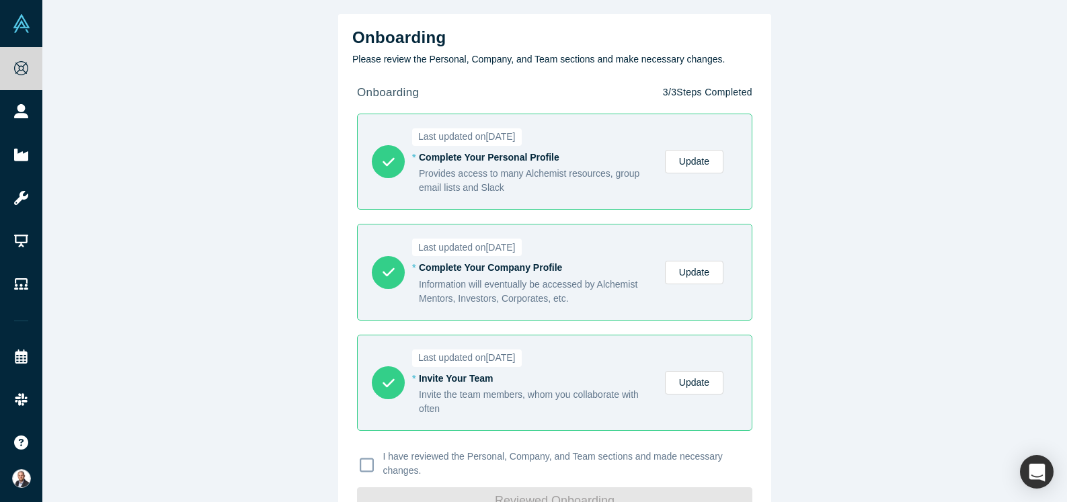
scroll to position [41, 0]
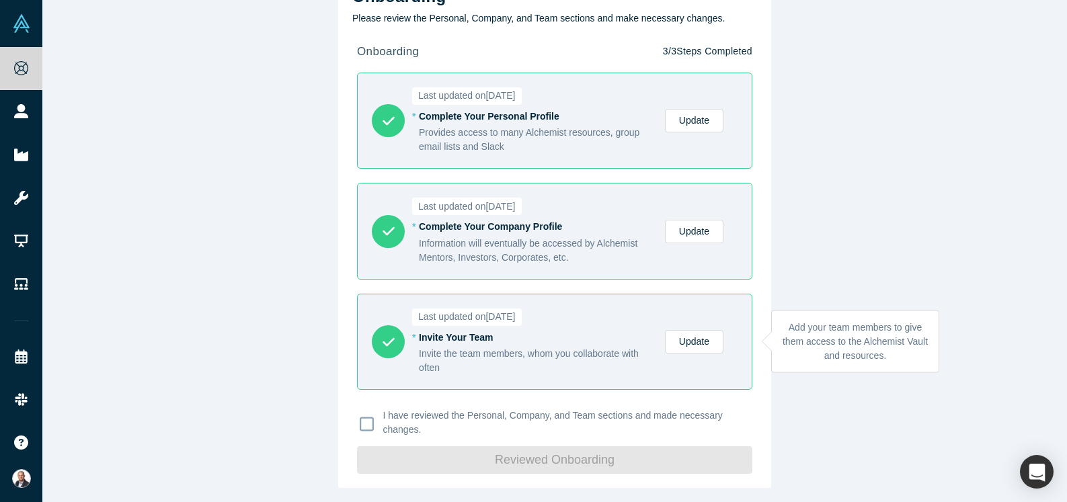
click at [504, 343] on div "* Invite Your Team" at bounding box center [535, 338] width 232 height 14
click at [391, 338] on icon at bounding box center [388, 342] width 13 height 13
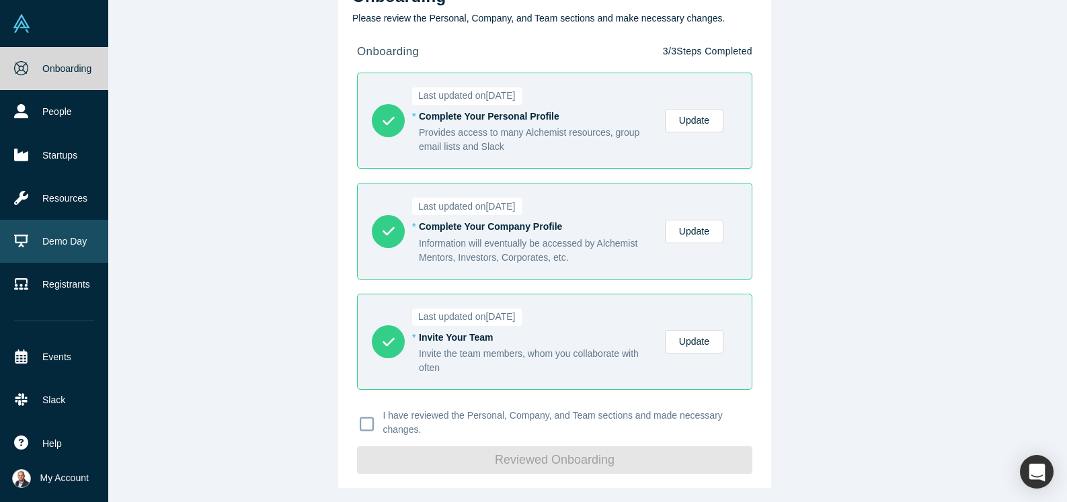
click at [54, 236] on link "Demo Day" at bounding box center [54, 241] width 108 height 43
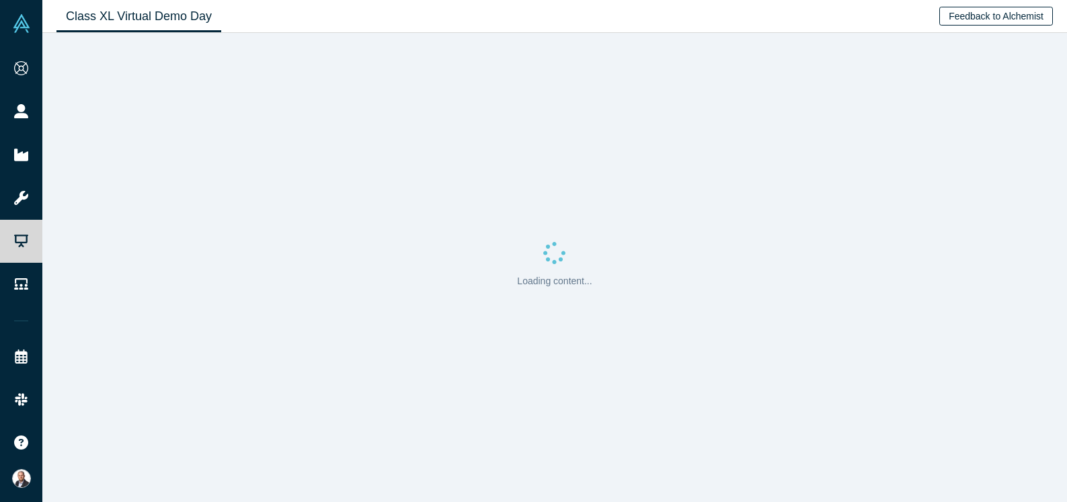
click at [1008, 19] on button "Feedback to Alchemist" at bounding box center [997, 16] width 114 height 19
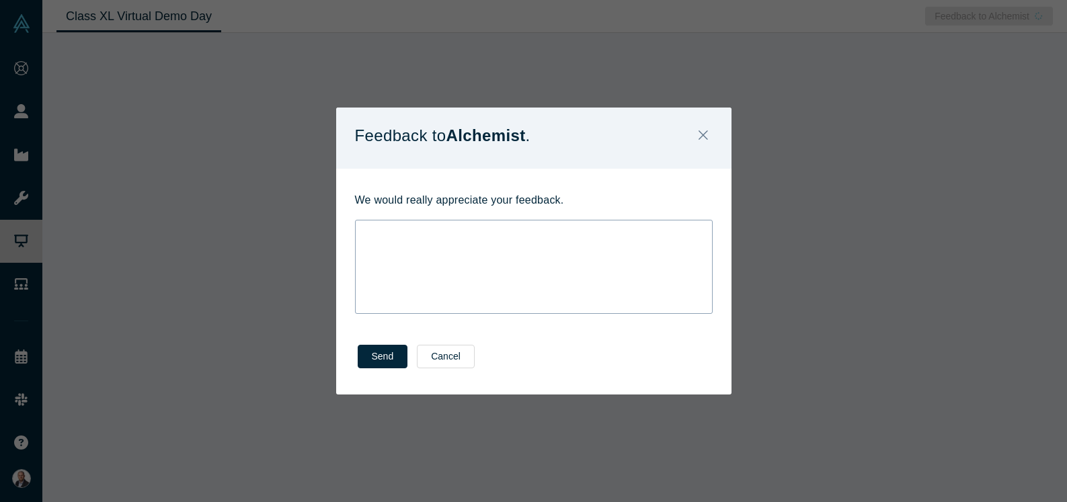
click at [535, 283] on div "rdw-wrapper" at bounding box center [534, 267] width 358 height 94
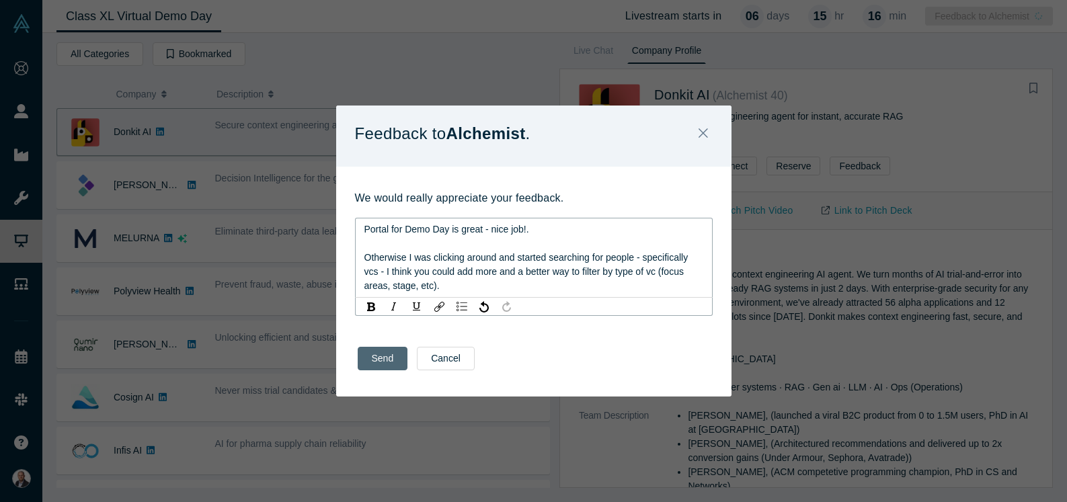
click at [379, 356] on button "Send" at bounding box center [383, 359] width 50 height 24
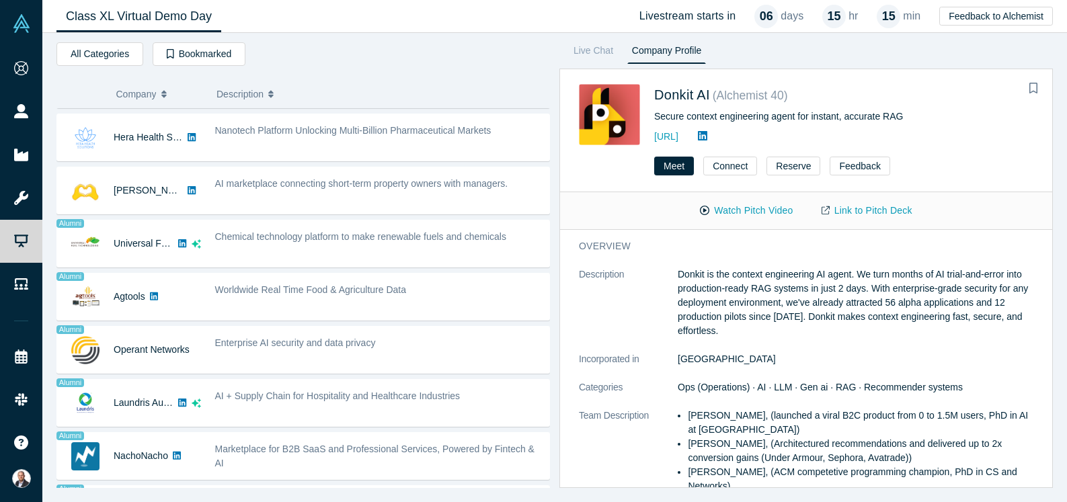
scroll to position [808, 0]
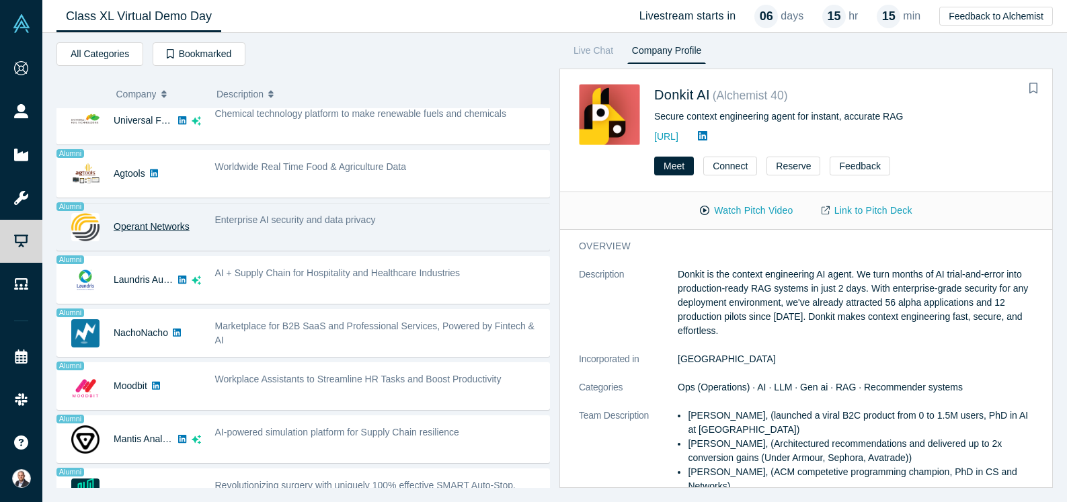
click at [171, 224] on link "Operant Networks" at bounding box center [152, 226] width 76 height 11
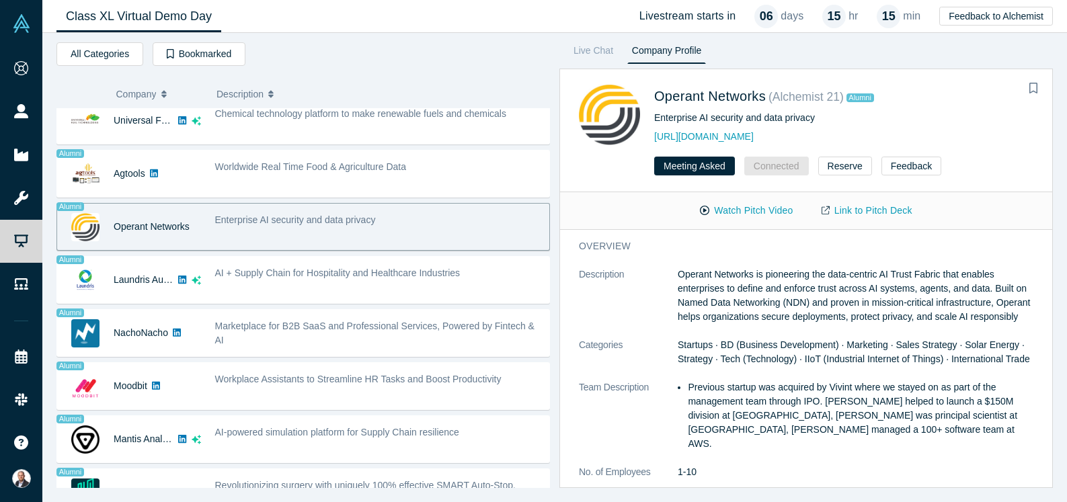
click at [309, 222] on span "Enterprise AI security and data privacy" at bounding box center [295, 220] width 161 height 11
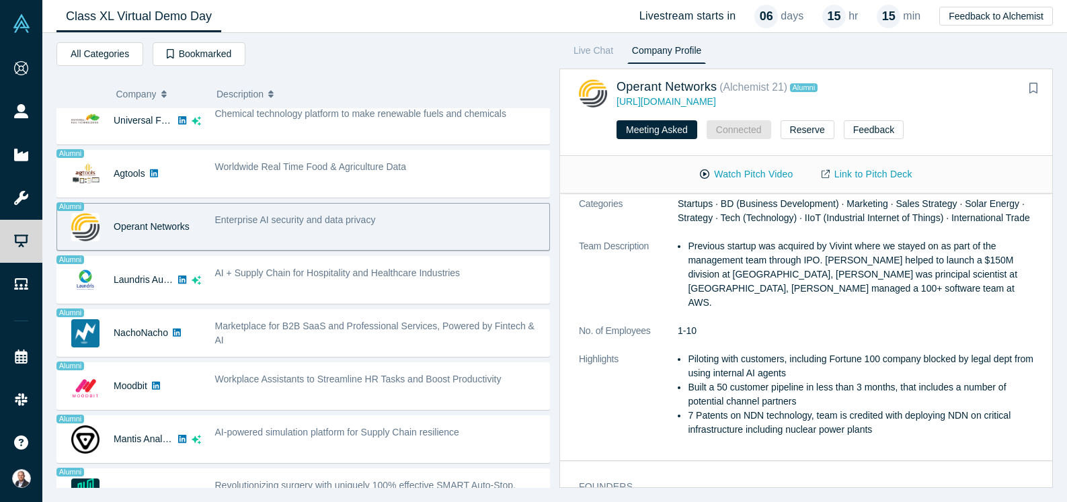
scroll to position [0, 0]
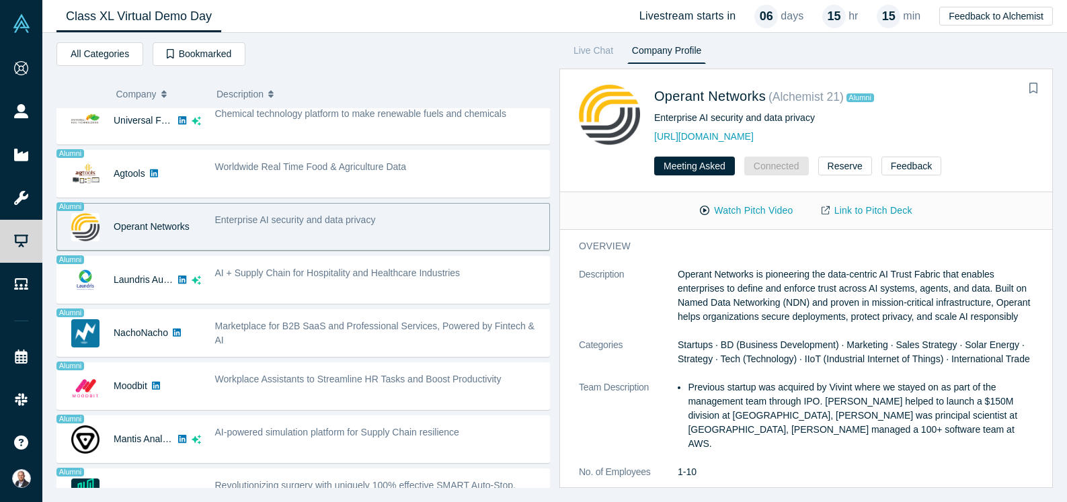
click at [396, 225] on div "Enterprise AI security and data privacy" at bounding box center [379, 220] width 328 height 14
click at [764, 214] on button "Watch Pitch Video" at bounding box center [746, 211] width 121 height 24
